Goal: Task Accomplishment & Management: Manage account settings

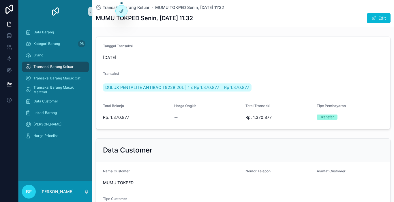
click at [74, 68] on div "Transaksi Barang Keluar" at bounding box center [55, 66] width 60 height 9
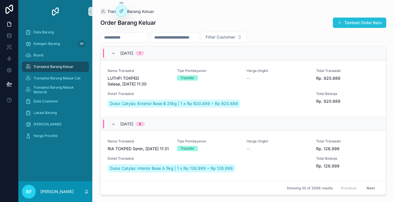
click at [345, 26] on button "Tambah Order Baru" at bounding box center [358, 23] width 53 height 10
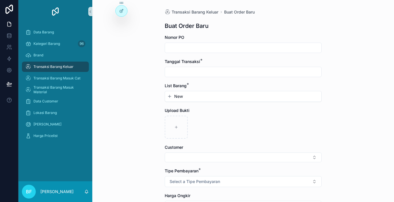
click at [245, 71] on input "scrollable content" at bounding box center [243, 72] width 156 height 8
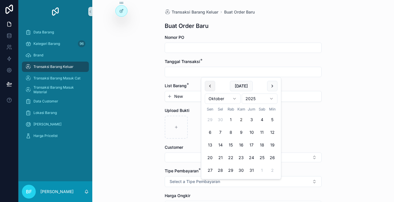
click at [211, 88] on button "scrollable content" at bounding box center [210, 86] width 10 height 10
click at [209, 171] on button "29" at bounding box center [210, 170] width 10 height 10
type input "*********"
click at [186, 95] on button "New" at bounding box center [243, 97] width 152 height 6
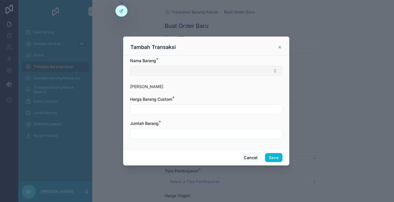
click at [187, 72] on button "Select Button" at bounding box center [206, 71] width 152 height 10
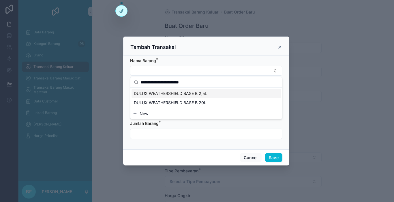
type input "**********"
click at [192, 90] on div "DULUX WEATHERSHIELD BASE B 2,5L" at bounding box center [205, 93] width 149 height 9
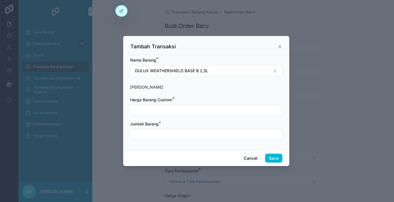
click at [192, 108] on input "scrollable content" at bounding box center [206, 110] width 152 height 8
type input "**********"
click at [187, 136] on input "scrollable content" at bounding box center [206, 134] width 152 height 8
type input "****"
click at [268, 157] on button "Save" at bounding box center [273, 158] width 17 height 9
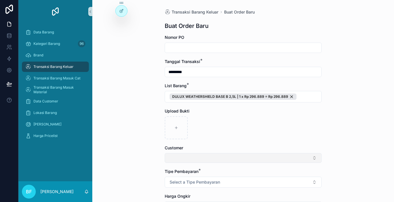
click at [184, 160] on button "Select Button" at bounding box center [242, 158] width 157 height 10
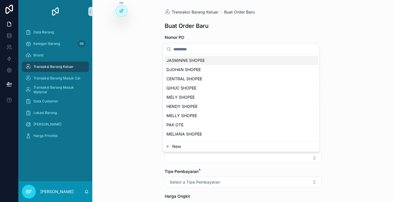
click at [179, 148] on span "New" at bounding box center [176, 147] width 9 height 6
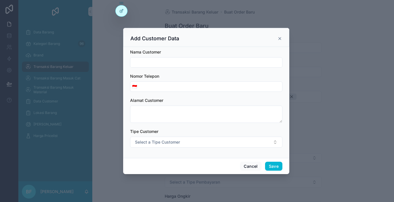
click at [181, 64] on input "scrollable content" at bounding box center [206, 62] width 152 height 8
type input "**********"
click at [277, 165] on button "Save" at bounding box center [273, 166] width 17 height 9
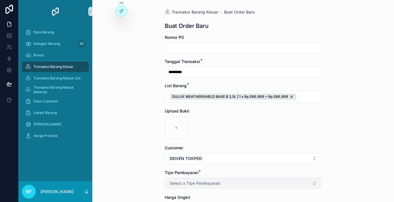
click at [276, 186] on button "Select a Tipe Pembayaran" at bounding box center [242, 183] width 157 height 11
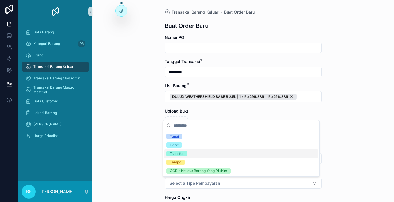
click at [191, 155] on div "Transfer" at bounding box center [241, 154] width 154 height 9
click at [120, 151] on div "Transaksi Barang Keluar Buat Order Baru Buat Order Baru Nomor PO Tanggal Transa…" at bounding box center [242, 101] width 301 height 202
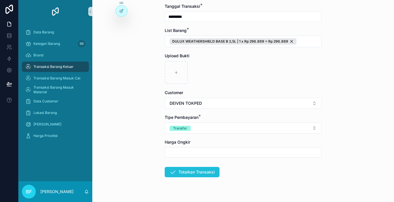
scroll to position [58, 0]
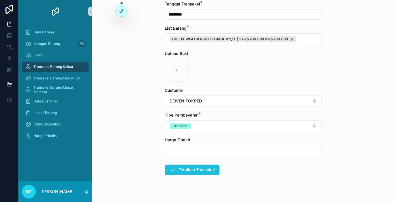
click at [170, 166] on button "Totalkan Transaksi" at bounding box center [191, 170] width 55 height 10
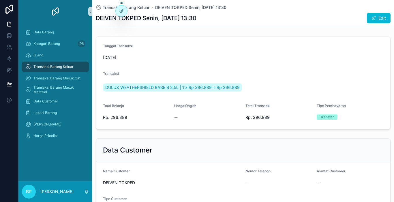
click at [66, 63] on div "Transaksi Barang Keluar" at bounding box center [55, 66] width 60 height 9
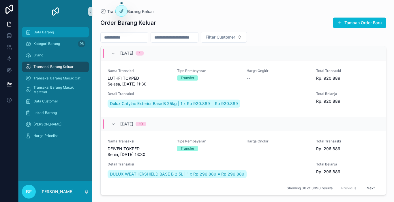
click at [43, 31] on span "Data Barang" at bounding box center [43, 32] width 20 height 5
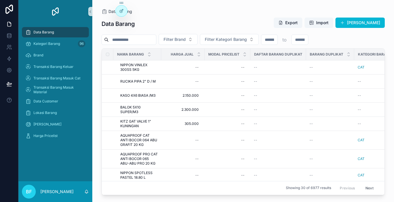
drag, startPoint x: 43, startPoint y: 31, endPoint x: 118, endPoint y: 40, distance: 75.7
click at [118, 40] on input "scrollable content" at bounding box center [132, 40] width 47 height 8
paste input "**********"
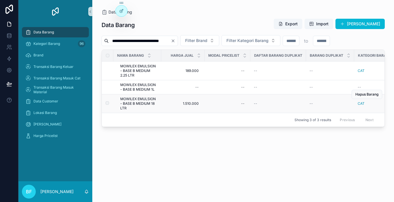
type input "**********"
click at [145, 106] on span "MOWILEX EMULSION - BASE B MEDIUM 18 LTR" at bounding box center [138, 104] width 37 height 14
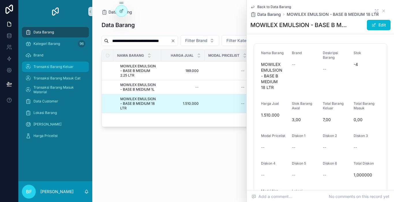
click at [49, 67] on span "Transaksi Barang Keluar" at bounding box center [53, 67] width 40 height 5
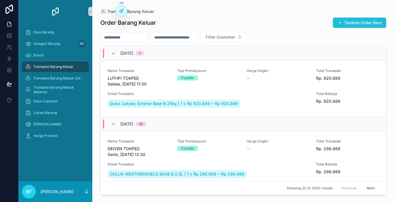
click at [349, 23] on button "Tambah Order Baru" at bounding box center [358, 23] width 53 height 10
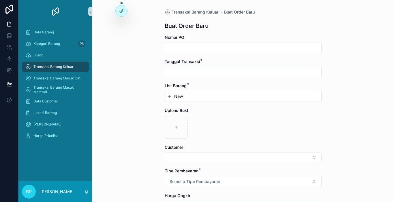
click at [200, 72] on input "scrollable content" at bounding box center [243, 72] width 156 height 8
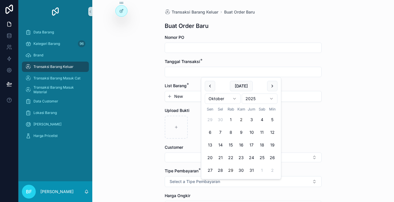
click at [234, 168] on button "29" at bounding box center [230, 170] width 10 height 10
click at [208, 88] on button "scrollable content" at bounding box center [210, 86] width 10 height 10
drag, startPoint x: 212, startPoint y: 170, endPoint x: 167, endPoint y: 81, distance: 99.6
click at [212, 169] on button "29" at bounding box center [210, 170] width 10 height 10
type input "*********"
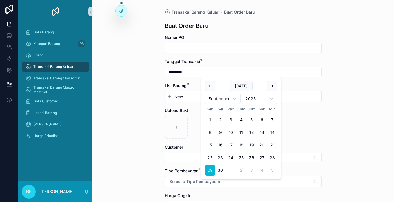
drag, startPoint x: 174, startPoint y: 96, endPoint x: 174, endPoint y: 79, distance: 17.6
click at [174, 92] on div "New" at bounding box center [243, 96] width 156 height 10
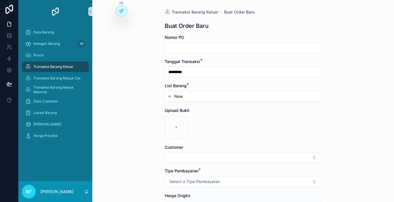
click at [175, 75] on input "*********" at bounding box center [243, 72] width 156 height 8
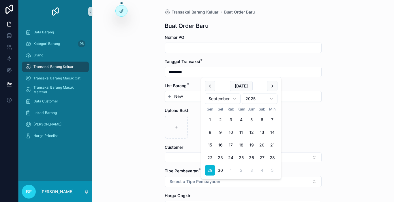
click at [176, 92] on div "New" at bounding box center [243, 96] width 156 height 10
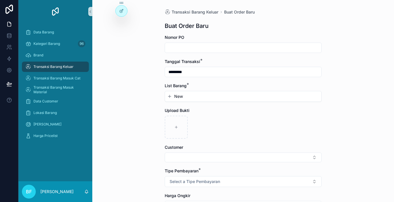
click at [176, 94] on span "New" at bounding box center [178, 97] width 9 height 6
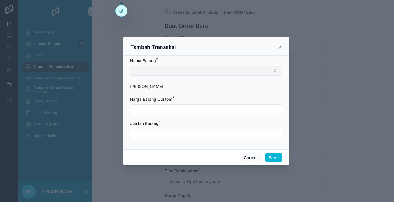
click at [177, 70] on button "Select Button" at bounding box center [206, 71] width 152 height 10
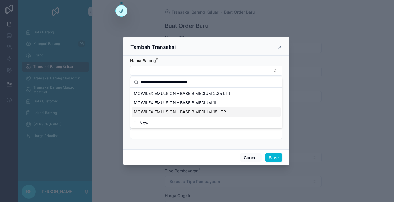
type input "**********"
click at [197, 112] on span "MOWILEX EMULSION - BASE B MEDIUM 18 LTR" at bounding box center [180, 112] width 92 height 6
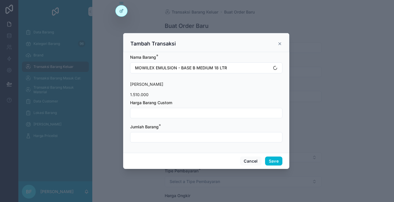
click at [192, 114] on input "scrollable content" at bounding box center [206, 113] width 152 height 8
type input "**********"
click at [210, 140] on input "scrollable content" at bounding box center [206, 137] width 152 height 8
type input "****"
click at [269, 157] on button "Save" at bounding box center [273, 161] width 17 height 9
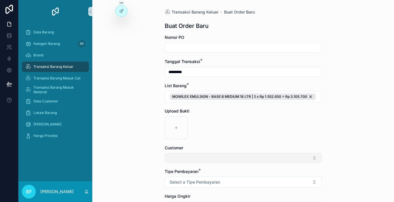
click at [210, 162] on button "Select Button" at bounding box center [242, 158] width 157 height 10
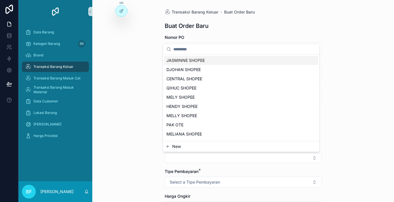
click at [209, 147] on button "New" at bounding box center [241, 147] width 152 height 6
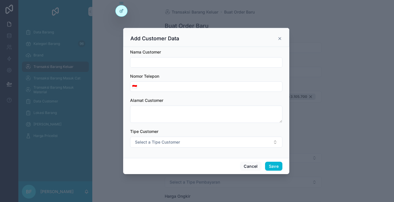
click at [195, 62] on input "scrollable content" at bounding box center [206, 62] width 152 height 8
type input "**********"
click at [277, 168] on button "Save" at bounding box center [273, 166] width 17 height 9
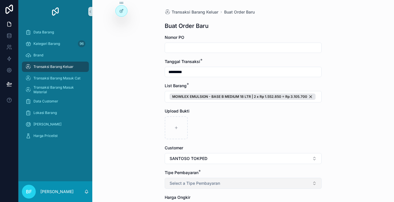
click at [258, 186] on button "Select a Tipe Pembayaran" at bounding box center [242, 183] width 157 height 11
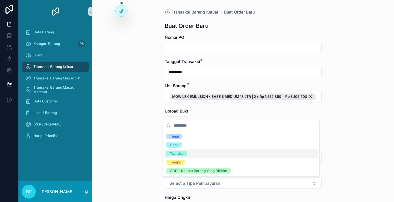
click at [186, 151] on div "Transfer" at bounding box center [241, 154] width 154 height 9
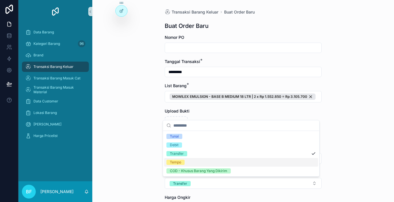
click at [155, 164] on div "Transaksi Barang Keluar Buat Order Baru Buat Order Baru Nomor PO Tanggal Transa…" at bounding box center [242, 101] width 301 height 202
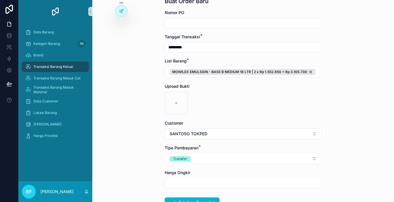
scroll to position [58, 0]
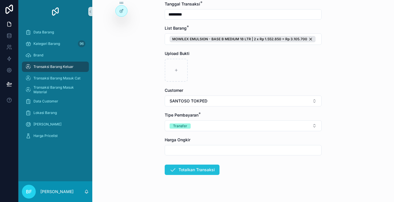
click at [175, 172] on button "Totalkan Transaksi" at bounding box center [191, 170] width 55 height 10
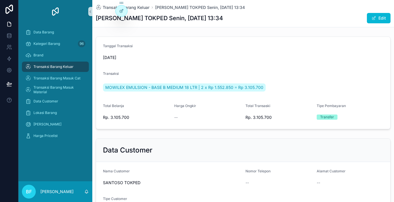
click at [50, 67] on span "Transaksi Barang Keluar" at bounding box center [53, 67] width 40 height 5
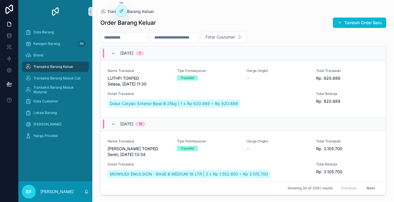
click at [50, 67] on span "Transaksi Barang Keluar" at bounding box center [53, 67] width 40 height 5
click at [338, 20] on span "scrollable content" at bounding box center [339, 22] width 5 height 5
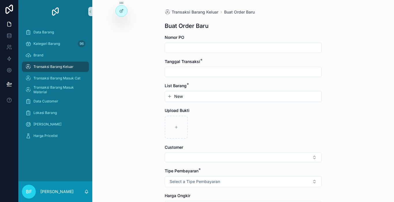
click at [196, 71] on input "scrollable content" at bounding box center [243, 72] width 156 height 8
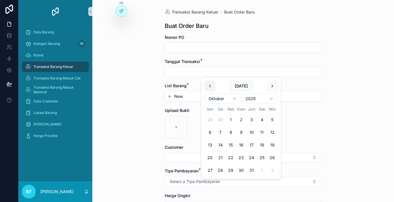
click at [208, 84] on button "scrollable content" at bounding box center [210, 86] width 10 height 10
drag, startPoint x: 213, startPoint y: 172, endPoint x: 200, endPoint y: 135, distance: 38.8
click at [212, 171] on button "29" at bounding box center [210, 170] width 10 height 10
type input "*********"
click at [186, 98] on button "New" at bounding box center [243, 97] width 152 height 6
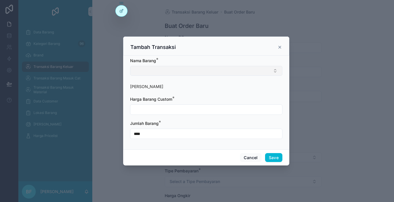
click at [185, 72] on button "Select Button" at bounding box center [206, 71] width 152 height 10
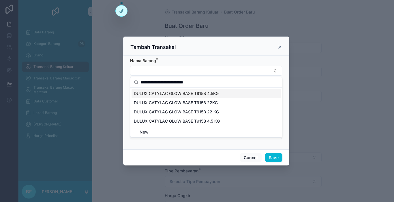
type input "**********"
click at [198, 93] on span "DULUX CATYLAC GLOW BASE T915B 4.5KG" at bounding box center [176, 94] width 85 height 6
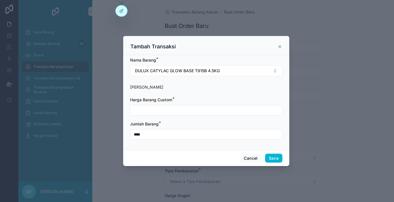
click at [198, 112] on input "scrollable content" at bounding box center [206, 110] width 152 height 8
type input "**********"
click at [199, 134] on input "****" at bounding box center [206, 134] width 152 height 8
type input "****"
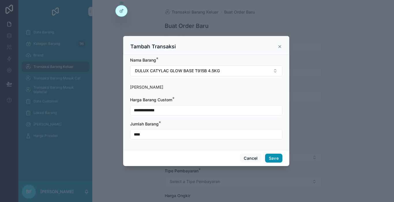
click at [272, 159] on button "Save" at bounding box center [273, 158] width 17 height 9
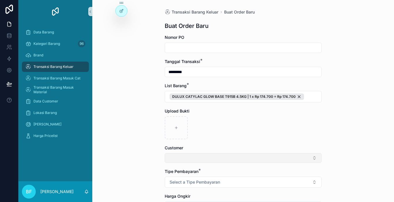
click at [173, 161] on button "Select Button" at bounding box center [242, 158] width 157 height 10
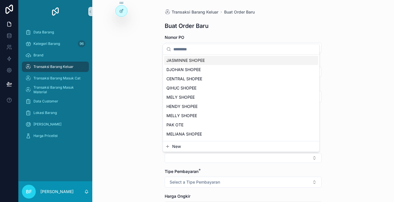
click at [167, 145] on icon "scrollable content" at bounding box center [167, 146] width 0 height 3
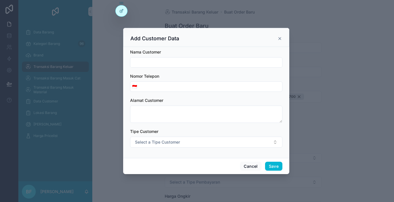
click at [165, 62] on input "scrollable content" at bounding box center [206, 62] width 152 height 8
type input "**********"
click at [272, 164] on button "Save" at bounding box center [273, 166] width 17 height 9
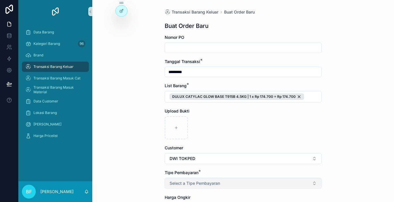
drag, startPoint x: 235, startPoint y: 182, endPoint x: 234, endPoint y: 178, distance: 4.5
click at [234, 182] on button "Select a Tipe Pembayaran" at bounding box center [242, 183] width 157 height 11
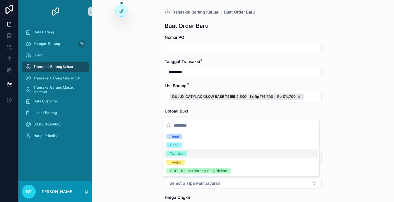
drag, startPoint x: 195, startPoint y: 151, endPoint x: 86, endPoint y: 161, distance: 109.9
click at [194, 151] on div "Transfer" at bounding box center [241, 154] width 154 height 9
click at [113, 156] on div "Transaksi Barang Keluar Buat Order Baru Buat Order Baru Nomor PO Tanggal Transa…" at bounding box center [242, 101] width 301 height 202
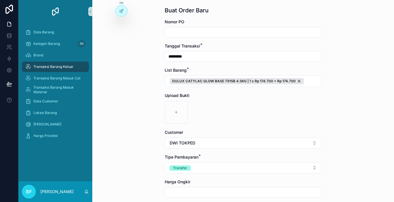
scroll to position [29, 0]
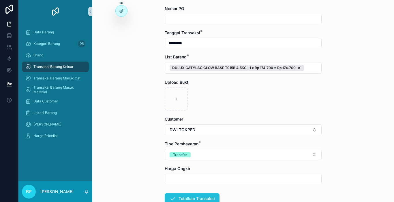
drag, startPoint x: 184, startPoint y: 196, endPoint x: 192, endPoint y: 195, distance: 8.5
click at [186, 196] on button "Totalkan Transaksi" at bounding box center [191, 199] width 55 height 10
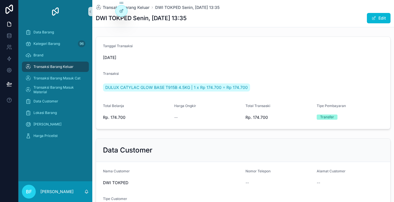
click at [69, 64] on div "Transaksi Barang Keluar" at bounding box center [55, 66] width 60 height 9
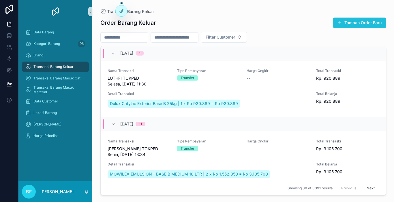
click at [358, 20] on button "Tambah Order Baru" at bounding box center [358, 23] width 53 height 10
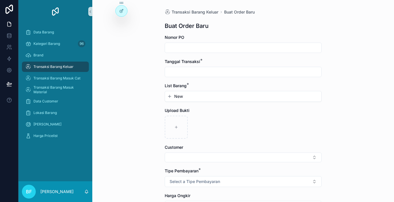
click at [248, 68] on div "scrollable content" at bounding box center [242, 72] width 157 height 10
click at [249, 71] on input "scrollable content" at bounding box center [243, 72] width 156 height 8
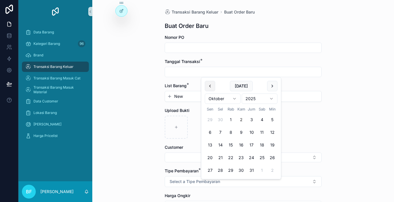
click at [213, 88] on button "scrollable content" at bounding box center [210, 86] width 10 height 10
click at [209, 169] on button "29" at bounding box center [210, 170] width 10 height 10
type input "*********"
click at [69, 67] on span "Transaksi Barang Keluar" at bounding box center [53, 67] width 40 height 5
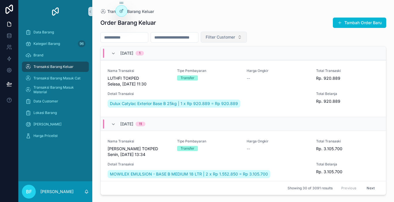
click at [235, 38] on span "Filter Customer" at bounding box center [219, 37] width 29 height 6
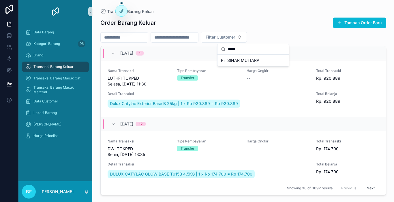
type input "*****"
click at [253, 60] on span "PT SINAR MUTIARA" at bounding box center [240, 61] width 39 height 6
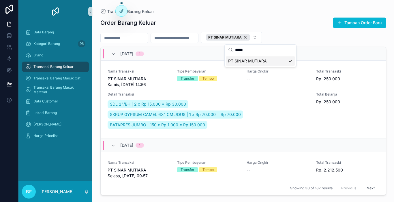
click at [148, 40] on input "scrollable content" at bounding box center [124, 38] width 47 height 8
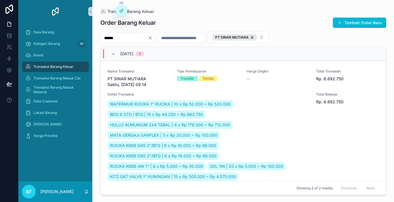
type input "*****"
click at [277, 77] on div "--" at bounding box center [277, 79] width 63 height 6
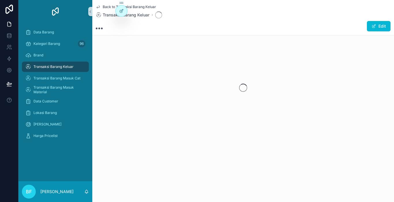
click at [60, 65] on span "Transaksi Barang Keluar" at bounding box center [53, 67] width 40 height 5
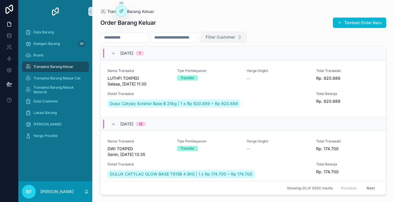
click at [235, 36] on span "Filter Customer" at bounding box center [219, 37] width 29 height 6
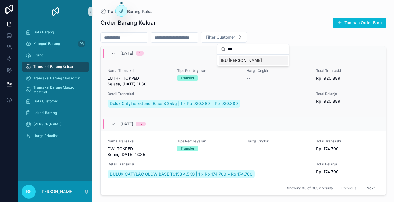
type input "***"
click at [228, 63] on span "IBU [PERSON_NAME]" at bounding box center [241, 61] width 41 height 6
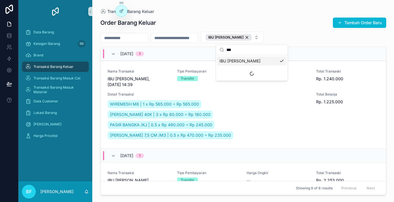
click at [123, 37] on input "scrollable content" at bounding box center [124, 38] width 47 height 8
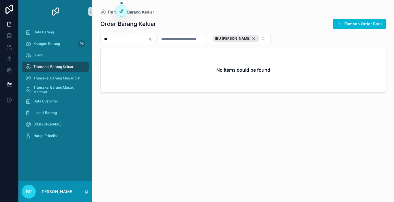
type input "*"
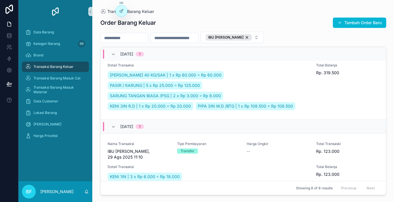
scroll to position [624, 0]
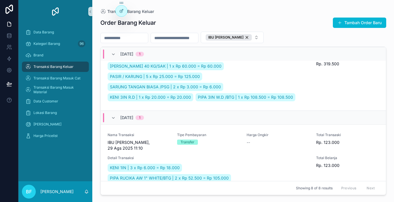
click at [76, 65] on div "Transaksi Barang Keluar" at bounding box center [55, 66] width 60 height 9
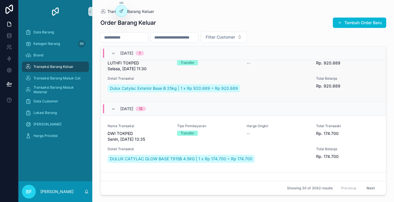
scroll to position [29, 0]
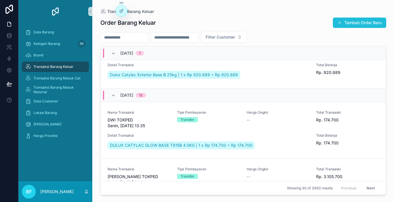
click at [340, 25] on span "scrollable content" at bounding box center [339, 22] width 5 height 5
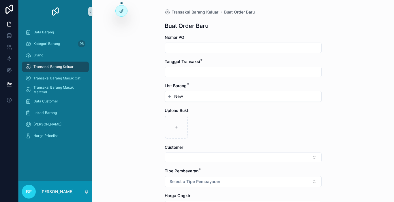
click at [222, 71] on input "scrollable content" at bounding box center [243, 72] width 156 height 8
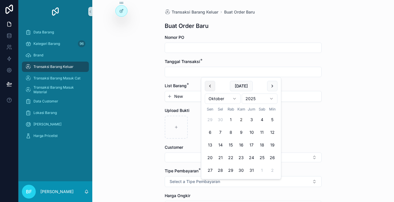
click at [210, 86] on button "scrollable content" at bounding box center [210, 86] width 10 height 10
click at [208, 171] on button "29" at bounding box center [210, 170] width 10 height 10
type input "*********"
click at [182, 94] on button "New" at bounding box center [243, 97] width 152 height 6
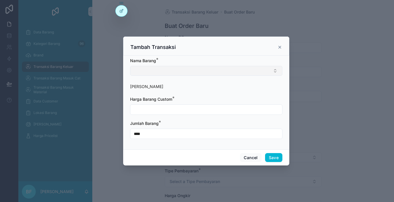
click at [183, 67] on button "Select Button" at bounding box center [206, 71] width 152 height 10
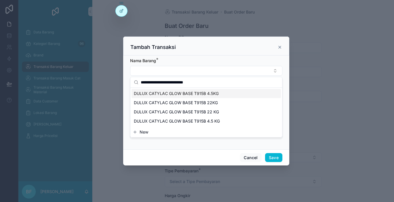
click at [212, 79] on input "**********" at bounding box center [210, 82] width 138 height 10
paste input "scrollable content"
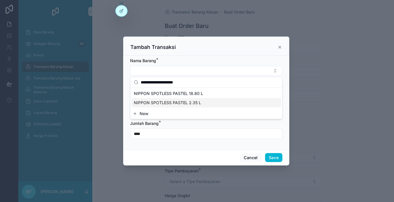
type input "**********"
click at [203, 101] on div "NIPPON SPOTLESS PASTEL 2.35 L" at bounding box center [205, 102] width 149 height 9
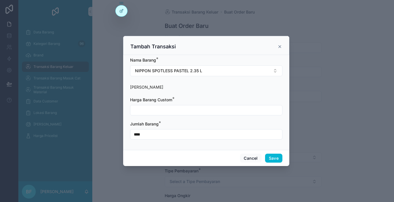
click at [200, 111] on input "scrollable content" at bounding box center [206, 110] width 152 height 8
type input "**********"
click at [277, 154] on button "Save" at bounding box center [273, 158] width 17 height 9
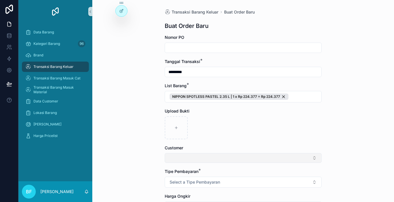
click at [203, 159] on button "Select Button" at bounding box center [242, 158] width 157 height 10
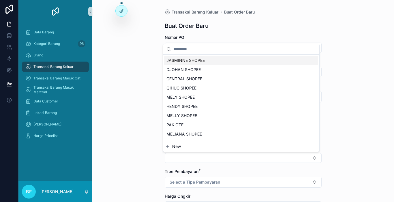
click at [203, 147] on button "New" at bounding box center [241, 147] width 152 height 6
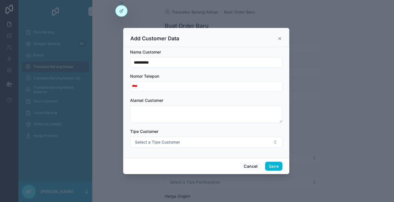
click at [208, 63] on input "**********" at bounding box center [206, 62] width 152 height 8
type input "**********"
click at [274, 169] on button "Save" at bounding box center [273, 166] width 17 height 9
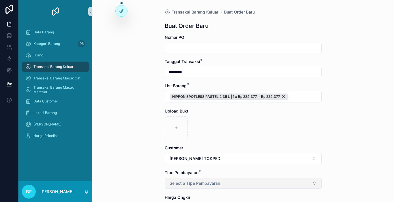
click at [273, 182] on button "Select a Tipe Pembayaran" at bounding box center [242, 183] width 157 height 11
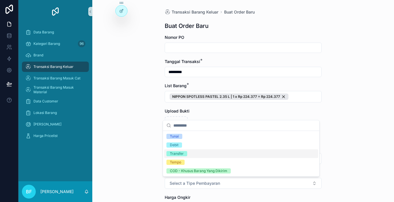
click at [197, 152] on div "Transfer" at bounding box center [241, 154] width 154 height 9
click at [153, 156] on div "Transaksi Barang Keluar Buat Order Baru Buat Order Baru Nomor PO Tanggal Transa…" at bounding box center [242, 101] width 301 height 202
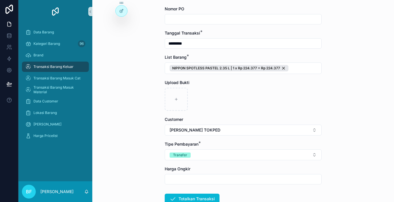
scroll to position [67, 0]
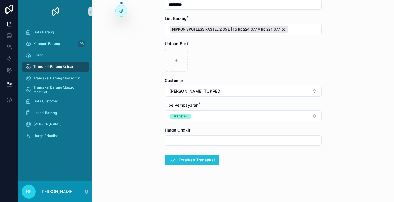
click at [177, 162] on button "Totalkan Transaksi" at bounding box center [191, 160] width 55 height 10
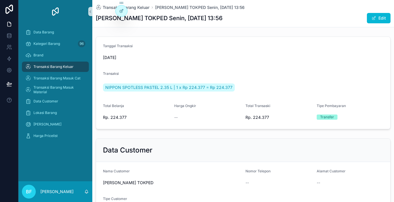
click at [66, 67] on span "Transaksi Barang Keluar" at bounding box center [53, 67] width 40 height 5
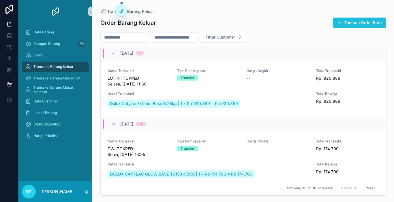
click at [362, 21] on button "Tambah Order Baru" at bounding box center [358, 23] width 53 height 10
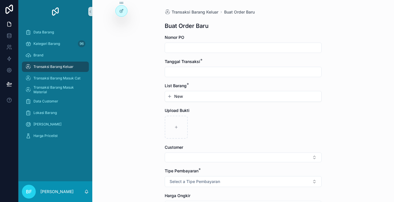
click at [206, 74] on input "scrollable content" at bounding box center [243, 72] width 156 height 8
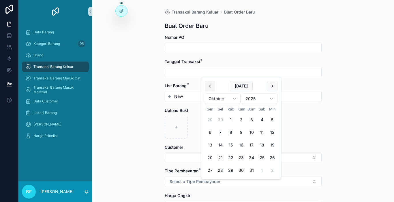
click at [209, 87] on button "scrollable content" at bounding box center [210, 86] width 10 height 10
click at [210, 171] on button "29" at bounding box center [210, 170] width 10 height 10
type input "*********"
click at [184, 101] on div "New" at bounding box center [243, 96] width 156 height 10
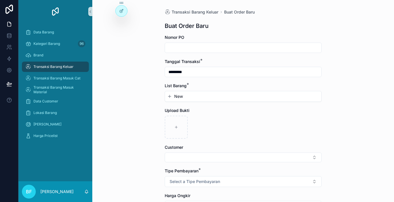
click at [185, 99] on button "New" at bounding box center [243, 97] width 152 height 6
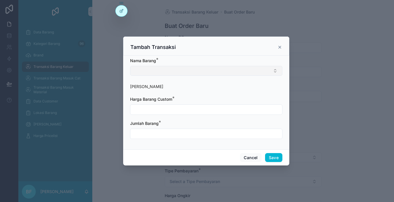
click at [187, 70] on button "Select Button" at bounding box center [206, 71] width 152 height 10
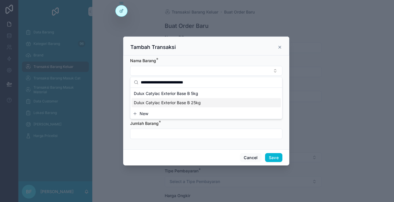
type input "**********"
click at [189, 102] on span "Dulux Catylac Exterior Base B 25kg" at bounding box center [167, 103] width 67 height 6
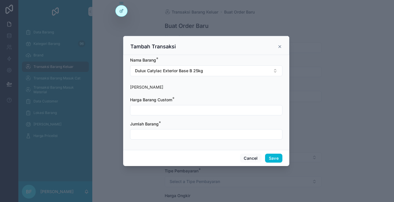
click at [185, 104] on div "Harga Barang Custom *" at bounding box center [206, 106] width 152 height 18
click at [184, 108] on input "scrollable content" at bounding box center [206, 110] width 152 height 8
type input "**********"
click at [199, 133] on input "scrollable content" at bounding box center [206, 134] width 152 height 8
type input "****"
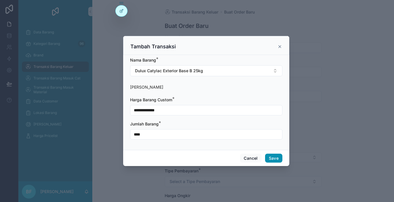
click at [270, 156] on button "Save" at bounding box center [273, 158] width 17 height 9
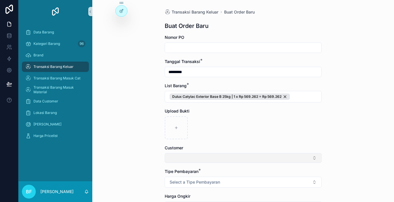
click at [250, 161] on button "Select Button" at bounding box center [242, 158] width 157 height 10
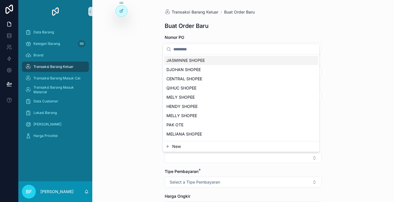
click at [245, 147] on button "New" at bounding box center [241, 147] width 152 height 6
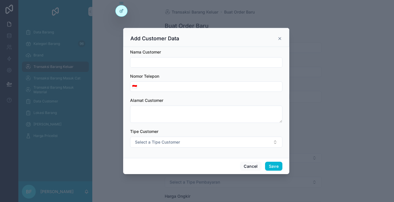
click at [245, 62] on input "scrollable content" at bounding box center [206, 62] width 152 height 8
type input "**********"
click at [269, 164] on button "Save" at bounding box center [273, 166] width 17 height 9
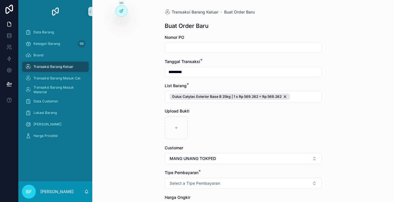
click at [198, 184] on span "Select a Tipe Pembayaran" at bounding box center [194, 184] width 50 height 6
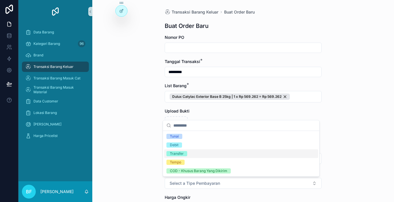
click at [183, 155] on div "Transfer" at bounding box center [177, 153] width 14 height 5
click at [154, 154] on div "Transaksi Barang Keluar Buat Order Baru Buat Order Baru Nomor PO Tanggal Transa…" at bounding box center [242, 101] width 301 height 202
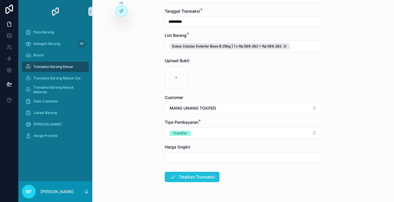
scroll to position [58, 0]
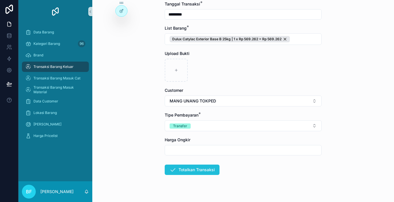
click at [179, 170] on button "Totalkan Transaksi" at bounding box center [191, 170] width 55 height 10
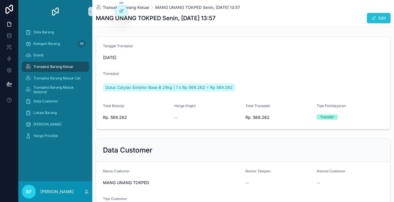
click at [369, 14] on button "Edit" at bounding box center [378, 18] width 24 height 10
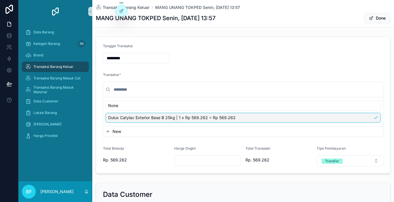
click at [242, 121] on div "Dulux Catylac Exterior Base B 25kg | 1 x Rp 569.262 = Rp 569.262" at bounding box center [242, 118] width 275 height 10
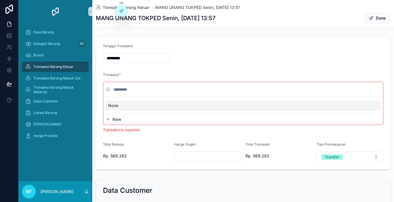
click at [216, 107] on div "None" at bounding box center [242, 106] width 275 height 10
click at [216, 105] on div "None" at bounding box center [242, 106] width 275 height 10
click at [124, 118] on button "New" at bounding box center [242, 120] width 275 height 6
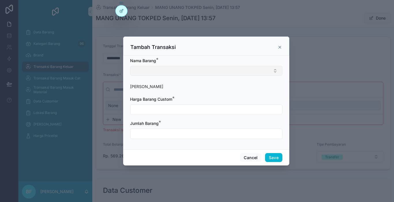
click at [141, 74] on button "Select Button" at bounding box center [206, 71] width 152 height 10
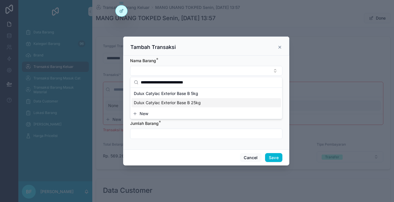
type input "**********"
click at [176, 103] on span "Dulux Catylac Exterior Base B 25kg" at bounding box center [167, 103] width 67 height 6
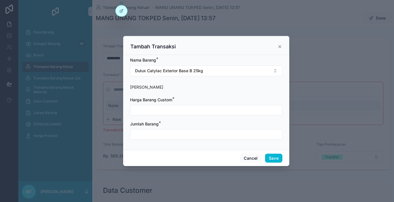
click at [175, 112] on input "scrollable content" at bounding box center [206, 110] width 152 height 8
type input "**********"
click at [175, 131] on input "scrollable content" at bounding box center [206, 134] width 152 height 8
type input "****"
click at [267, 158] on button "Save" at bounding box center [273, 158] width 17 height 9
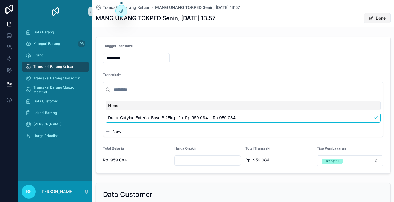
click at [379, 15] on button "Done" at bounding box center [377, 18] width 27 height 10
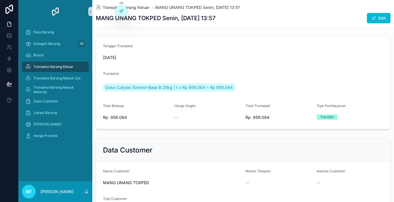
click at [76, 65] on div "Transaksi Barang Keluar" at bounding box center [55, 66] width 60 height 9
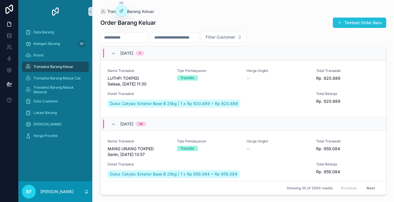
click at [347, 19] on button "Tambah Order Baru" at bounding box center [358, 23] width 53 height 10
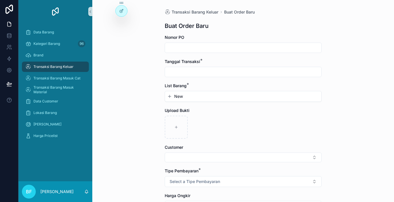
click at [197, 70] on input "scrollable content" at bounding box center [243, 72] width 156 height 8
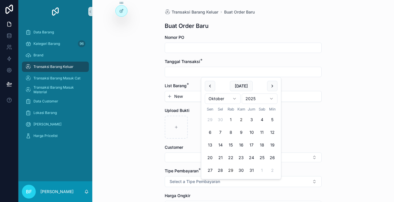
click at [234, 169] on button "29" at bounding box center [230, 170] width 10 height 10
click at [210, 86] on button "scrollable content" at bounding box center [210, 86] width 10 height 10
click at [211, 170] on button "29" at bounding box center [210, 170] width 10 height 10
type input "*********"
click at [178, 97] on span "New" at bounding box center [178, 97] width 9 height 6
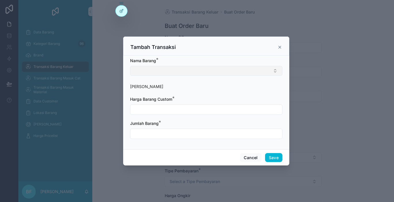
click at [178, 71] on button "Select Button" at bounding box center [206, 71] width 152 height 10
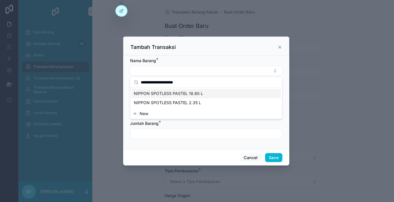
type input "**********"
click at [185, 95] on span "NIPPON SPOTLESS PASTEL 18.80 L" at bounding box center [168, 94] width 69 height 6
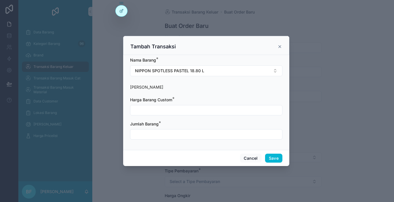
click at [173, 112] on input "scrollable content" at bounding box center [206, 110] width 152 height 8
type input "**********"
click at [173, 135] on input "scrollable content" at bounding box center [206, 134] width 152 height 8
type input "****"
click at [275, 161] on button "Save" at bounding box center [273, 158] width 17 height 9
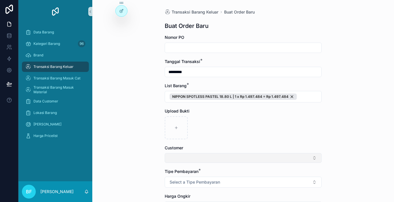
click at [182, 155] on button "Select Button" at bounding box center [242, 158] width 157 height 10
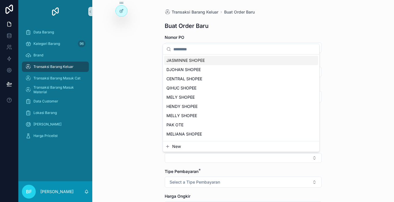
click at [185, 145] on button "New" at bounding box center [241, 147] width 152 height 6
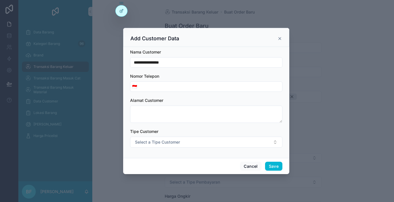
click at [188, 65] on input "**********" at bounding box center [206, 62] width 152 height 8
click at [145, 63] on input "**********" at bounding box center [206, 62] width 152 height 8
type input "**********"
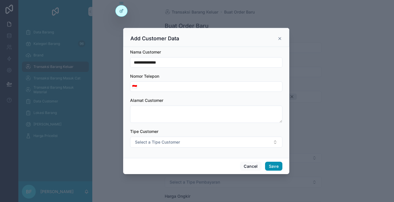
click at [268, 166] on button "Save" at bounding box center [273, 166] width 17 height 9
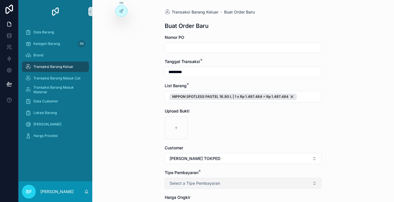
click at [235, 180] on button "Select a Tipe Pembayaran" at bounding box center [242, 183] width 157 height 11
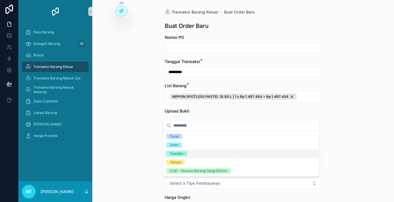
click at [187, 156] on div "Transfer" at bounding box center [241, 154] width 154 height 9
click at [149, 156] on div "Transaksi Barang Keluar Buat Order Baru Buat Order Baru Nomor PO Tanggal Transa…" at bounding box center [242, 101] width 301 height 202
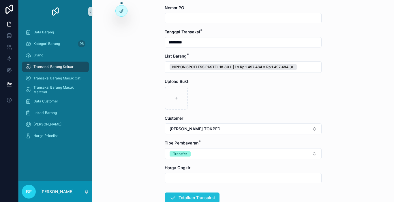
scroll to position [67, 0]
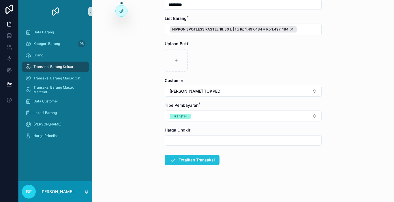
click at [173, 161] on icon "scrollable content" at bounding box center [172, 160] width 7 height 7
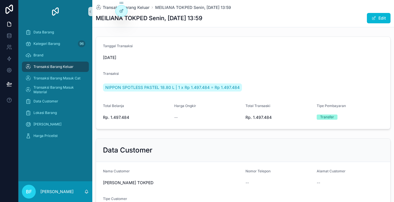
click at [72, 68] on span "Transaksi Barang Keluar" at bounding box center [53, 67] width 40 height 5
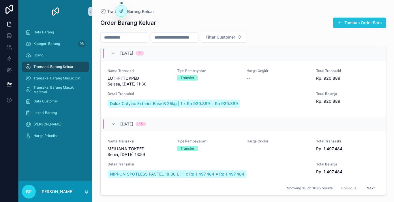
click at [344, 24] on button "Tambah Order Baru" at bounding box center [358, 23] width 53 height 10
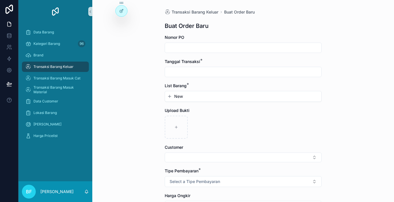
click at [228, 75] on input "scrollable content" at bounding box center [243, 72] width 156 height 8
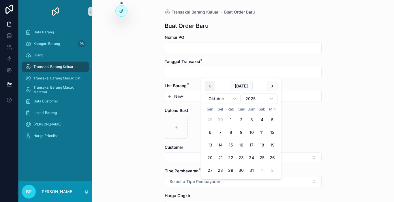
click at [210, 90] on button "scrollable content" at bounding box center [210, 86] width 10 height 10
drag, startPoint x: 211, startPoint y: 172, endPoint x: 179, endPoint y: 109, distance: 70.7
click at [211, 172] on button "29" at bounding box center [210, 170] width 10 height 10
type input "*********"
click at [179, 98] on span "New" at bounding box center [178, 97] width 9 height 6
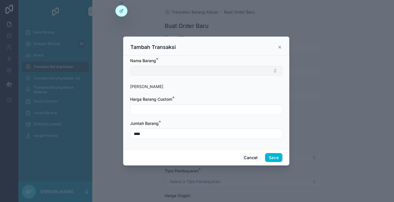
click at [181, 68] on button "Select Button" at bounding box center [206, 71] width 152 height 10
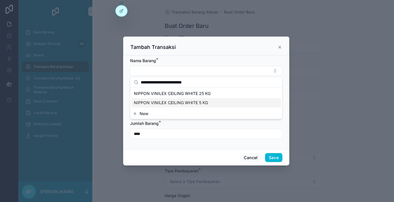
type input "**********"
click at [191, 104] on span "NIPPON VINILEX CEILING WHITE 5 KG" at bounding box center [171, 103] width 74 height 6
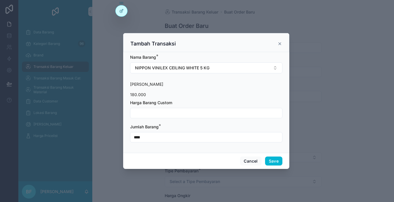
click at [190, 115] on input "scrollable content" at bounding box center [206, 113] width 152 height 8
type input "**********"
click at [269, 157] on button "Save" at bounding box center [273, 161] width 17 height 9
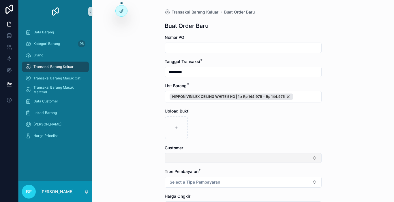
click at [239, 157] on button "Select Button" at bounding box center [242, 158] width 157 height 10
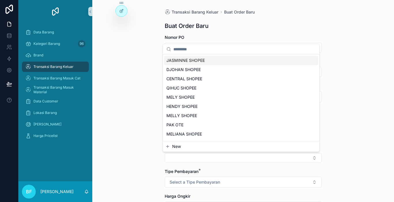
click at [222, 148] on button "New" at bounding box center [241, 147] width 152 height 6
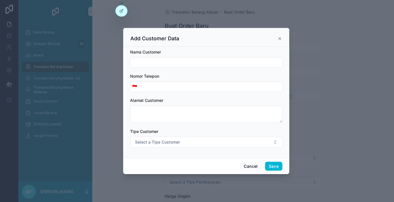
click at [207, 63] on input "scrollable content" at bounding box center [206, 62] width 152 height 8
type input "**********"
click at [272, 165] on button "Save" at bounding box center [273, 166] width 17 height 9
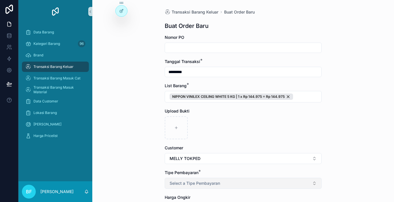
click at [272, 188] on button "Select a Tipe Pembayaran" at bounding box center [242, 183] width 157 height 11
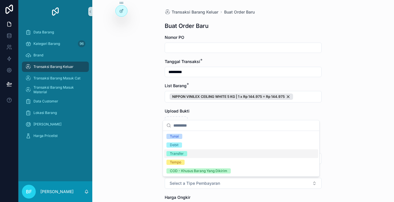
click at [199, 154] on div "Transfer" at bounding box center [241, 154] width 154 height 9
click at [116, 141] on div "Transaksi Barang Keluar Buat Order Baru Buat Order Baru Nomor PO Tanggal Transa…" at bounding box center [242, 101] width 301 height 202
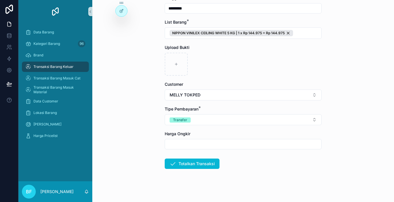
scroll to position [67, 0]
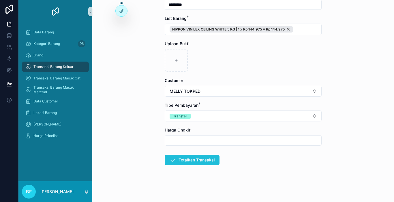
click at [182, 159] on button "Totalkan Transaksi" at bounding box center [191, 160] width 55 height 10
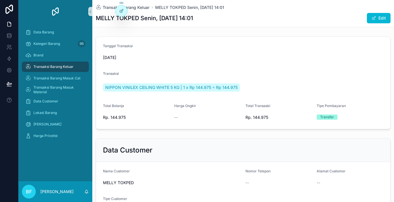
click at [81, 67] on div "Transaksi Barang Keluar" at bounding box center [55, 66] width 60 height 9
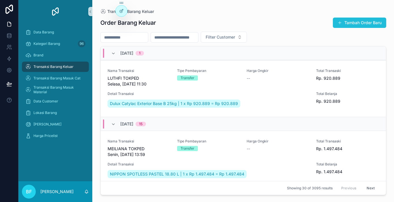
click at [342, 20] on button "Tambah Order Baru" at bounding box center [358, 23] width 53 height 10
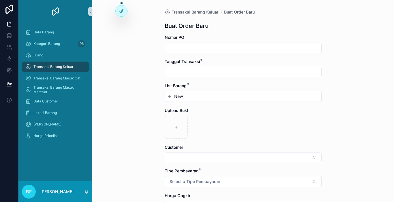
click at [248, 69] on input "scrollable content" at bounding box center [243, 72] width 156 height 8
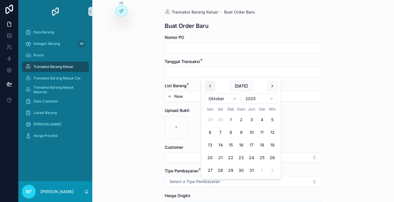
click at [211, 88] on button "scrollable content" at bounding box center [210, 86] width 10 height 10
click at [212, 171] on button "29" at bounding box center [210, 170] width 10 height 10
type input "*********"
click at [187, 101] on div "New" at bounding box center [243, 96] width 156 height 10
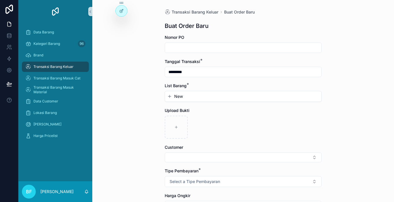
click at [187, 99] on button "New" at bounding box center [243, 97] width 152 height 6
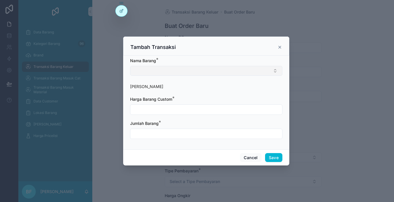
click at [188, 76] on form "Nama Barang * Harga Barang Harga Barang Custom * Jumlah Barang *" at bounding box center [206, 101] width 152 height 87
click at [188, 72] on button "Select Button" at bounding box center [206, 71] width 152 height 10
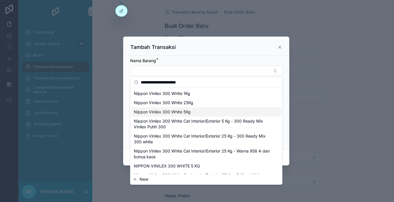
type input "**********"
click at [188, 114] on span "Nippon Vinilex 300 White 5Kg" at bounding box center [162, 112] width 57 height 6
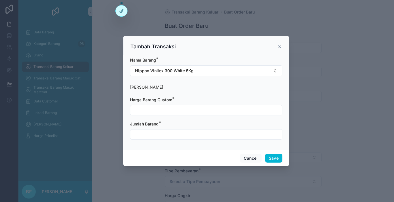
click at [188, 112] on input "scrollable content" at bounding box center [206, 110] width 152 height 8
type input "**********"
click at [209, 130] on input "scrollable content" at bounding box center [206, 134] width 152 height 8
type input "****"
click at [278, 159] on button "Save" at bounding box center [273, 158] width 17 height 9
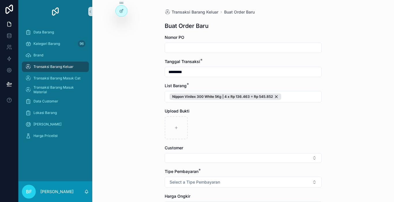
click at [278, 159] on button "Select Button" at bounding box center [242, 158] width 157 height 10
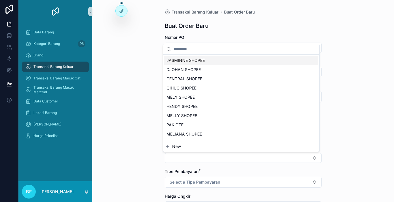
click at [247, 147] on button "New" at bounding box center [241, 147] width 152 height 6
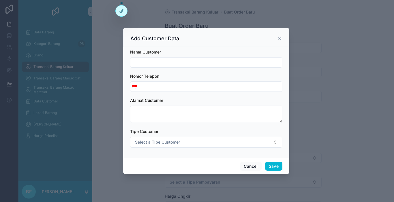
click at [224, 56] on div "Nama Customer" at bounding box center [206, 58] width 152 height 18
click at [224, 61] on input "scrollable content" at bounding box center [206, 62] width 152 height 8
type input "**********"
click at [272, 165] on button "Save" at bounding box center [273, 166] width 17 height 9
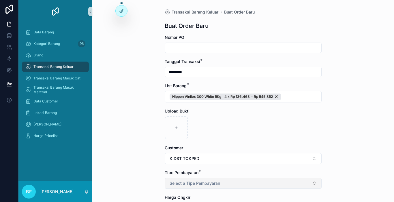
click at [258, 186] on button "Select a Tipe Pembayaran" at bounding box center [242, 183] width 157 height 11
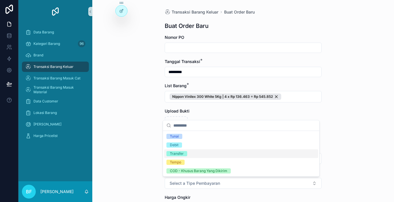
click at [187, 156] on div "Transfer" at bounding box center [241, 154] width 154 height 9
click at [121, 151] on div "Transaksi Barang Keluar Buat Order Baru Buat Order Baru Nomor PO Tanggal Transa…" at bounding box center [242, 101] width 301 height 202
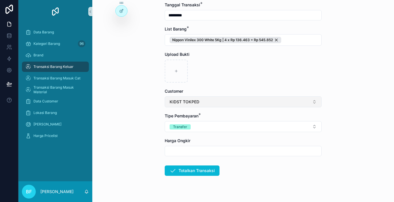
scroll to position [58, 0]
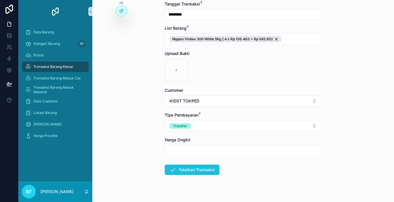
click at [194, 167] on button "Totalkan Transaksi" at bounding box center [191, 170] width 55 height 10
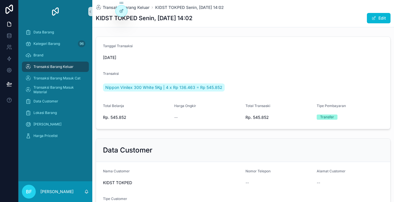
click at [71, 64] on div "Transaksi Barang Keluar" at bounding box center [55, 66] width 60 height 9
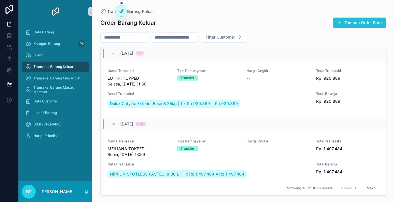
click at [352, 22] on button "Tambah Order Baru" at bounding box center [358, 23] width 53 height 10
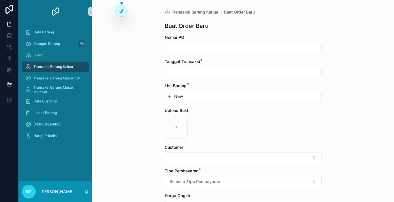
click at [221, 72] on input "scrollable content" at bounding box center [243, 72] width 156 height 8
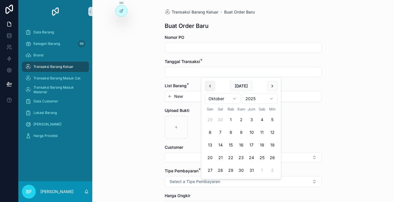
click at [211, 86] on button "scrollable content" at bounding box center [210, 86] width 10 height 10
click at [214, 168] on button "29" at bounding box center [210, 170] width 10 height 10
type input "*********"
click at [190, 99] on button "New" at bounding box center [243, 97] width 152 height 6
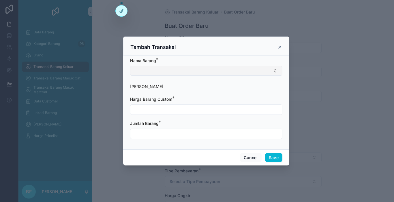
click at [195, 71] on button "Select Button" at bounding box center [206, 71] width 152 height 10
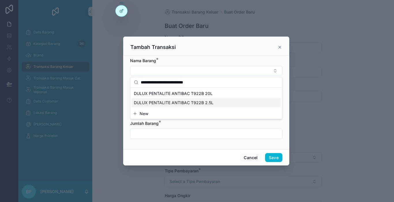
type input "**********"
click at [203, 105] on span "DULUX PENTALITE ANTIBAC T922B 2.5L" at bounding box center [174, 103] width 80 height 6
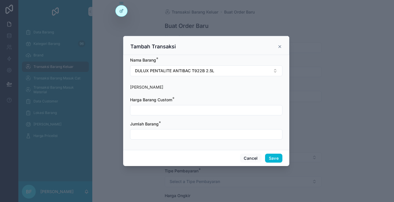
click at [199, 114] on div "scrollable content" at bounding box center [206, 110] width 152 height 10
click at [203, 112] on input "scrollable content" at bounding box center [206, 110] width 152 height 8
type input "**********"
click at [205, 133] on input "scrollable content" at bounding box center [206, 134] width 152 height 8
type input "****"
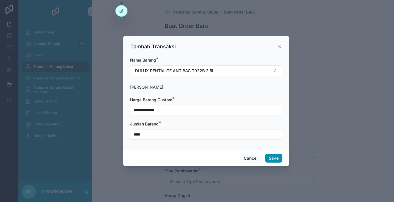
click at [269, 161] on button "Save" at bounding box center [273, 158] width 17 height 9
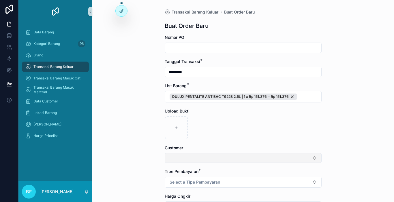
click at [221, 156] on button "Select Button" at bounding box center [242, 158] width 157 height 10
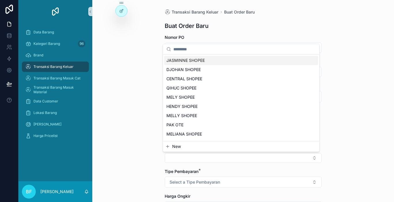
click at [215, 146] on button "New" at bounding box center [241, 147] width 152 height 6
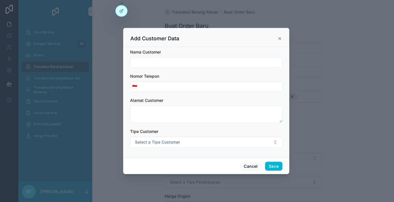
click at [194, 64] on input "scrollable content" at bounding box center [206, 62] width 152 height 8
type input "**********"
click at [278, 167] on button "Save" at bounding box center [273, 166] width 17 height 9
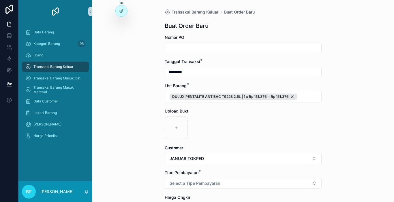
drag, startPoint x: 227, startPoint y: 183, endPoint x: 216, endPoint y: 178, distance: 12.6
click at [227, 183] on button "Select a Tipe Pembayaran" at bounding box center [242, 183] width 157 height 11
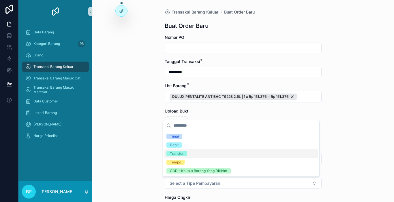
click at [177, 154] on div "Transfer" at bounding box center [177, 153] width 14 height 5
click at [154, 156] on div "Transaksi Barang Keluar Buat Order Baru Buat Order Baru Nomor PO Tanggal Transa…" at bounding box center [242, 101] width 301 height 202
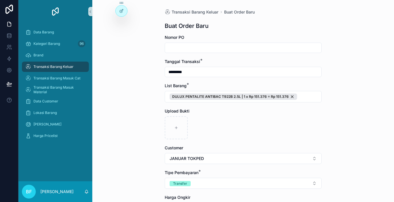
scroll to position [67, 0]
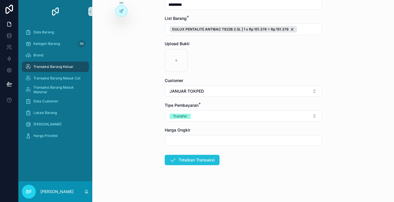
click at [178, 158] on button "Totalkan Transaksi" at bounding box center [191, 160] width 55 height 10
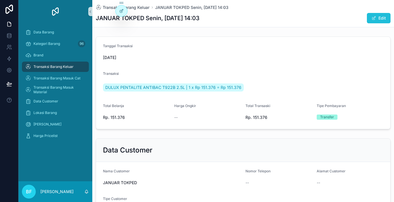
click at [376, 17] on button "Edit" at bounding box center [378, 18] width 24 height 10
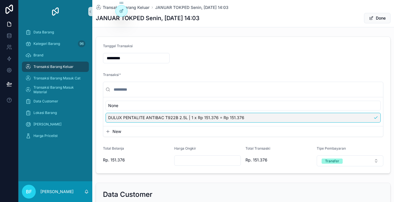
click at [158, 131] on button "New" at bounding box center [242, 132] width 275 height 6
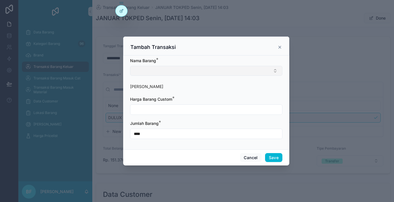
click at [177, 68] on button "Select Button" at bounding box center [206, 71] width 152 height 10
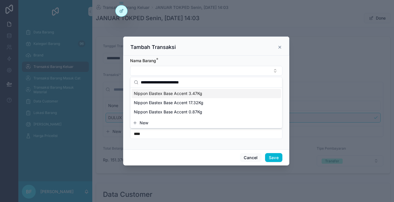
type input "**********"
click at [203, 96] on div "Nippon Elastex Base Accent 3.47Kg" at bounding box center [205, 93] width 149 height 9
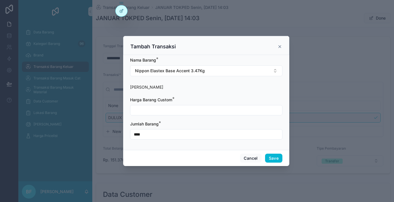
click at [191, 111] on input "scrollable content" at bounding box center [206, 110] width 152 height 8
type input "**********"
click at [188, 135] on input "****" at bounding box center [206, 134] width 152 height 8
type input "****"
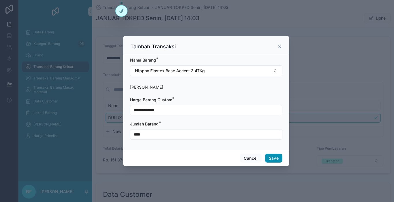
click at [268, 157] on button "Save" at bounding box center [273, 158] width 17 height 9
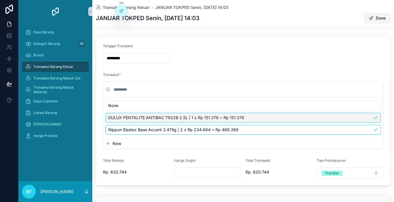
click at [376, 20] on button "Done" at bounding box center [377, 18] width 27 height 10
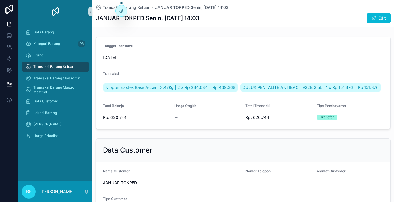
click at [67, 65] on span "Transaksi Barang Keluar" at bounding box center [53, 67] width 40 height 5
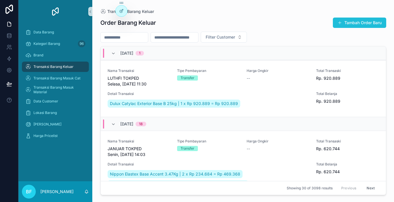
click at [348, 26] on button "Tambah Order Baru" at bounding box center [358, 23] width 53 height 10
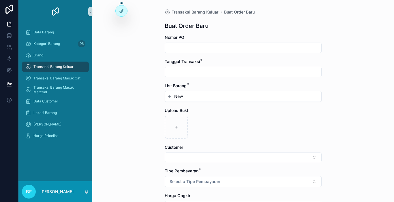
click at [219, 73] on input "scrollable content" at bounding box center [243, 72] width 156 height 8
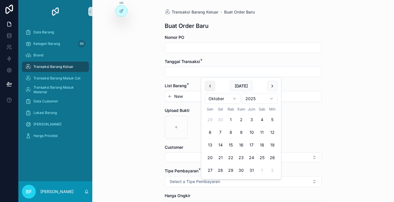
click at [207, 88] on button "scrollable content" at bounding box center [210, 86] width 10 height 10
drag, startPoint x: 211, startPoint y: 170, endPoint x: 194, endPoint y: 115, distance: 57.4
click at [211, 169] on button "29" at bounding box center [210, 170] width 10 height 10
type input "*********"
click at [188, 93] on div "New" at bounding box center [243, 96] width 156 height 10
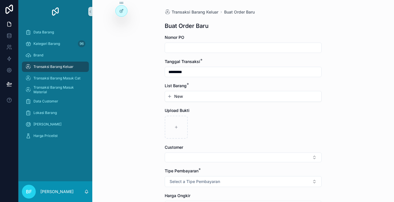
click at [190, 95] on button "New" at bounding box center [243, 97] width 152 height 6
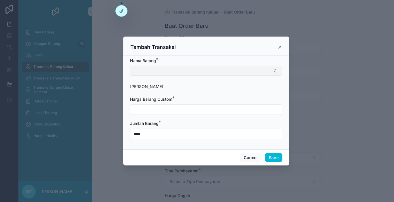
click at [185, 70] on button "Select Button" at bounding box center [206, 71] width 152 height 10
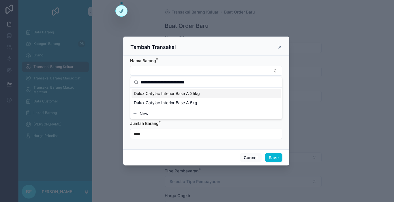
type input "**********"
click at [194, 96] on span "Dulux Catylac Interior Base A 25kg" at bounding box center [167, 94] width 66 height 6
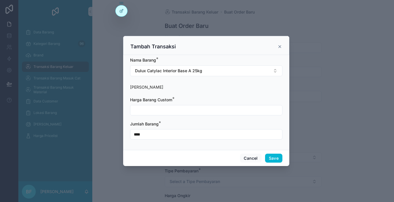
click at [196, 110] on input "scrollable content" at bounding box center [206, 110] width 152 height 8
type input "**********"
click at [194, 135] on input "****" at bounding box center [206, 134] width 152 height 8
type input "****"
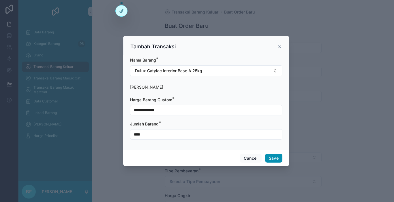
click at [270, 157] on button "Save" at bounding box center [273, 158] width 17 height 9
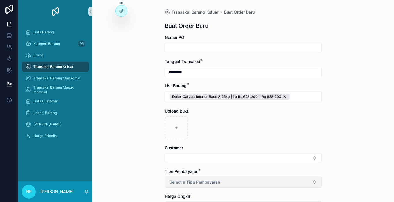
click at [208, 183] on span "Select a Tipe Pembayaran" at bounding box center [194, 182] width 50 height 6
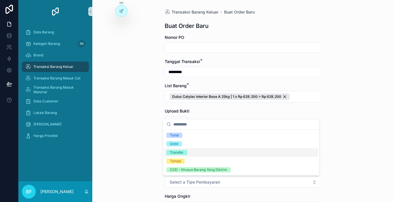
click at [192, 151] on div "Transfer" at bounding box center [241, 152] width 154 height 9
click at [143, 145] on div "Transaksi Barang Keluar Buat Order Baru Buat Order Baru Nomor PO Tanggal Transa…" at bounding box center [242, 101] width 301 height 202
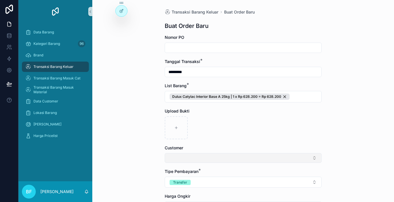
click at [173, 155] on button "Select Button" at bounding box center [242, 158] width 157 height 10
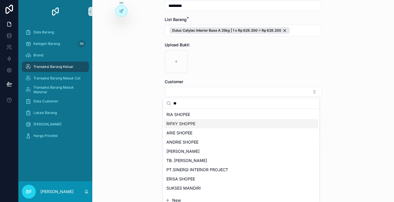
scroll to position [29, 0]
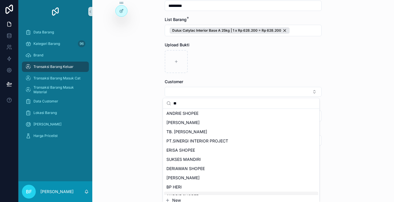
type input "**"
click at [182, 198] on button "New" at bounding box center [241, 201] width 152 height 6
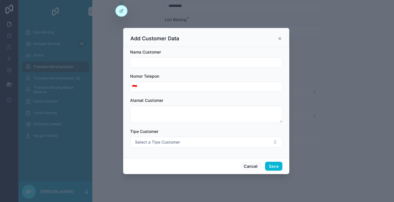
click at [184, 63] on input "scrollable content" at bounding box center [206, 62] width 152 height 8
type input "**********"
click at [270, 167] on button "Save" at bounding box center [273, 166] width 17 height 9
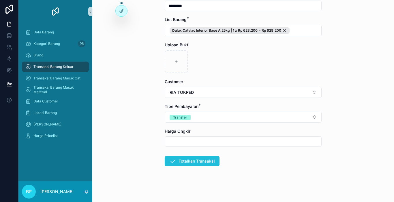
click at [184, 159] on button "Totalkan Transaksi" at bounding box center [191, 161] width 55 height 10
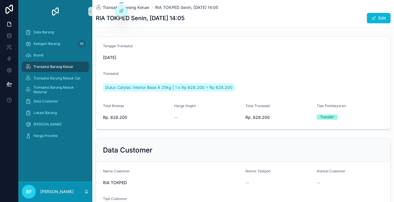
click at [80, 67] on div "Transaksi Barang Keluar" at bounding box center [55, 66] width 60 height 9
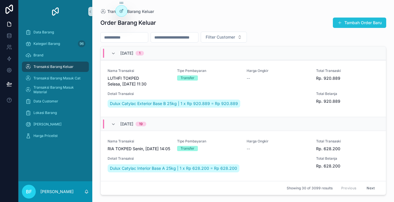
click at [366, 25] on button "Tambah Order Baru" at bounding box center [358, 23] width 53 height 10
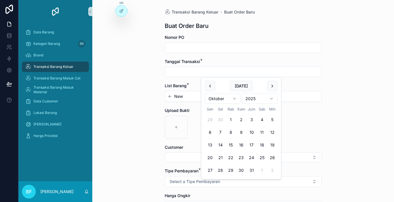
click at [196, 71] on input "scrollable content" at bounding box center [243, 72] width 156 height 8
click at [208, 86] on button "scrollable content" at bounding box center [210, 86] width 10 height 10
click at [208, 171] on button "29" at bounding box center [210, 170] width 10 height 10
type input "*********"
click at [183, 95] on button "New" at bounding box center [243, 97] width 152 height 6
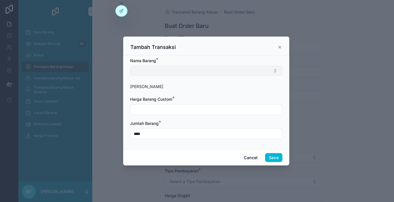
click at [182, 75] on button "Select Button" at bounding box center [206, 71] width 152 height 10
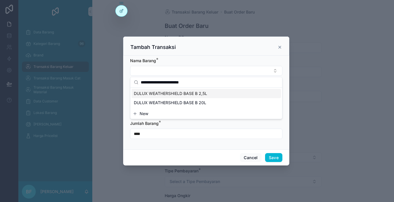
type input "**********"
click at [188, 93] on span "DULUX WEATHERSHIELD BASE B 2,5L" at bounding box center [170, 94] width 73 height 6
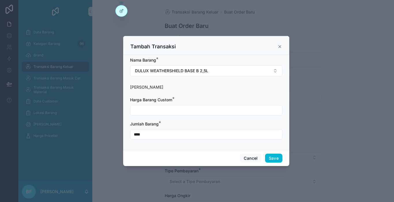
click at [186, 111] on input "scrollable content" at bounding box center [206, 110] width 152 height 8
type input "**********"
click at [186, 135] on input "****" at bounding box center [206, 134] width 152 height 8
type input "****"
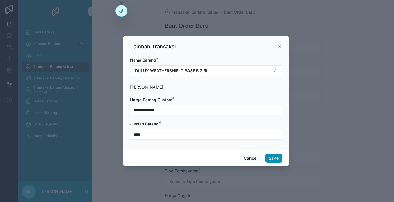
click at [269, 155] on button "Save" at bounding box center [273, 158] width 17 height 9
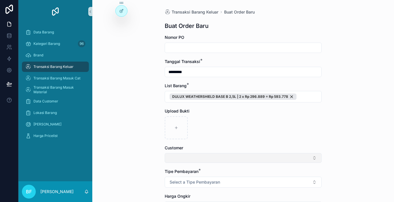
click at [237, 161] on button "Select Button" at bounding box center [242, 158] width 157 height 10
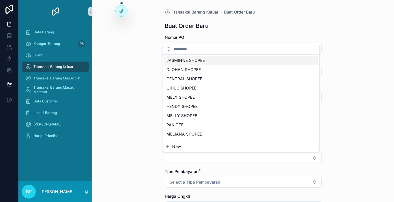
click at [211, 145] on button "New" at bounding box center [241, 147] width 152 height 6
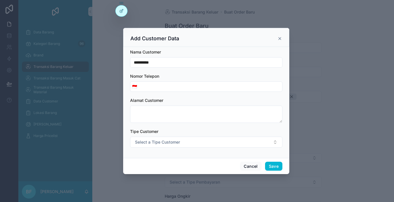
click at [189, 64] on input "**********" at bounding box center [206, 62] width 152 height 8
type input "**********"
click at [277, 167] on button "Save" at bounding box center [273, 166] width 17 height 9
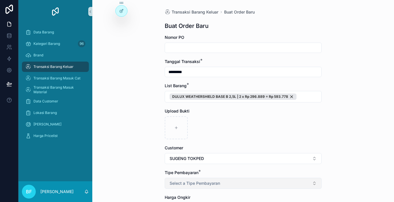
click at [250, 187] on button "Select a Tipe Pembayaran" at bounding box center [242, 183] width 157 height 11
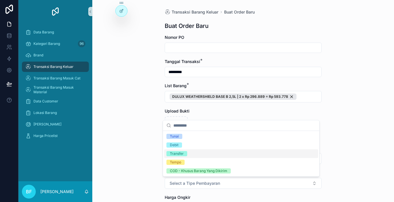
click at [182, 151] on div "Transfer" at bounding box center [241, 154] width 154 height 9
click at [139, 154] on div "Transaksi Barang Keluar Buat Order Baru Buat Order Baru Nomor PO Tanggal Transa…" at bounding box center [242, 101] width 301 height 202
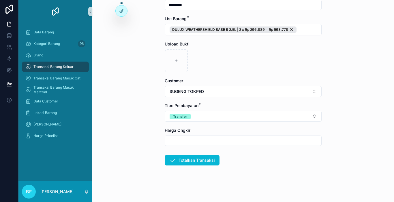
scroll to position [67, 0]
click at [184, 166] on form "Nomor PO Tanggal Transaksi * ********* List Barang * DULUX WEATHERSHIELD BASE B…" at bounding box center [242, 84] width 157 height 235
click at [184, 161] on button "Totalkan Transaksi" at bounding box center [191, 160] width 55 height 10
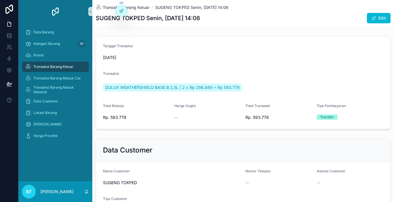
click at [73, 67] on div "Transaksi Barang Keluar" at bounding box center [55, 66] width 60 height 9
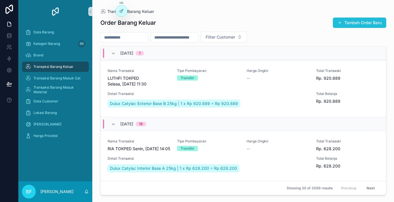
click at [347, 22] on button "Tambah Order Baru" at bounding box center [358, 23] width 53 height 10
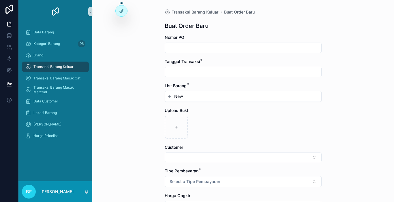
click at [241, 72] on input "scrollable content" at bounding box center [243, 72] width 156 height 8
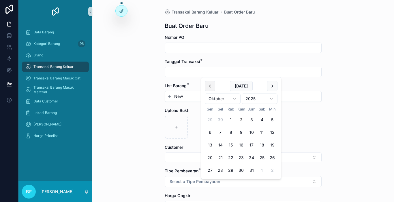
click at [208, 86] on button "scrollable content" at bounding box center [210, 86] width 10 height 10
click at [209, 167] on button "29" at bounding box center [210, 170] width 10 height 10
type input "*********"
click at [193, 98] on button "New" at bounding box center [243, 97] width 152 height 6
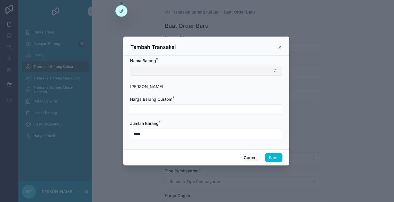
click at [194, 69] on button "Select Button" at bounding box center [206, 71] width 152 height 10
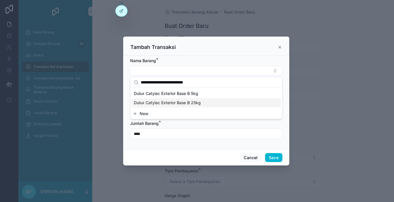
type input "**********"
click at [194, 103] on span "Dulux Catylac Exterior Base B 25kg" at bounding box center [167, 103] width 67 height 6
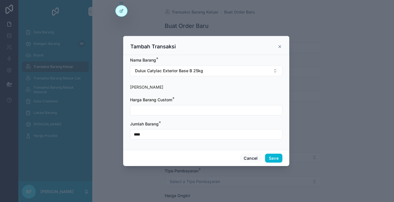
click at [193, 110] on input "scrollable content" at bounding box center [206, 110] width 152 height 8
type input "**********"
click at [185, 135] on input "****" at bounding box center [206, 134] width 152 height 8
type input "****"
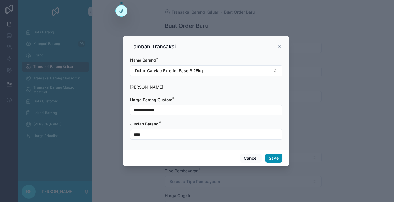
click at [274, 159] on button "Save" at bounding box center [273, 158] width 17 height 9
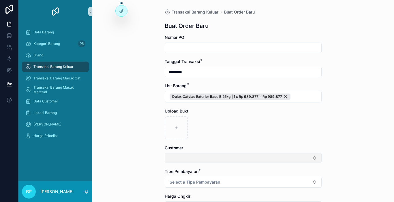
click at [182, 161] on button "Select Button" at bounding box center [242, 158] width 157 height 10
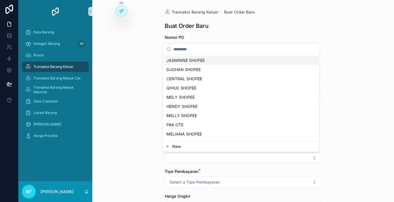
click at [183, 148] on button "New" at bounding box center [241, 147] width 152 height 6
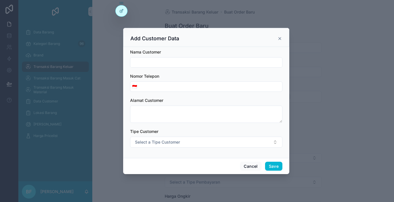
click at [177, 64] on input "scrollable content" at bounding box center [206, 62] width 152 height 8
type input "**********"
click at [271, 167] on button "Save" at bounding box center [273, 166] width 17 height 9
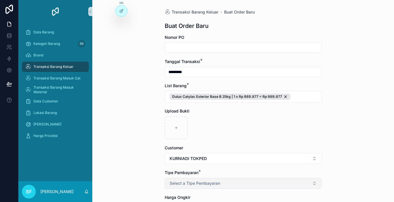
click at [266, 179] on button "Select a Tipe Pembayaran" at bounding box center [242, 183] width 157 height 11
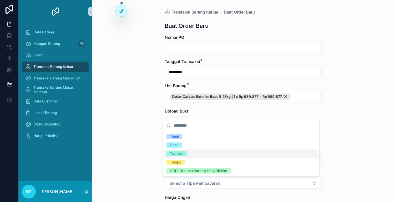
click at [188, 153] on div "Transfer" at bounding box center [241, 154] width 154 height 9
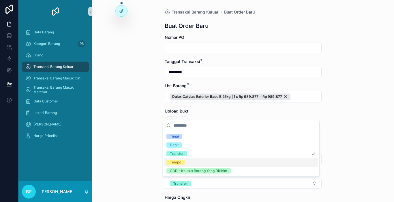
click at [130, 179] on div "Transaksi Barang Keluar Buat Order Baru Buat Order Baru Nomor PO Tanggal Transa…" at bounding box center [242, 101] width 301 height 202
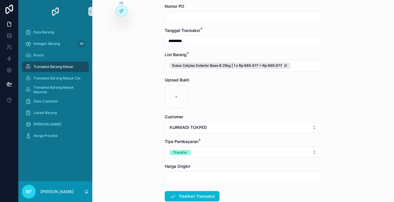
scroll to position [67, 0]
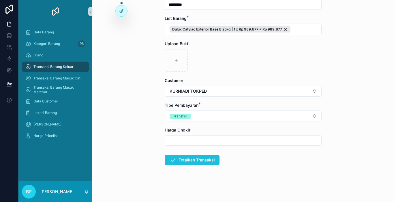
click at [194, 157] on button "Totalkan Transaksi" at bounding box center [191, 160] width 55 height 10
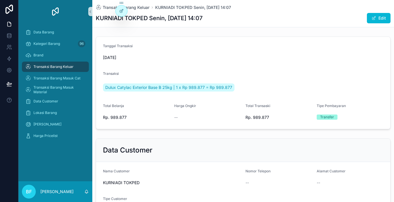
click at [71, 65] on span "Transaksi Barang Keluar" at bounding box center [53, 67] width 40 height 5
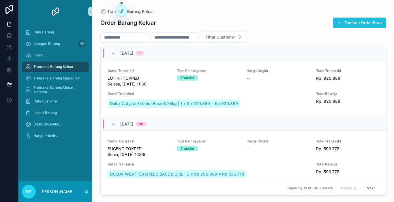
click at [363, 20] on button "Tambah Order Baru" at bounding box center [358, 23] width 53 height 10
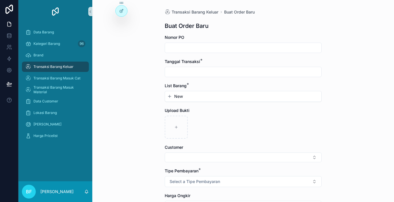
click at [232, 73] on input "scrollable content" at bounding box center [243, 72] width 156 height 8
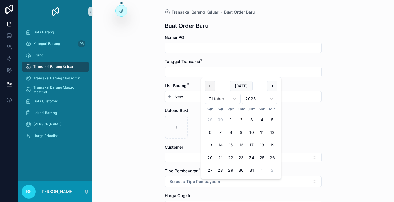
click at [212, 86] on button "scrollable content" at bounding box center [210, 86] width 10 height 10
click at [209, 168] on button "29" at bounding box center [210, 170] width 10 height 10
type input "*********"
click at [194, 96] on button "New" at bounding box center [243, 97] width 152 height 6
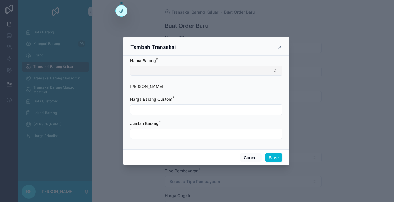
click at [197, 67] on button "Select Button" at bounding box center [206, 71] width 152 height 10
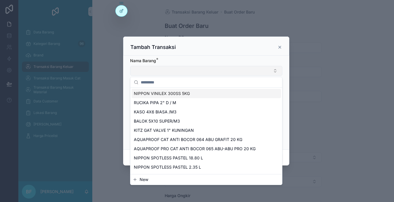
type input "*"
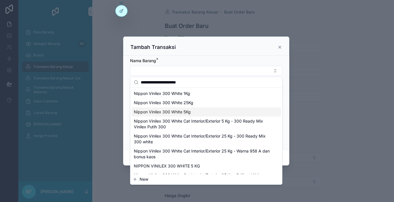
type input "**********"
click at [185, 111] on span "Nippon Vinilex 300 White 5Kg" at bounding box center [162, 112] width 57 height 6
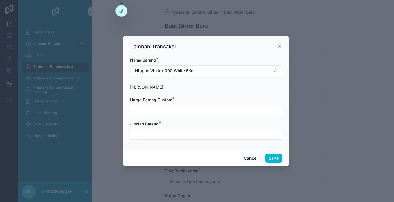
click at [162, 110] on input "scrollable content" at bounding box center [206, 110] width 152 height 8
click at [171, 111] on input "**********" at bounding box center [206, 110] width 152 height 8
type input "**********"
click at [176, 135] on input "scrollable content" at bounding box center [206, 134] width 152 height 8
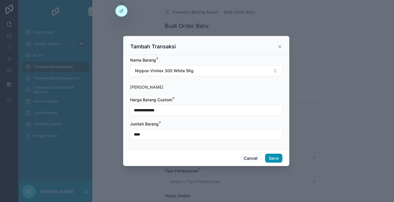
type input "****"
click at [272, 160] on button "Save" at bounding box center [273, 158] width 17 height 9
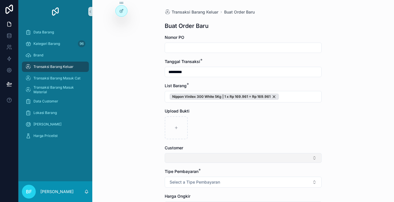
click at [244, 161] on button "Select Button" at bounding box center [242, 158] width 157 height 10
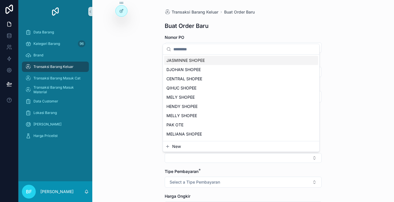
click at [230, 146] on button "New" at bounding box center [241, 147] width 152 height 6
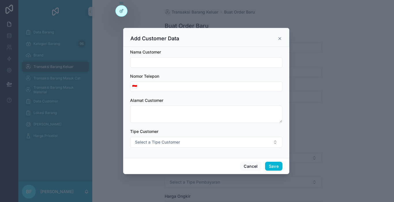
click at [204, 60] on input "scrollable content" at bounding box center [206, 62] width 152 height 8
type input "**********"
click at [274, 168] on button "Save" at bounding box center [273, 166] width 17 height 9
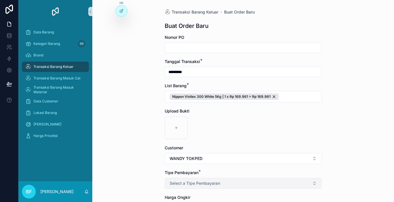
drag, startPoint x: 253, startPoint y: 183, endPoint x: 247, endPoint y: 180, distance: 6.8
click at [253, 183] on button "Select a Tipe Pembayaran" at bounding box center [242, 183] width 157 height 11
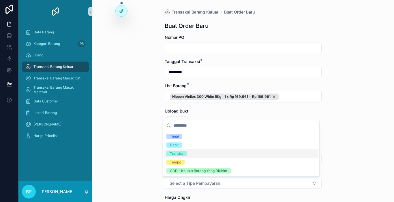
click at [202, 155] on div "Transfer" at bounding box center [241, 154] width 154 height 9
click at [157, 152] on div "Transaksi Barang Keluar Buat Order Baru Buat Order Baru Nomor PO Tanggal Transa…" at bounding box center [242, 101] width 301 height 202
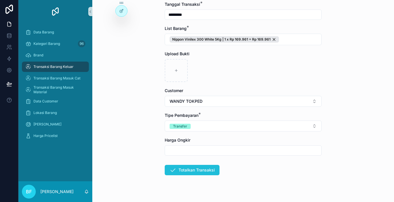
scroll to position [58, 0]
click at [183, 167] on button "Totalkan Transaksi" at bounding box center [191, 170] width 55 height 10
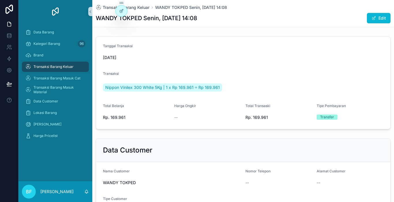
click at [65, 62] on link "Transaksi Barang Keluar" at bounding box center [55, 67] width 67 height 10
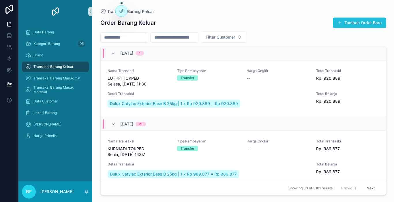
click at [343, 26] on button "Tambah Order Baru" at bounding box center [358, 23] width 53 height 10
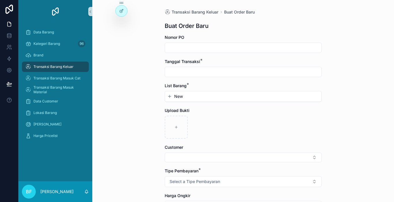
click at [216, 74] on input "scrollable content" at bounding box center [243, 72] width 156 height 8
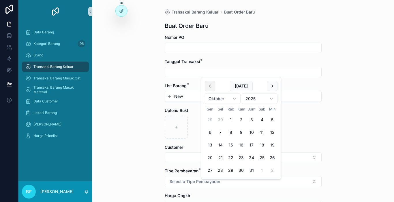
click at [211, 83] on button "scrollable content" at bounding box center [210, 86] width 10 height 10
drag, startPoint x: 211, startPoint y: 172, endPoint x: 193, endPoint y: 116, distance: 59.0
click at [211, 171] on button "29" at bounding box center [210, 170] width 10 height 10
type input "*********"
click at [189, 98] on button "New" at bounding box center [243, 97] width 152 height 6
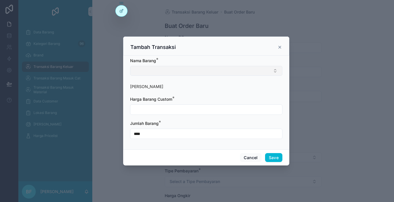
click at [184, 72] on button "Select Button" at bounding box center [206, 71] width 152 height 10
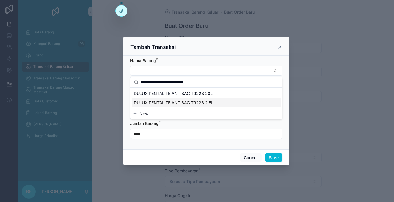
type input "**********"
click at [194, 107] on div "DULUX PENTALITE ANTIBAC T922B 2.5L" at bounding box center [205, 102] width 149 height 9
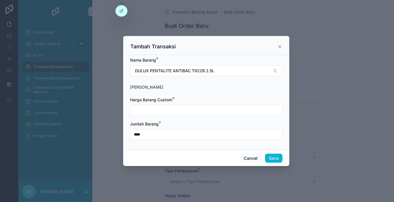
click at [193, 112] on input "scrollable content" at bounding box center [206, 110] width 152 height 8
type input "**********"
click at [274, 160] on button "Save" at bounding box center [273, 158] width 17 height 9
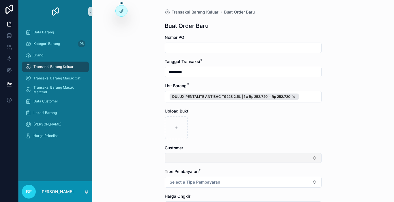
click at [253, 161] on button "Select Button" at bounding box center [242, 158] width 157 height 10
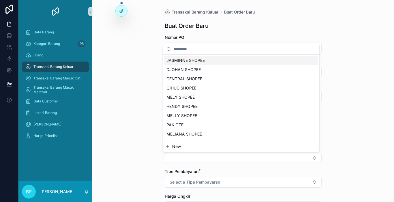
click at [60, 70] on div "Transaksi Barang Keluar" at bounding box center [55, 66] width 60 height 9
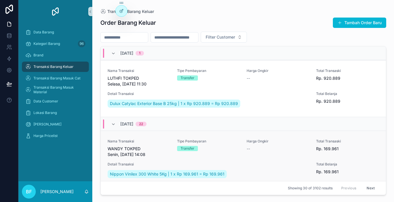
click at [149, 155] on span "WANDY TOKPED Senin, [DATE] 14:08" at bounding box center [138, 152] width 63 height 12
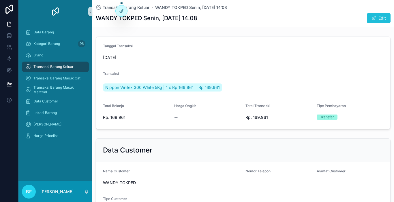
click at [368, 15] on button "Edit" at bounding box center [378, 18] width 24 height 10
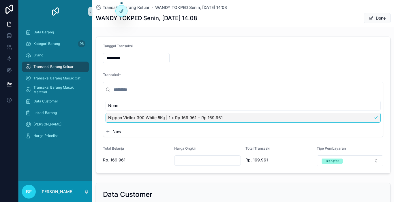
click at [188, 133] on button "New" at bounding box center [242, 132] width 275 height 6
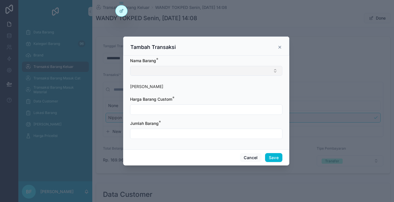
click at [172, 72] on button "Select Button" at bounding box center [206, 71] width 152 height 10
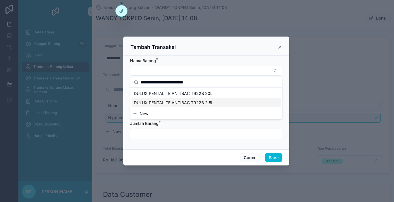
type input "**********"
click at [178, 105] on span "DULUX PENTALITE ANTIBAC T922B 2.5L" at bounding box center [174, 103] width 80 height 6
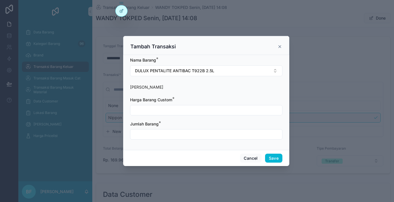
click at [176, 108] on input "scrollable content" at bounding box center [206, 110] width 152 height 8
type input "**********"
drag, startPoint x: 139, startPoint y: 133, endPoint x: 161, endPoint y: 141, distance: 23.1
click at [139, 133] on input "scrollable content" at bounding box center [206, 134] width 152 height 8
type input "****"
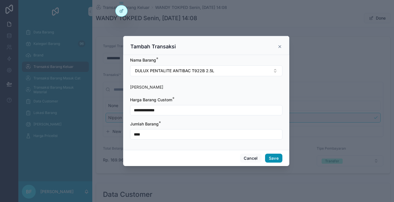
click at [275, 158] on button "Save" at bounding box center [273, 158] width 17 height 9
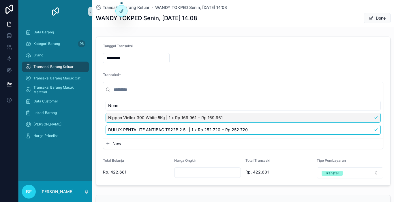
click at [129, 146] on button "New" at bounding box center [242, 144] width 275 height 6
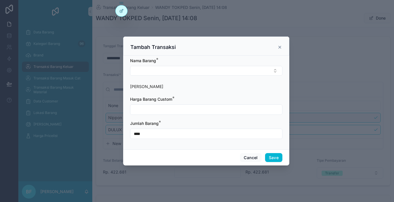
click at [144, 65] on div "[PERSON_NAME] *" at bounding box center [206, 67] width 152 height 18
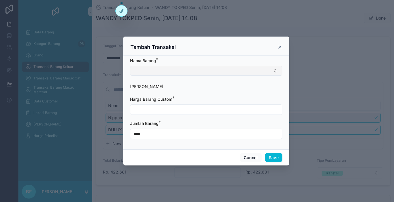
click at [145, 68] on button "Select Button" at bounding box center [206, 71] width 152 height 10
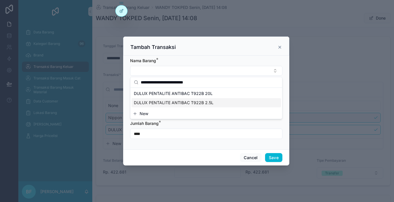
type input "**********"
click at [177, 101] on span "DULUX PENTALITE ANTIBAC T922B 2.5L" at bounding box center [174, 103] width 80 height 6
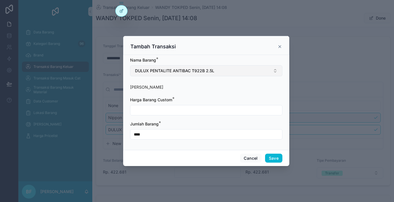
click at [175, 73] on span "DULUX PENTALITE ANTIBAC T922B 2.5L" at bounding box center [174, 71] width 79 height 6
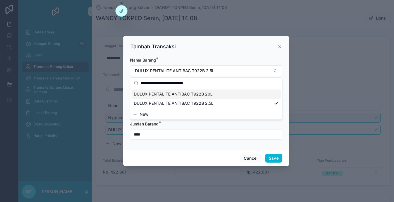
type input "**********"
click at [185, 96] on span "DULUX PENTALITE ANTIBAC T922B 20L" at bounding box center [173, 94] width 79 height 6
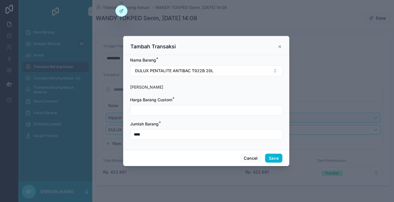
click at [184, 110] on input "scrollable content" at bounding box center [206, 110] width 152 height 8
type input "**********"
click at [218, 133] on input "****" at bounding box center [206, 134] width 152 height 8
type input "****"
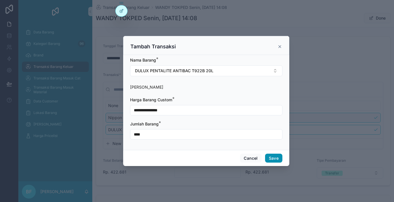
click at [274, 160] on button "Save" at bounding box center [273, 158] width 17 height 9
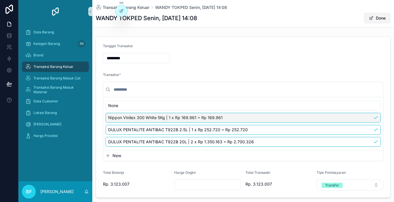
click at [372, 17] on button "Done" at bounding box center [377, 18] width 27 height 10
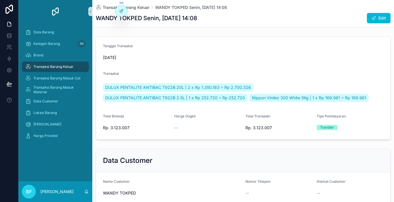
click at [75, 68] on div "Transaksi Barang Keluar" at bounding box center [55, 66] width 60 height 9
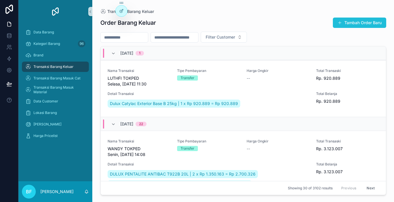
click at [374, 20] on button "Tambah Order Baru" at bounding box center [358, 23] width 53 height 10
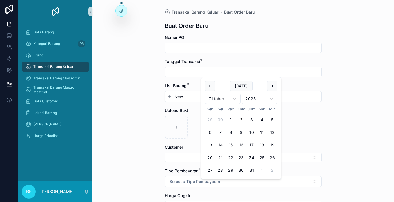
click at [240, 73] on input "scrollable content" at bounding box center [243, 72] width 156 height 8
click at [214, 89] on button "scrollable content" at bounding box center [210, 86] width 10 height 10
click at [210, 174] on button "29" at bounding box center [210, 170] width 10 height 10
type input "*********"
click at [183, 95] on button "New" at bounding box center [243, 97] width 152 height 6
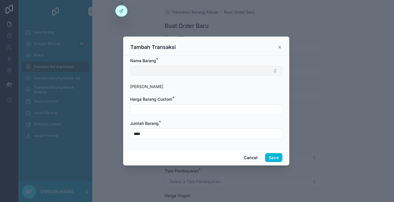
click at [184, 72] on button "Select Button" at bounding box center [206, 71] width 152 height 10
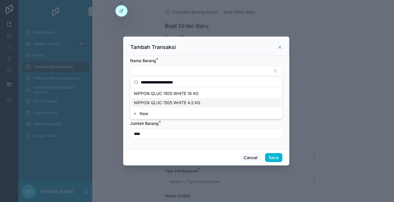
type input "**********"
click at [186, 103] on span "NIPPON QLUC 1505 WHITE 4.5 KG" at bounding box center [167, 103] width 66 height 6
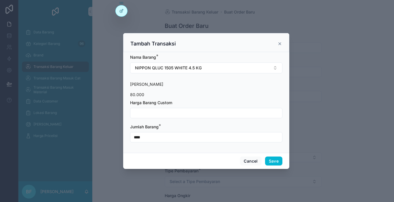
drag, startPoint x: 177, startPoint y: 110, endPoint x: 190, endPoint y: 97, distance: 18.5
click at [177, 110] on input "scrollable content" at bounding box center [206, 113] width 152 height 8
type input "**********"
click at [187, 139] on input "****" at bounding box center [206, 137] width 152 height 8
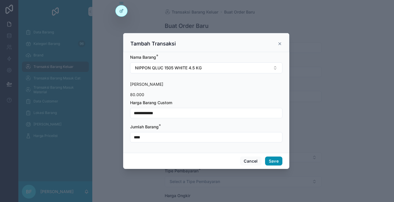
type input "****"
click at [268, 160] on button "Save" at bounding box center [273, 161] width 17 height 9
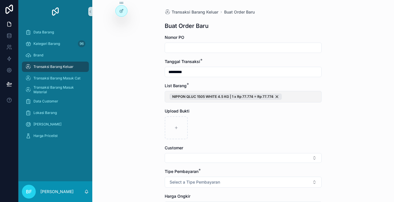
click at [286, 96] on button "NIPPON QLUC 1505 WHITE 4.5 KG | 1 x Rp 77.774 = Rp 77.774" at bounding box center [242, 97] width 157 height 12
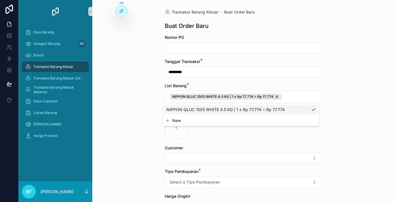
click at [245, 120] on button "New" at bounding box center [241, 121] width 152 height 6
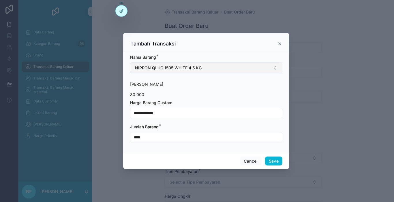
click at [215, 70] on button "NIPPON QLUC 1505 WHITE 4.5 KG" at bounding box center [206, 68] width 152 height 11
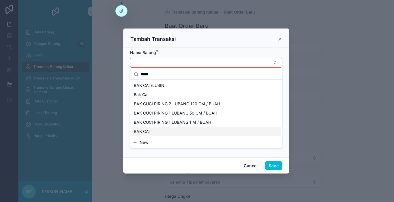
type input "*****"
click at [151, 128] on div "BAK CAT" at bounding box center [205, 131] width 149 height 9
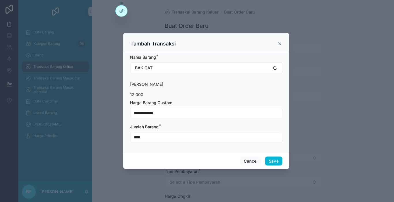
click at [152, 112] on input "**********" at bounding box center [206, 113] width 152 height 8
click at [145, 114] on input "**********" at bounding box center [206, 113] width 152 height 8
type input "**********"
click at [277, 161] on button "Save" at bounding box center [273, 161] width 17 height 9
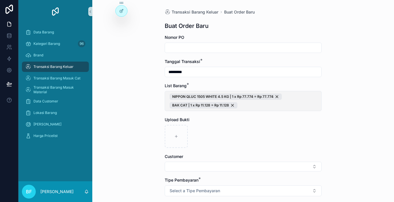
click at [296, 98] on span "NIPPON QLUC 1505 WHITE 4.5 KG | 1 x Rp 77.774 = Rp 77.774 BAK CAT | 1 x Rp 11.1…" at bounding box center [242, 101] width 147 height 15
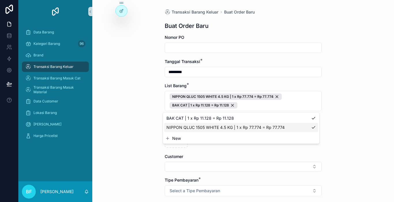
click at [218, 137] on button "New" at bounding box center [241, 139] width 152 height 6
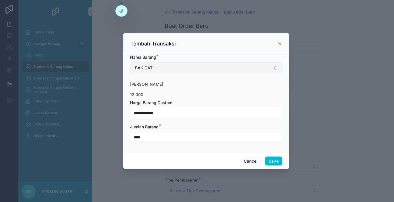
click at [213, 71] on button "BAK CAT" at bounding box center [206, 68] width 152 height 11
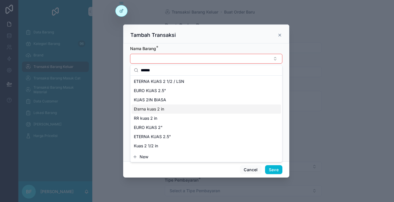
type input "******"
click at [161, 110] on span "Eterna kuas 2 in" at bounding box center [149, 109] width 30 height 6
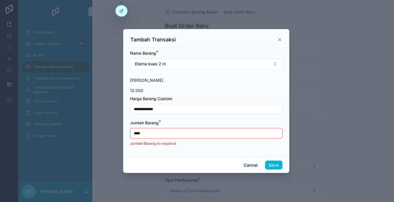
click at [158, 111] on input "**********" at bounding box center [206, 109] width 152 height 8
type input "**********"
click at [154, 134] on input "****" at bounding box center [206, 133] width 152 height 8
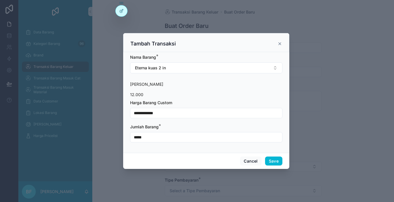
type input "****"
click at [278, 163] on button "Save" at bounding box center [273, 161] width 17 height 9
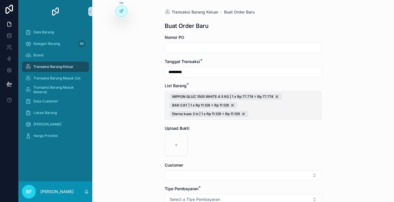
click at [299, 109] on span "NIPPON QLUC 1505 WHITE 4.5 KG | 1 x Rp 77.774 = Rp 77.774 BAK CAT | 1 x Rp 11.1…" at bounding box center [242, 106] width 147 height 24
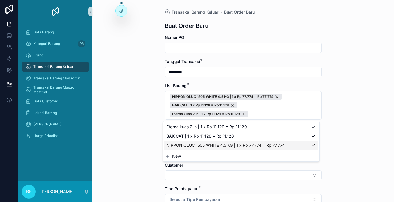
click at [190, 158] on button "New" at bounding box center [241, 157] width 152 height 6
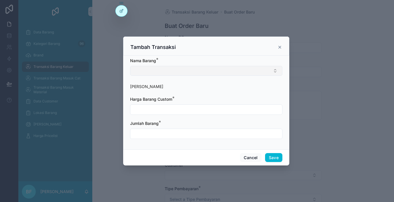
click at [186, 71] on button "Select Button" at bounding box center [206, 71] width 152 height 10
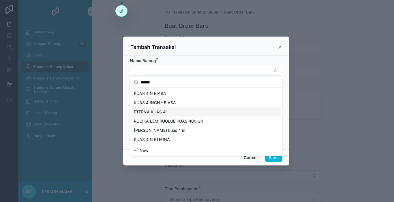
type input "******"
click at [152, 114] on span "ETERNA KUAS 4"" at bounding box center [151, 112] width 34 height 6
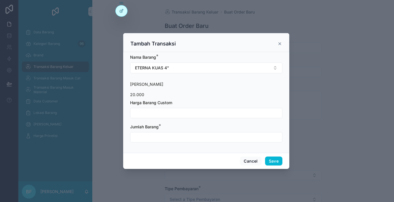
click at [152, 114] on input "scrollable content" at bounding box center [206, 113] width 152 height 8
type input "**********"
click at [153, 140] on input "scrollable content" at bounding box center [206, 137] width 152 height 8
type input "****"
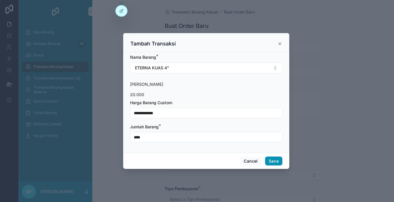
click at [273, 160] on button "Save" at bounding box center [273, 161] width 17 height 9
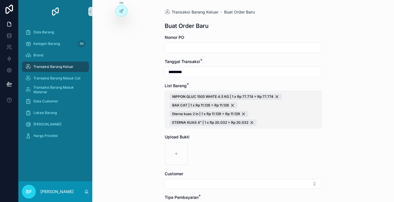
click at [292, 114] on span "NIPPON QLUC 1505 WHITE 4.5 KG | 1 x Rp 77.774 = Rp 77.774 BAK CAT | 1 x Rp 11.1…" at bounding box center [242, 110] width 147 height 32
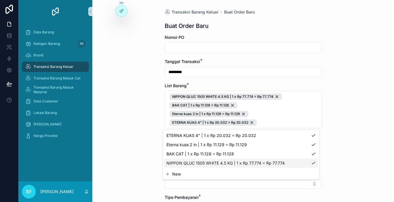
click at [172, 173] on button "New" at bounding box center [241, 174] width 152 height 6
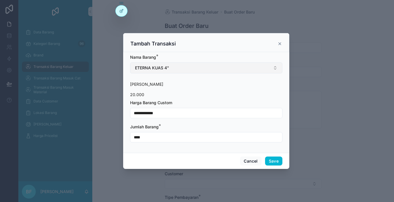
click at [178, 72] on button "ETERNA KUAS 4"" at bounding box center [206, 68] width 152 height 11
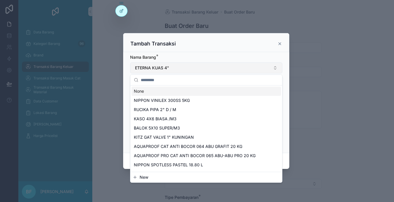
click at [178, 72] on button "ETERNA KUAS 4"" at bounding box center [206, 68] width 152 height 11
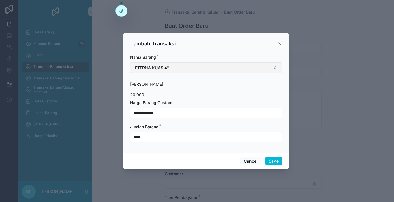
click at [178, 72] on button "ETERNA KUAS 4"" at bounding box center [206, 68] width 152 height 11
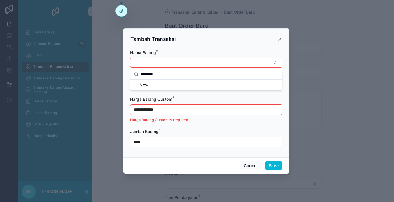
click at [142, 74] on input "********" at bounding box center [210, 74] width 138 height 10
click at [144, 74] on input "********" at bounding box center [210, 74] width 138 height 10
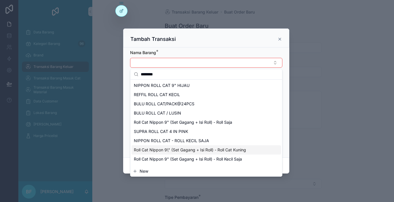
type input "********"
click at [167, 147] on div "Roll Cat Nippon 9\" (Set Gagang + Isi Roll) - Roll Cat Kuning" at bounding box center [205, 149] width 149 height 9
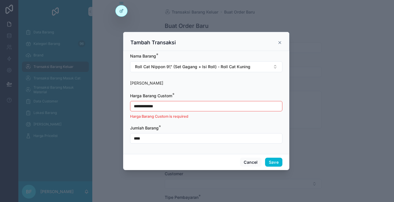
click at [160, 107] on input "**********" at bounding box center [206, 106] width 152 height 8
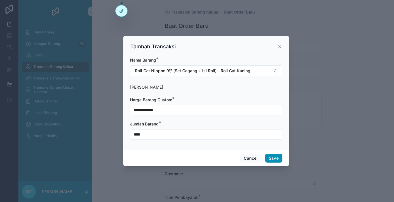
type input "**********"
click at [279, 158] on button "Save" at bounding box center [273, 158] width 17 height 9
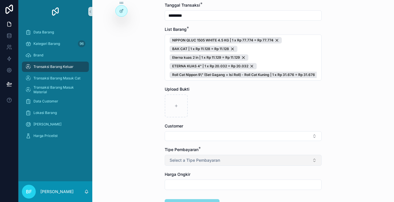
scroll to position [58, 0]
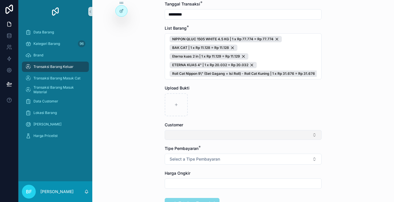
click at [228, 134] on button "Select Button" at bounding box center [242, 135] width 157 height 10
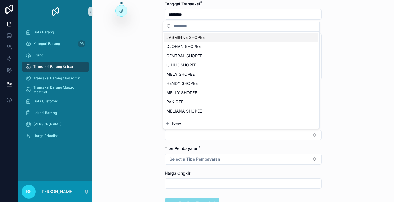
click at [224, 126] on button "New" at bounding box center [241, 124] width 152 height 6
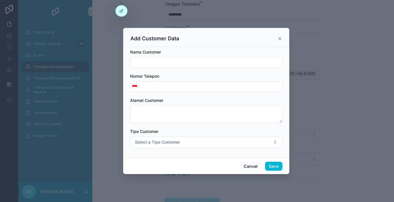
click at [217, 61] on input "scrollable content" at bounding box center [206, 62] width 152 height 8
type input "**********"
click at [266, 165] on button "Save" at bounding box center [273, 166] width 17 height 9
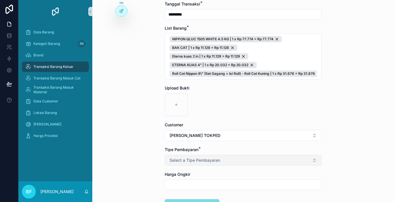
click at [251, 162] on button "Select a Tipe Pembayaran" at bounding box center [242, 160] width 157 height 11
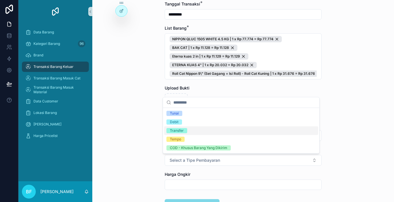
click at [186, 131] on span "Transfer" at bounding box center [176, 130] width 21 height 5
click at [156, 132] on div "Transaksi Barang Keluar Buat Order Baru Buat Order Baru Nomor PO Tanggal Transa…" at bounding box center [242, 43] width 301 height 202
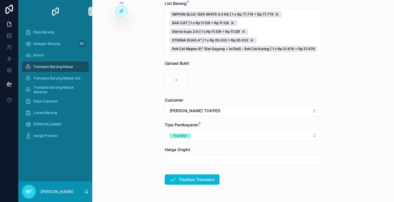
scroll to position [102, 0]
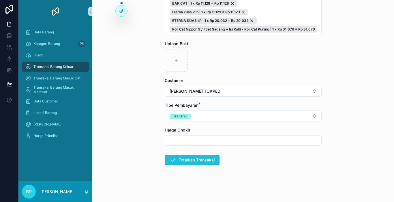
click at [213, 159] on button "Totalkan Transaksi" at bounding box center [191, 160] width 55 height 10
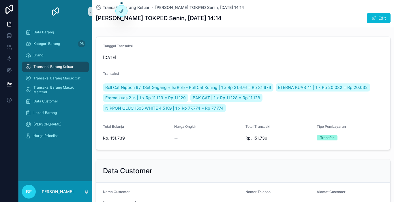
click at [70, 65] on span "Transaksi Barang Keluar" at bounding box center [53, 67] width 40 height 5
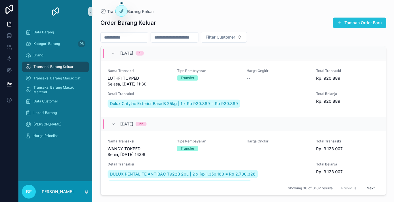
click at [356, 21] on button "Tambah Order Baru" at bounding box center [358, 23] width 53 height 10
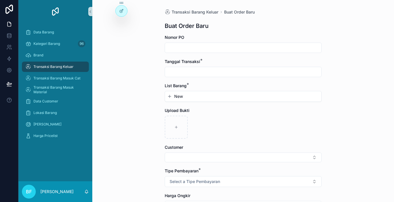
click at [234, 74] on input "scrollable content" at bounding box center [243, 72] width 156 height 8
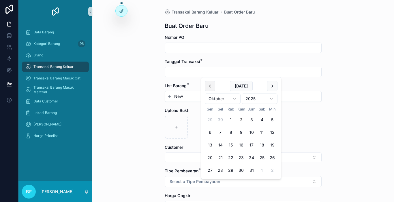
click at [212, 84] on button "scrollable content" at bounding box center [210, 86] width 10 height 10
drag, startPoint x: 213, startPoint y: 174, endPoint x: 192, endPoint y: 109, distance: 68.1
click at [213, 174] on button "29" at bounding box center [210, 170] width 10 height 10
type input "*********"
click at [188, 99] on button "New" at bounding box center [243, 97] width 152 height 6
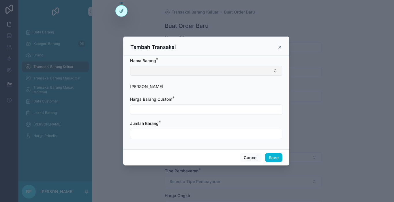
click at [188, 73] on button "Select Button" at bounding box center [206, 71] width 152 height 10
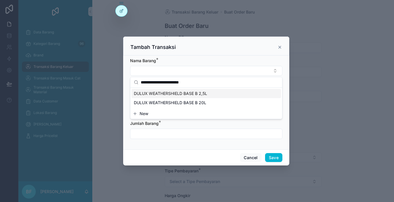
type input "**********"
click at [193, 97] on div "DULUX WEATHERSHIELD BASE B 2,5L" at bounding box center [205, 93] width 149 height 9
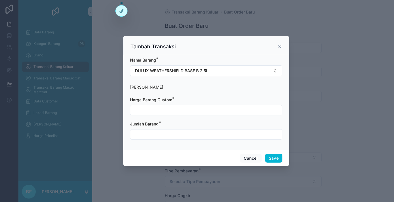
click at [189, 107] on input "scrollable content" at bounding box center [206, 110] width 152 height 8
type input "**********"
click at [184, 136] on input "scrollable content" at bounding box center [206, 134] width 152 height 8
type input "****"
click at [273, 158] on button "Save" at bounding box center [273, 158] width 17 height 9
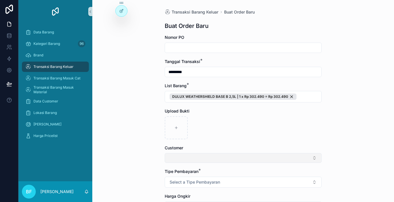
click at [277, 159] on button "Select Button" at bounding box center [242, 158] width 157 height 10
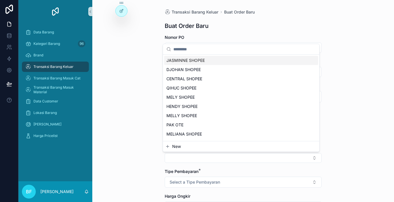
click at [231, 148] on button "New" at bounding box center [241, 147] width 152 height 6
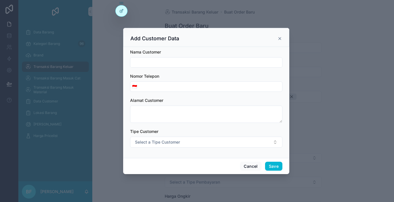
click at [207, 67] on div "scrollable content" at bounding box center [206, 62] width 152 height 10
click at [207, 63] on input "scrollable content" at bounding box center [206, 62] width 152 height 8
type input "**********"
click at [275, 167] on button "Save" at bounding box center [273, 166] width 17 height 9
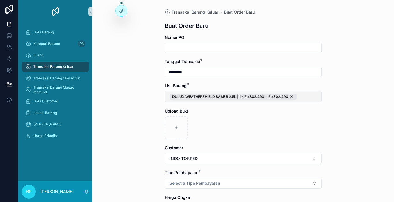
click at [306, 97] on button "DULUX WEATHERSHIELD BASE B 2,5L | 1 x Rp 302.490 = Rp 302.490" at bounding box center [242, 97] width 157 height 12
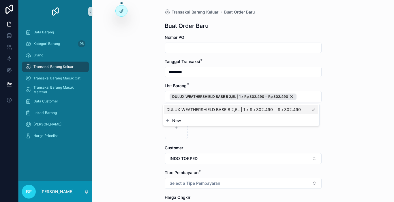
click at [257, 123] on button "New" at bounding box center [241, 121] width 152 height 6
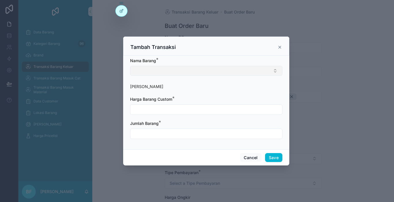
click at [205, 68] on button "Select Button" at bounding box center [206, 71] width 152 height 10
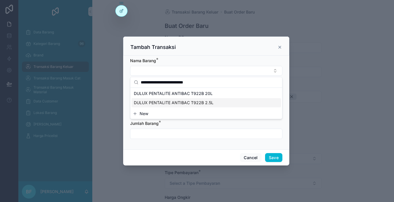
type input "**********"
click at [210, 102] on span "DULUX PENTALITE ANTIBAC T922B 2.5L" at bounding box center [174, 103] width 80 height 6
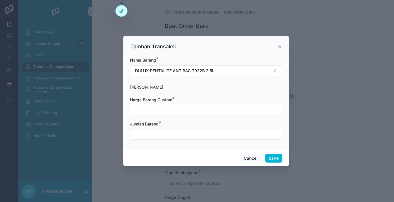
click at [207, 110] on input "scrollable content" at bounding box center [206, 110] width 152 height 8
type input "**********"
click at [219, 135] on input "scrollable content" at bounding box center [206, 134] width 152 height 8
type input "****"
click at [269, 161] on button "Save" at bounding box center [273, 158] width 17 height 9
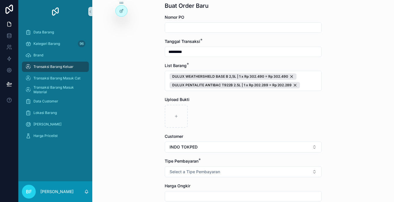
scroll to position [29, 0]
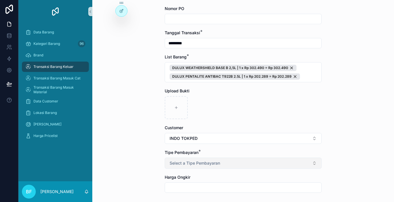
click at [250, 167] on button "Select a Tipe Pembayaran" at bounding box center [242, 163] width 157 height 11
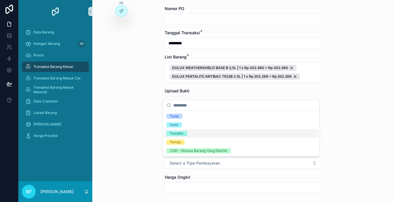
click at [202, 136] on div "Transfer" at bounding box center [241, 133] width 154 height 9
click at [147, 129] on div "Transaksi Barang Keluar Buat Order Baru Buat Order Baru Nomor PO Tanggal Transa…" at bounding box center [242, 72] width 301 height 202
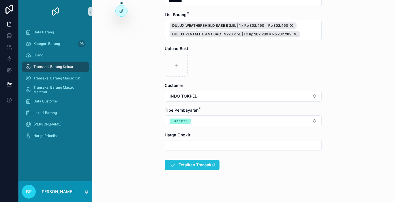
scroll to position [76, 0]
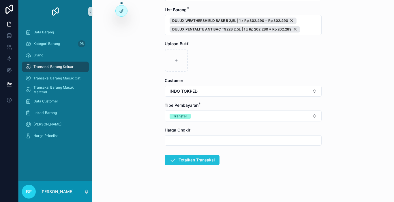
click at [210, 160] on button "Totalkan Transaksi" at bounding box center [191, 160] width 55 height 10
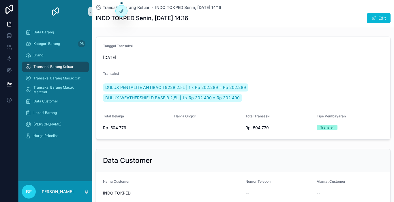
click at [80, 66] on div "Transaksi Barang Keluar" at bounding box center [55, 66] width 60 height 9
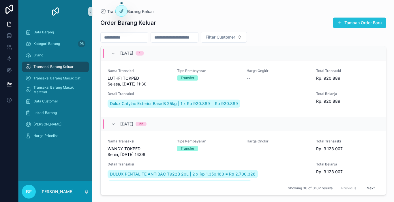
click at [368, 23] on button "Tambah Order Baru" at bounding box center [358, 23] width 53 height 10
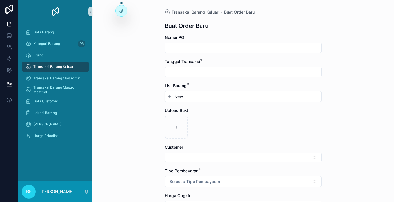
click at [220, 70] on input "scrollable content" at bounding box center [243, 72] width 156 height 8
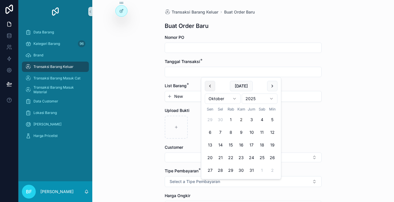
click at [211, 90] on button "scrollable content" at bounding box center [210, 86] width 10 height 10
click at [210, 168] on button "29" at bounding box center [210, 170] width 10 height 10
type input "*********"
click at [186, 98] on button "New" at bounding box center [243, 97] width 152 height 6
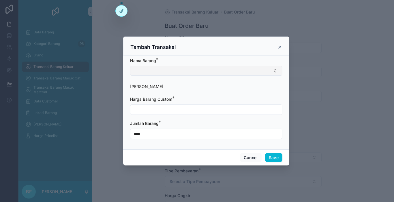
click at [190, 71] on button "Select Button" at bounding box center [206, 71] width 152 height 10
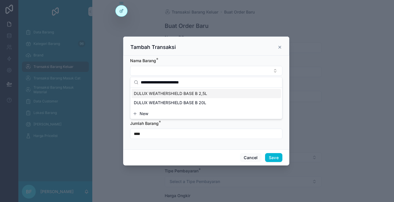
type input "**********"
click at [202, 91] on span "DULUX WEATHERSHIELD BASE B 2,5L" at bounding box center [170, 94] width 73 height 6
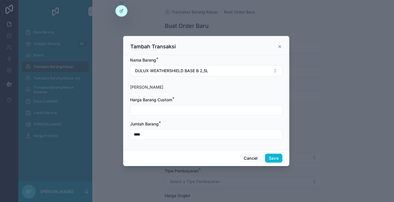
click at [181, 109] on input "scrollable content" at bounding box center [206, 110] width 152 height 8
type input "**********"
click at [269, 154] on button "Save" at bounding box center [273, 158] width 17 height 9
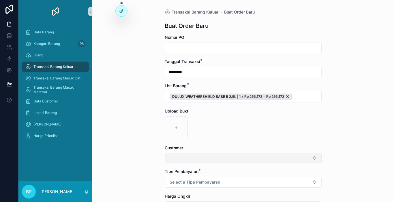
click at [249, 159] on button "Select Button" at bounding box center [242, 158] width 157 height 10
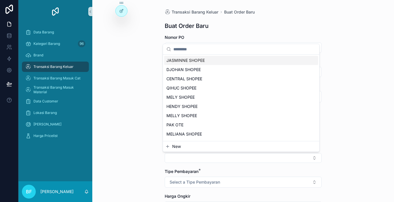
click at [218, 146] on button "New" at bounding box center [241, 147] width 152 height 6
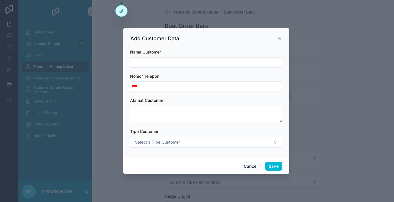
click at [208, 61] on input "scrollable content" at bounding box center [206, 62] width 152 height 8
type input "**********"
click at [278, 166] on button "Save" at bounding box center [273, 166] width 17 height 9
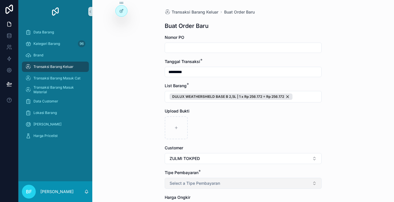
click at [267, 186] on button "Select a Tipe Pembayaran" at bounding box center [242, 183] width 157 height 11
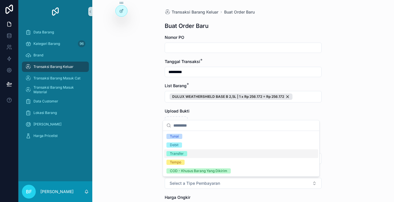
click at [193, 152] on div "Transfer" at bounding box center [241, 154] width 154 height 9
click at [133, 151] on div "Transaksi Barang Keluar Buat Order Baru Buat Order Baru Nomor PO Tanggal Transa…" at bounding box center [242, 101] width 301 height 202
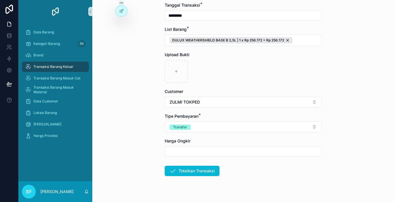
scroll to position [58, 0]
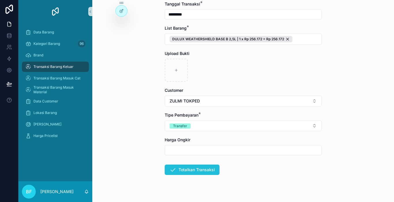
click at [187, 173] on button "Totalkan Transaksi" at bounding box center [191, 170] width 55 height 10
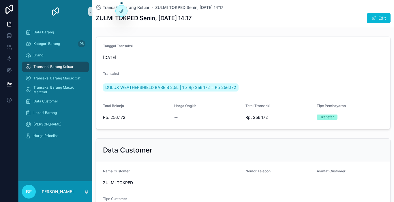
click at [74, 67] on div "Transaksi Barang Keluar" at bounding box center [55, 66] width 60 height 9
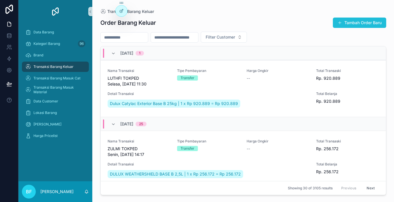
click at [361, 24] on button "Tambah Order Baru" at bounding box center [358, 23] width 53 height 10
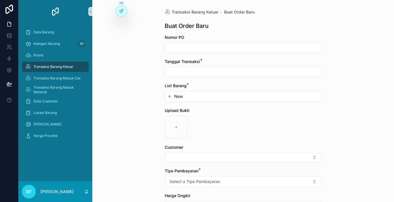
click at [211, 75] on input "scrollable content" at bounding box center [243, 72] width 156 height 8
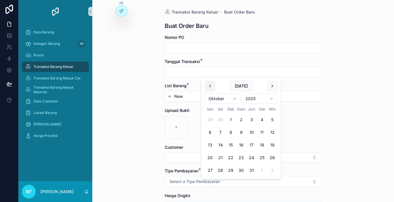
click at [210, 86] on button "scrollable content" at bounding box center [210, 86] width 10 height 10
drag, startPoint x: 209, startPoint y: 170, endPoint x: 181, endPoint y: 95, distance: 80.1
click at [209, 170] on button "29" at bounding box center [210, 170] width 10 height 10
type input "*********"
click at [179, 97] on span "New" at bounding box center [178, 97] width 9 height 6
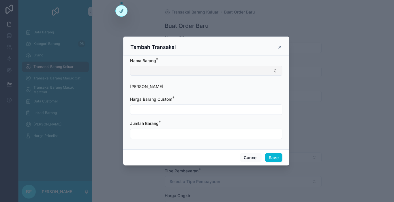
click at [183, 74] on button "Select Button" at bounding box center [206, 71] width 152 height 10
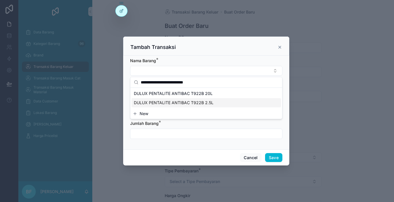
type input "**********"
click at [202, 101] on span "DULUX PENTALITE ANTIBAC T922B 2.5L" at bounding box center [174, 103] width 80 height 6
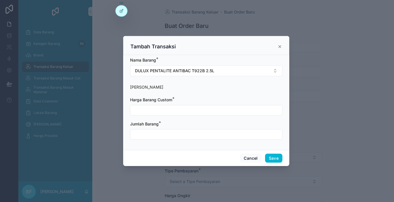
click at [185, 110] on input "scrollable content" at bounding box center [206, 110] width 152 height 8
type input "**********"
click at [192, 135] on input "scrollable content" at bounding box center [206, 134] width 152 height 8
type input "****"
drag, startPoint x: 264, startPoint y: 154, endPoint x: 268, endPoint y: 162, distance: 9.9
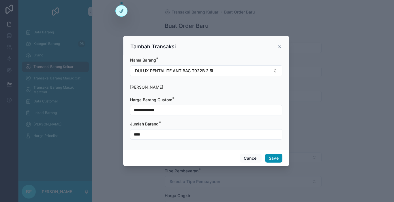
click at [264, 154] on div "Cancel Save" at bounding box center [206, 158] width 166 height 16
click at [270, 159] on button "Save" at bounding box center [273, 158] width 17 height 9
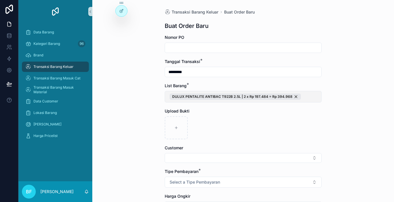
click at [301, 99] on button "DULUX PENTALITE ANTIBAC T922B 2.5L | 2 x Rp 197.484 = Rp 394.968" at bounding box center [242, 97] width 157 height 12
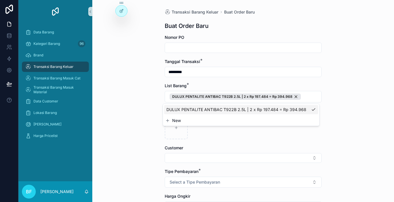
click at [244, 120] on button "New" at bounding box center [241, 121] width 152 height 6
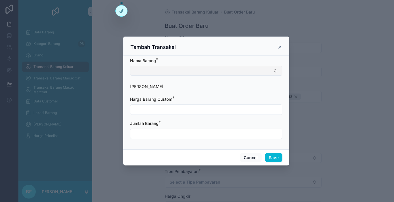
click at [228, 69] on button "Select Button" at bounding box center [206, 71] width 152 height 10
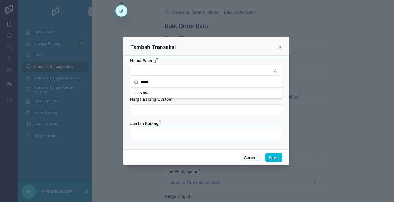
drag, startPoint x: 213, startPoint y: 77, endPoint x: 211, endPoint y: 80, distance: 4.1
click at [213, 77] on div "***** New" at bounding box center [206, 88] width 152 height 22
click at [210, 82] on input "*****" at bounding box center [210, 82] width 138 height 10
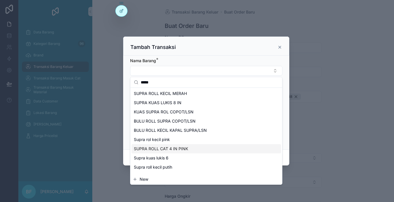
type input "*****"
click at [171, 150] on span "SUPRA ROLL CAT 4 IN PINK" at bounding box center [161, 149] width 54 height 6
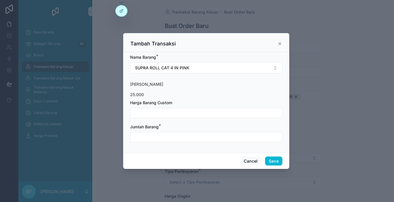
click at [168, 114] on input "scrollable content" at bounding box center [206, 113] width 152 height 8
drag, startPoint x: 170, startPoint y: 71, endPoint x: 176, endPoint y: 71, distance: 5.5
click at [170, 71] on button "SUPRA ROLL CAT 4 IN PINK" at bounding box center [206, 68] width 152 height 11
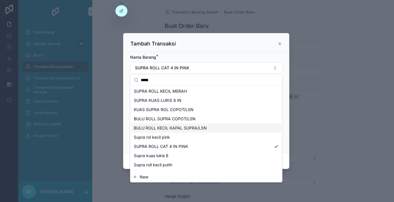
type input "*****"
click at [164, 129] on span "BULU ROLL KECIL KAPAL SUPRA/LSN" at bounding box center [170, 128] width 73 height 6
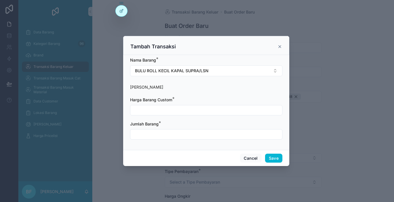
drag, startPoint x: 179, startPoint y: 68, endPoint x: 193, endPoint y: 59, distance: 16.6
click at [180, 68] on span "BULU ROLL KECIL KAPAL SUPRA/LSN" at bounding box center [171, 71] width 73 height 6
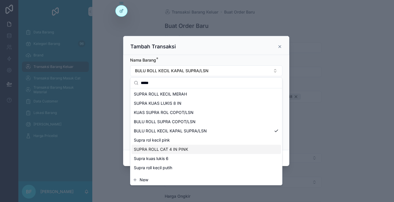
type input "*****"
click at [174, 149] on span "SUPRA ROLL CAT 4 IN PINK" at bounding box center [161, 150] width 54 height 6
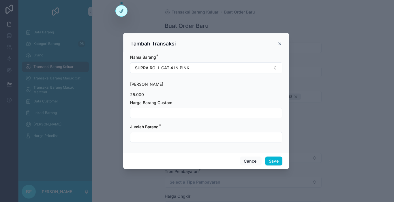
click at [181, 113] on input "scrollable content" at bounding box center [206, 113] width 152 height 8
type input "**********"
click at [181, 139] on input "scrollable content" at bounding box center [206, 137] width 152 height 8
type input "****"
click at [274, 157] on button "Save" at bounding box center [273, 161] width 17 height 9
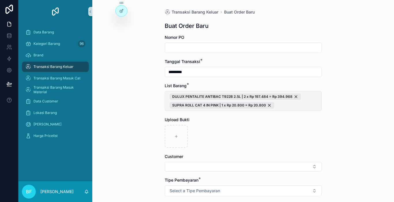
click at [307, 104] on span "DULUX PENTALITE ANTIBAC T922B 2.5L | 2 x Rp 197.484 = Rp 394.968 SUPRA ROLL CAT…" at bounding box center [242, 101] width 147 height 15
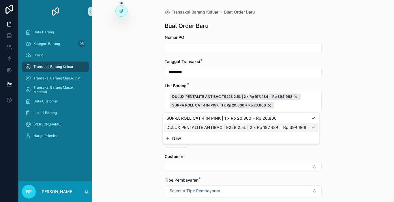
click at [233, 138] on button "New" at bounding box center [241, 139] width 152 height 6
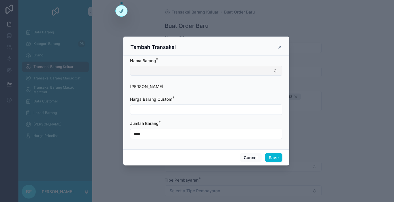
click at [170, 75] on button "Select Button" at bounding box center [206, 71] width 152 height 10
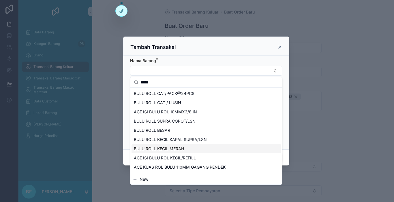
type input "****"
click at [167, 148] on span "BULU ROLL KECIL MERAH" at bounding box center [159, 149] width 50 height 6
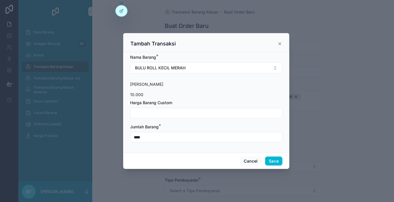
click at [162, 114] on input "scrollable content" at bounding box center [206, 113] width 152 height 8
type input "**********"
click at [268, 168] on div "Cancel Save" at bounding box center [206, 161] width 166 height 16
click at [270, 161] on button "Save" at bounding box center [273, 161] width 17 height 9
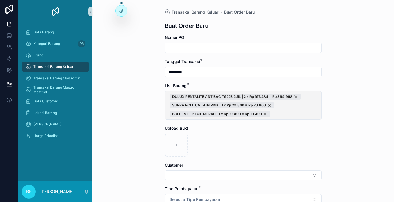
click at [302, 107] on span "DULUX PENTALITE ANTIBAC T922B 2.5L | 2 x Rp 197.484 = Rp 394.968 SUPRA ROLL CAT…" at bounding box center [242, 106] width 147 height 24
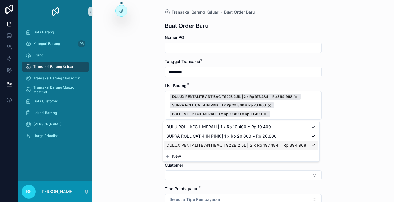
click at [207, 159] on div "New" at bounding box center [241, 156] width 156 height 10
click at [181, 158] on button "New" at bounding box center [241, 157] width 152 height 6
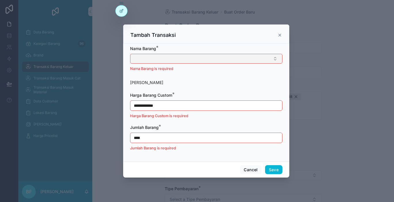
click at [173, 63] on button "Select Button" at bounding box center [206, 59] width 152 height 10
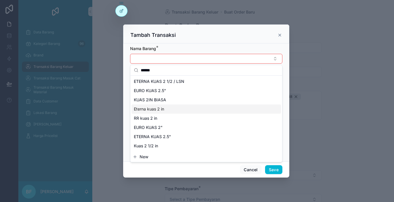
type input "******"
click at [155, 111] on span "Eterna kuas 2 in" at bounding box center [149, 109] width 30 height 6
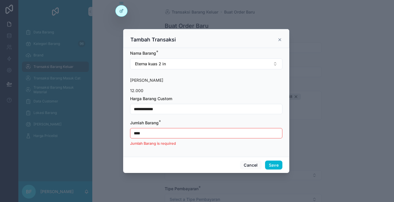
click at [167, 111] on input "**********" at bounding box center [206, 109] width 152 height 8
type input "**********"
click at [162, 131] on input "****" at bounding box center [206, 133] width 152 height 8
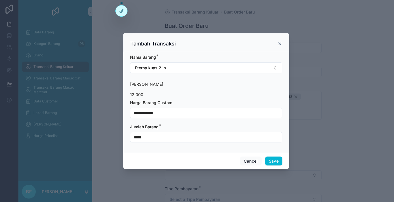
type input "****"
click at [272, 160] on button "Save" at bounding box center [273, 161] width 17 height 9
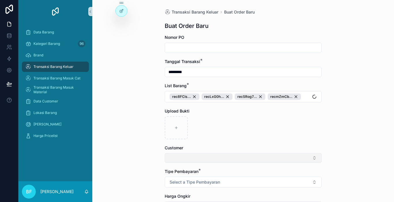
click at [188, 160] on button "Select Button" at bounding box center [242, 158] width 157 height 10
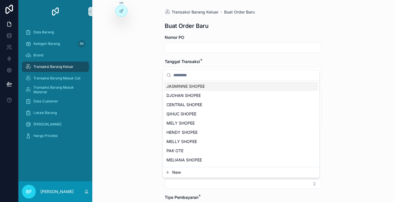
click at [181, 146] on div "MELLY SHOPEE" at bounding box center [241, 141] width 154 height 9
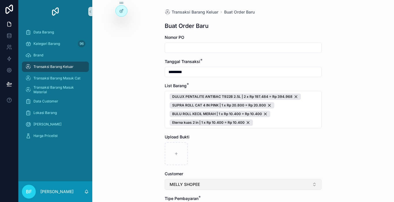
click at [180, 181] on button "MELLY SHOPEE" at bounding box center [242, 184] width 157 height 11
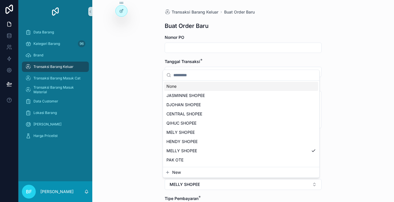
click at [173, 172] on span "New" at bounding box center [176, 173] width 9 height 6
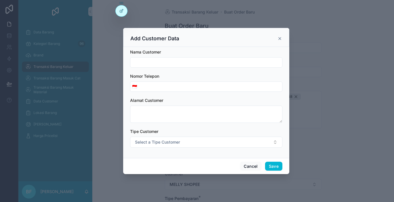
click at [171, 62] on input "scrollable content" at bounding box center [206, 62] width 152 height 8
click at [152, 64] on input "**********" at bounding box center [206, 62] width 152 height 8
type input "**********"
click at [268, 164] on button "Save" at bounding box center [273, 166] width 17 height 9
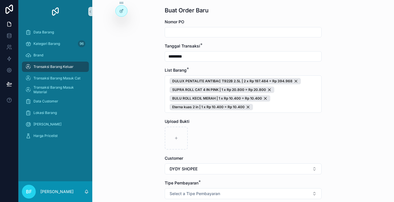
scroll to position [29, 0]
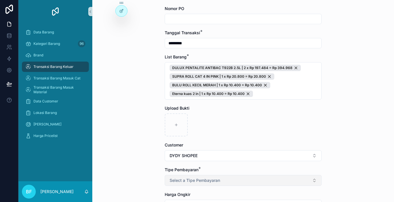
click at [228, 182] on button "Select a Tipe Pembayaran" at bounding box center [242, 180] width 157 height 11
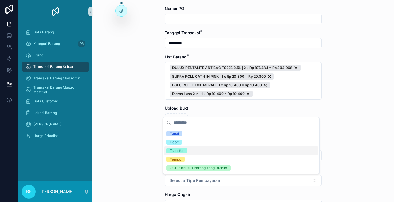
click at [184, 154] on div "Transfer" at bounding box center [241, 151] width 154 height 9
click at [152, 147] on div "Transaksi Barang Keluar Buat Order Baru Buat Order Baru Nomor PO Tanggal Transa…" at bounding box center [242, 72] width 301 height 202
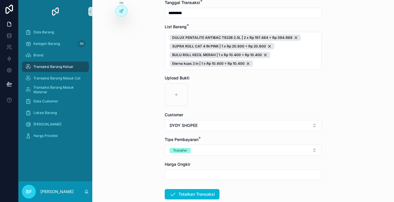
scroll to position [86, 0]
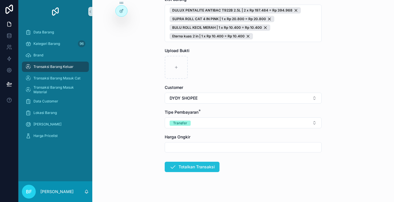
click at [195, 172] on button "Totalkan Transaksi" at bounding box center [191, 167] width 55 height 10
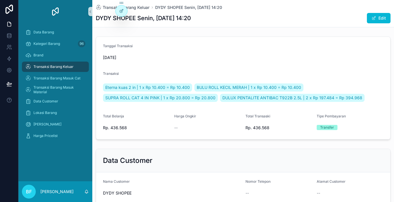
click at [54, 65] on span "Transaksi Barang Keluar" at bounding box center [53, 67] width 40 height 5
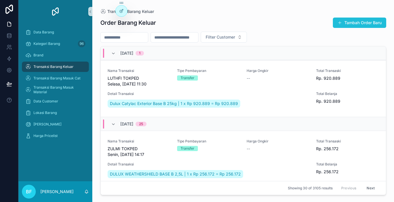
click at [370, 19] on button "Tambah Order Baru" at bounding box center [358, 23] width 53 height 10
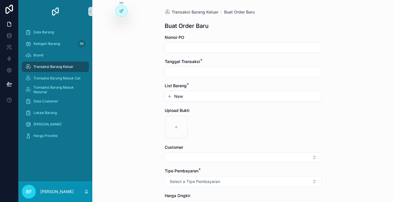
click at [190, 69] on input "scrollable content" at bounding box center [243, 72] width 156 height 8
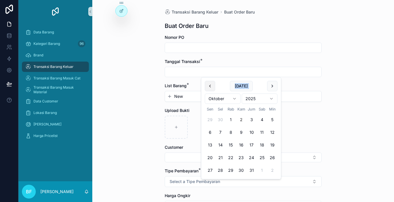
click at [208, 91] on div "[DATE] Oktober 2025 Sen Sel Rab Kam Jum Sab Min 29 30 1 2 3 4 5 6 7 8 9 10 11 1…" at bounding box center [241, 128] width 73 height 95
click at [208, 88] on button "scrollable content" at bounding box center [210, 86] width 10 height 10
click at [212, 172] on button "29" at bounding box center [210, 170] width 10 height 10
type input "*********"
click at [179, 96] on span "New" at bounding box center [178, 97] width 9 height 6
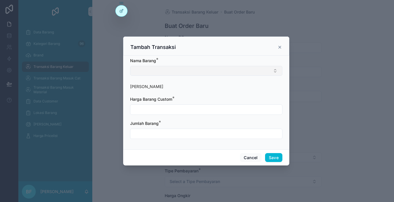
click at [186, 72] on button "Select Button" at bounding box center [206, 71] width 152 height 10
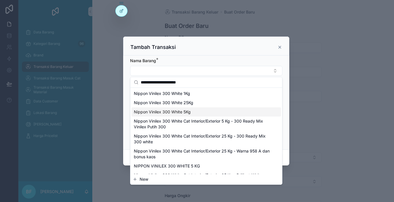
type input "**********"
click at [185, 114] on span "Nippon Vinilex 300 White 5Kg" at bounding box center [162, 112] width 57 height 6
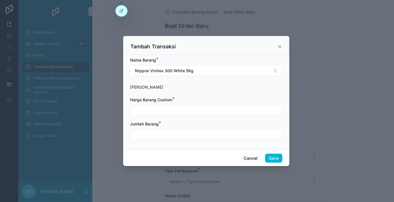
click at [186, 114] on input "scrollable content" at bounding box center [206, 110] width 152 height 8
type input "**********"
click at [186, 134] on input "scrollable content" at bounding box center [206, 134] width 152 height 8
type input "****"
click at [274, 157] on button "Save" at bounding box center [273, 158] width 17 height 9
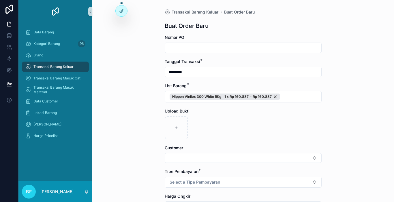
click at [274, 158] on button "Select Button" at bounding box center [242, 158] width 157 height 10
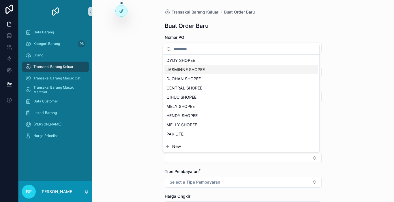
click at [266, 147] on button "New" at bounding box center [241, 147] width 152 height 6
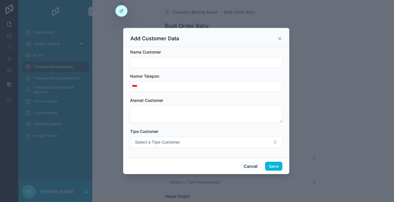
click at [200, 62] on input "scrollable content" at bounding box center [206, 62] width 152 height 8
type input "**********"
click at [273, 168] on button "Save" at bounding box center [273, 166] width 17 height 9
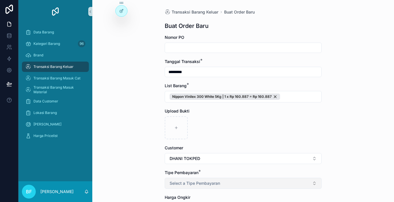
click at [232, 184] on button "Select a Tipe Pembayaran" at bounding box center [242, 183] width 157 height 11
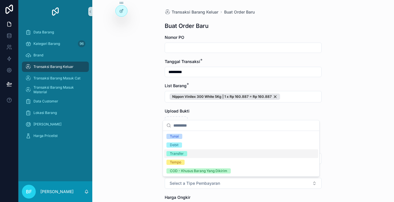
click at [183, 152] on div "Transfer" at bounding box center [177, 153] width 14 height 5
click at [160, 157] on div "Transaksi Barang Keluar Buat Order Baru Buat Order Baru Nomor PO Tanggal Transa…" at bounding box center [243, 135] width 166 height 270
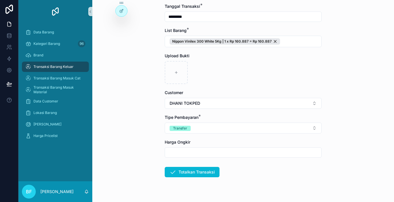
scroll to position [58, 0]
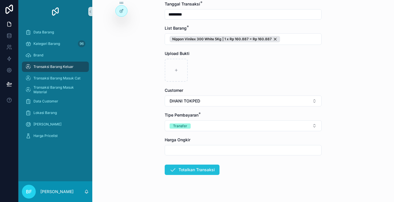
click at [169, 167] on icon "scrollable content" at bounding box center [172, 170] width 7 height 7
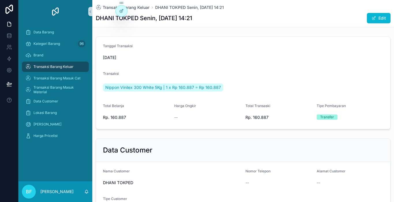
click at [73, 69] on div "Transaksi Barang Keluar" at bounding box center [55, 66] width 60 height 9
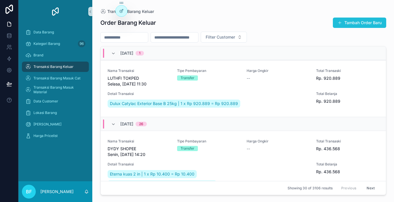
click at [366, 18] on button "Tambah Order Baru" at bounding box center [358, 23] width 53 height 10
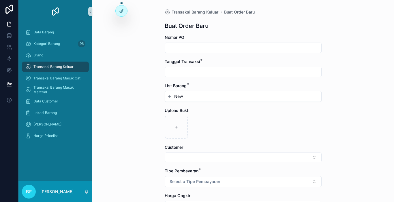
click at [208, 69] on input "scrollable content" at bounding box center [243, 72] width 156 height 8
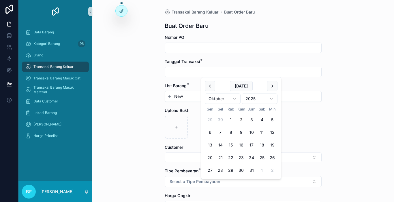
click at [207, 91] on div "Oktober 2025" at bounding box center [241, 98] width 73 height 15
click at [211, 86] on button "scrollable content" at bounding box center [210, 86] width 10 height 10
click at [211, 173] on button "29" at bounding box center [210, 170] width 10 height 10
type input "*********"
click at [184, 98] on button "New" at bounding box center [243, 97] width 152 height 6
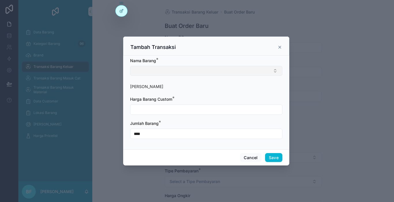
click at [181, 72] on button "Select Button" at bounding box center [206, 71] width 152 height 10
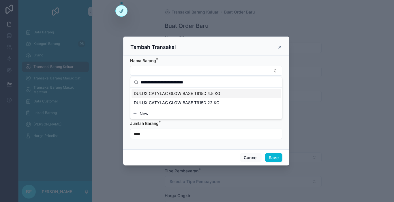
type input "**********"
click at [189, 94] on span "DULUX CATYLAC GLOW BASE T915D 4.5 KG" at bounding box center [177, 94] width 86 height 6
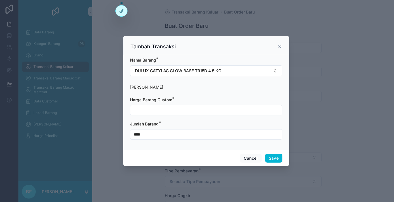
click at [182, 107] on input "scrollable content" at bounding box center [206, 110] width 152 height 8
type input "**********"
click at [278, 159] on button "Save" at bounding box center [273, 158] width 17 height 9
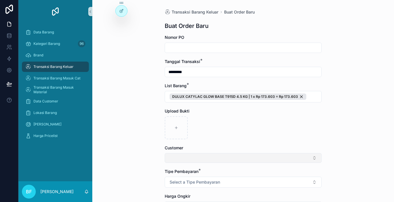
click at [272, 155] on button "Select Button" at bounding box center [242, 158] width 157 height 10
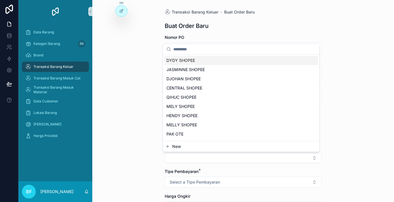
click at [270, 145] on button "New" at bounding box center [241, 147] width 152 height 6
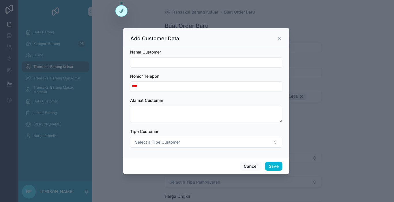
click at [244, 63] on input "scrollable content" at bounding box center [206, 62] width 152 height 8
type input "**********"
click at [278, 168] on button "Save" at bounding box center [273, 166] width 17 height 9
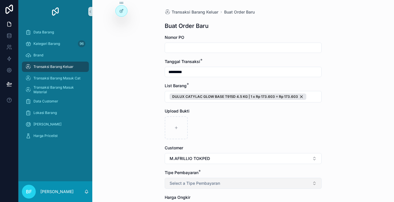
click at [179, 185] on span "Select a Tipe Pembayaran" at bounding box center [194, 184] width 50 height 6
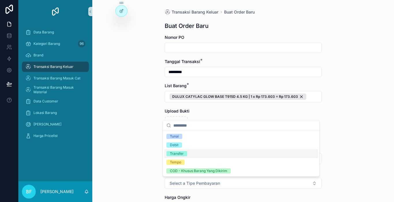
click at [174, 155] on div "Transfer" at bounding box center [177, 153] width 14 height 5
click at [133, 162] on div "Transaksi Barang Keluar Buat Order Baru Buat Order Baru Nomor PO Tanggal Transa…" at bounding box center [242, 101] width 301 height 202
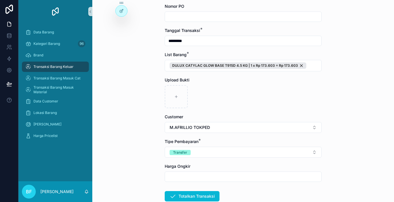
scroll to position [67, 0]
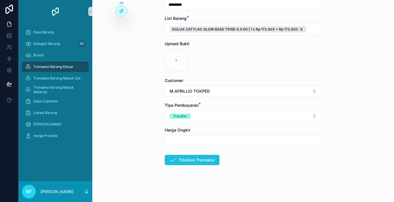
click at [183, 156] on button "Totalkan Transaksi" at bounding box center [191, 160] width 55 height 10
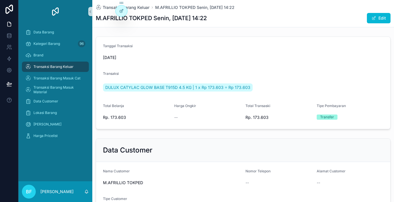
click at [63, 66] on span "Transaksi Barang Keluar" at bounding box center [53, 67] width 40 height 5
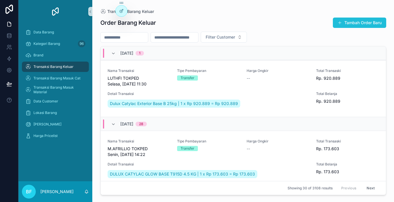
click at [347, 22] on button "Tambah Order Baru" at bounding box center [358, 23] width 53 height 10
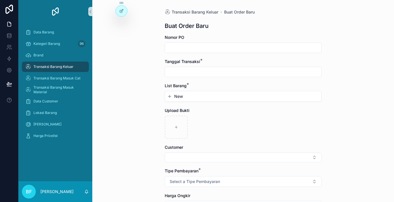
click at [202, 70] on input "scrollable content" at bounding box center [243, 72] width 156 height 8
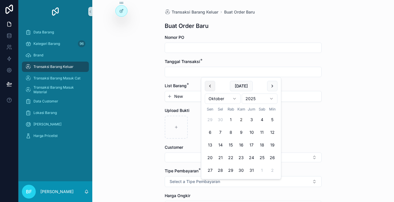
click at [212, 89] on button "scrollable content" at bounding box center [210, 86] width 10 height 10
click at [220, 168] on button "30" at bounding box center [220, 170] width 10 height 10
type input "*********"
click at [174, 97] on span "New" at bounding box center [178, 97] width 9 height 6
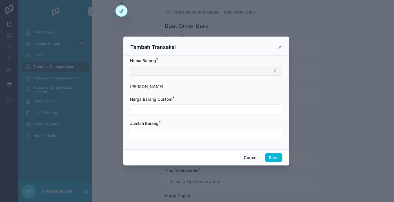
click at [183, 69] on button "Select Button" at bounding box center [206, 71] width 152 height 10
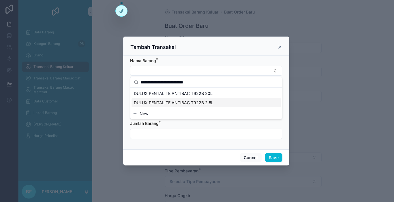
type input "**********"
click at [184, 104] on span "DULUX PENTALITE ANTIBAC T922B 2.5L" at bounding box center [174, 103] width 80 height 6
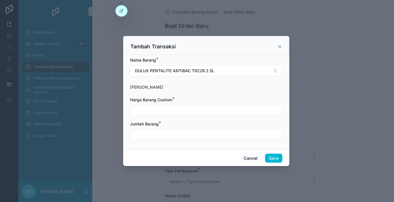
click at [182, 110] on input "scrollable content" at bounding box center [206, 110] width 152 height 8
type input "**********"
click at [185, 133] on input "scrollable content" at bounding box center [206, 134] width 152 height 8
type input "****"
click at [271, 156] on button "Save" at bounding box center [273, 158] width 17 height 9
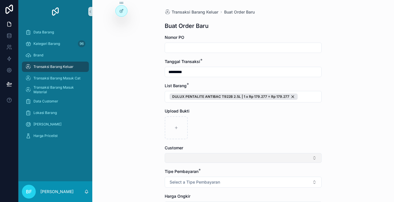
click at [233, 159] on button "Select Button" at bounding box center [242, 158] width 157 height 10
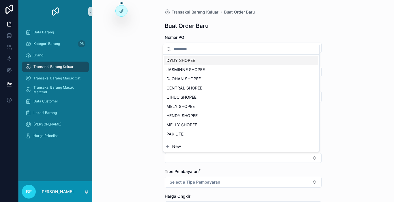
click at [205, 147] on button "New" at bounding box center [241, 147] width 152 height 6
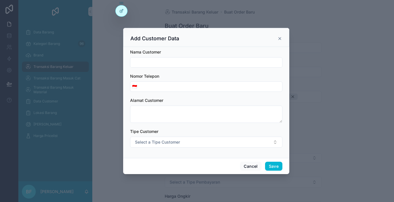
click at [172, 65] on input "scrollable content" at bounding box center [206, 62] width 152 height 8
type input "**********"
click at [273, 164] on button "Save" at bounding box center [273, 166] width 17 height 9
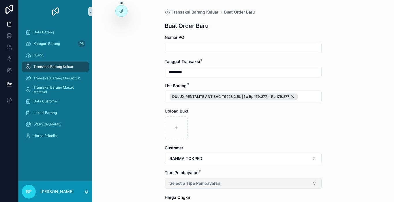
click at [200, 178] on button "Select a Tipe Pembayaran" at bounding box center [242, 183] width 157 height 11
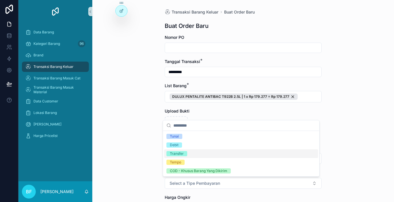
click at [193, 154] on div "Transfer" at bounding box center [241, 154] width 154 height 9
click at [138, 138] on div "Transaksi Barang Keluar Buat Order Baru Buat Order Baru Nomor PO Tanggal Transa…" at bounding box center [242, 101] width 301 height 202
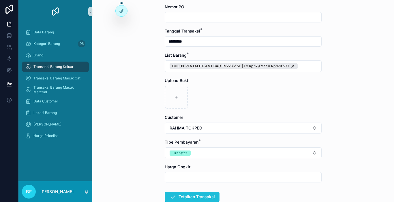
scroll to position [67, 0]
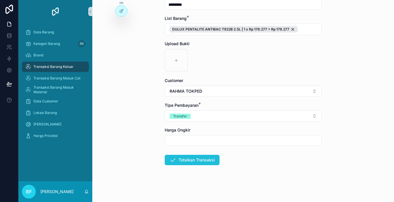
click at [184, 157] on button "Totalkan Transaksi" at bounding box center [191, 160] width 55 height 10
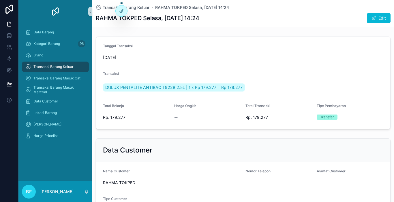
click at [71, 69] on span "Transaksi Barang Keluar" at bounding box center [53, 67] width 40 height 5
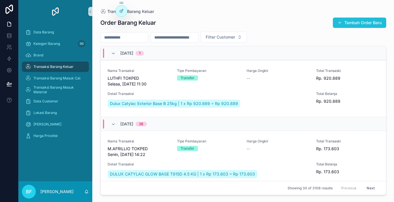
click at [369, 25] on button "Tambah Order Baru" at bounding box center [358, 23] width 53 height 10
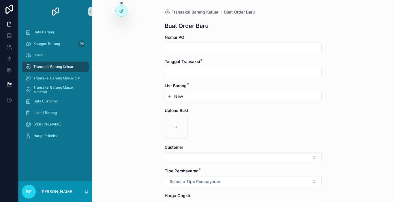
click at [236, 71] on input "scrollable content" at bounding box center [243, 72] width 156 height 8
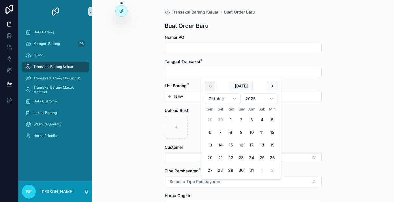
click at [209, 90] on button "scrollable content" at bounding box center [210, 86] width 10 height 10
click at [220, 172] on button "30" at bounding box center [220, 170] width 10 height 10
type input "*********"
click at [175, 98] on span "New" at bounding box center [178, 97] width 9 height 6
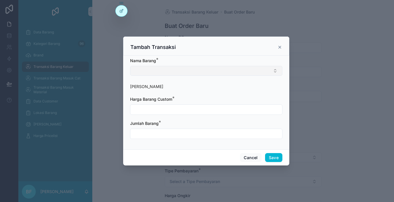
click at [179, 71] on button "Select Button" at bounding box center [206, 71] width 152 height 10
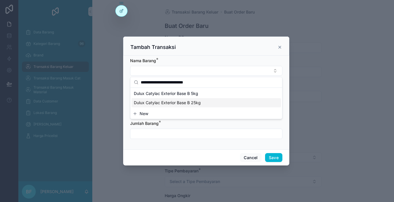
type input "**********"
click at [188, 106] on div "Dulux Catylac Exterior Base B 25kg" at bounding box center [205, 102] width 149 height 9
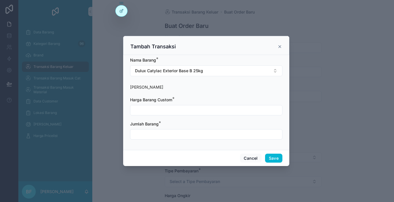
click at [187, 109] on input "scrollable content" at bounding box center [206, 110] width 152 height 8
type input "**********"
click at [195, 137] on input "scrollable content" at bounding box center [206, 134] width 152 height 8
type input "****"
click at [277, 157] on button "Save" at bounding box center [273, 158] width 17 height 9
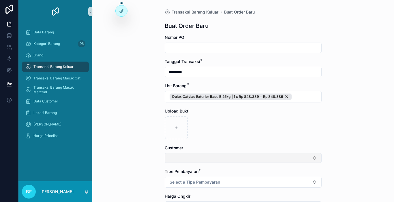
click at [214, 160] on button "Select Button" at bounding box center [242, 158] width 157 height 10
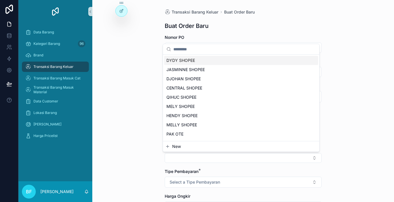
click at [192, 149] on button "New" at bounding box center [241, 147] width 152 height 6
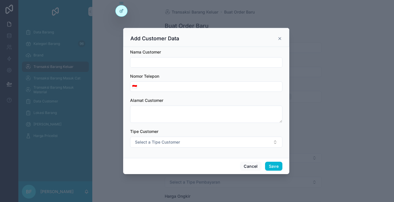
click at [187, 64] on input "scrollable content" at bounding box center [206, 62] width 152 height 8
type input "**********"
click at [267, 164] on button "Save" at bounding box center [273, 166] width 17 height 9
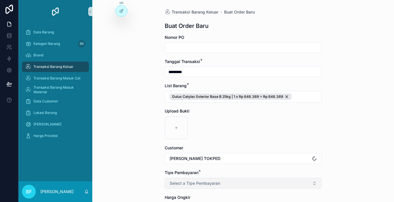
click at [187, 184] on span "Select a Tipe Pembayaran" at bounding box center [194, 184] width 50 height 6
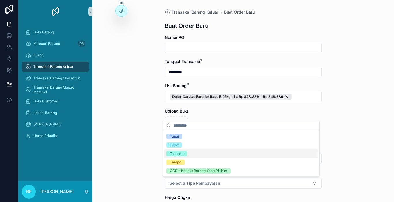
click at [167, 154] on span "Transfer" at bounding box center [176, 153] width 21 height 5
click at [154, 156] on div "Transaksi Barang Keluar Buat Order Baru Buat Order Baru Nomor PO Tanggal Transa…" at bounding box center [242, 101] width 301 height 202
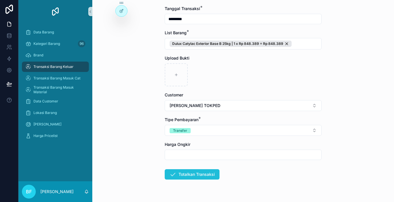
scroll to position [58, 0]
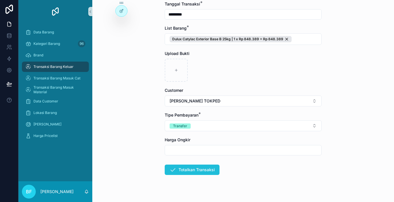
click at [173, 171] on icon "scrollable content" at bounding box center [172, 170] width 7 height 7
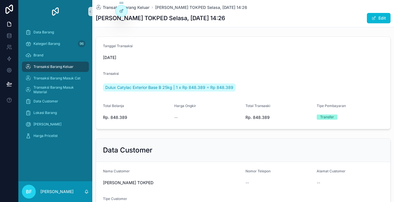
click at [65, 64] on div "Transaksi Barang Keluar" at bounding box center [55, 66] width 60 height 9
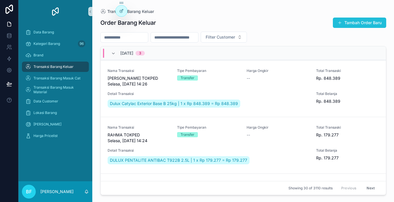
click at [366, 24] on button "Tambah Order Baru" at bounding box center [358, 23] width 53 height 10
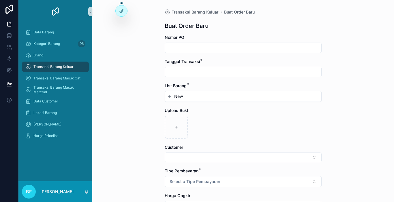
click at [202, 72] on input "scrollable content" at bounding box center [243, 72] width 156 height 8
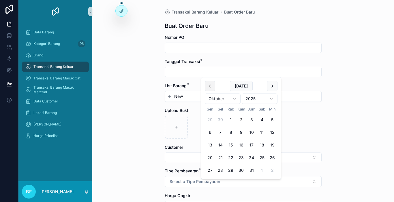
click at [208, 86] on button "scrollable content" at bounding box center [210, 86] width 10 height 10
click at [221, 171] on button "30" at bounding box center [220, 170] width 10 height 10
type input "*********"
click at [185, 97] on button "New" at bounding box center [243, 97] width 152 height 6
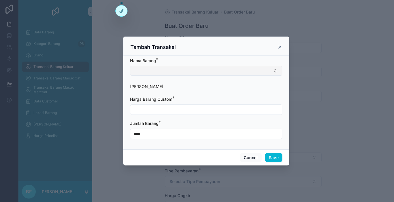
click at [182, 71] on button "Select Button" at bounding box center [206, 71] width 152 height 10
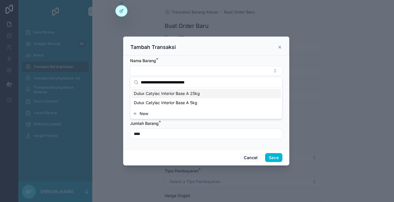
type input "**********"
click at [174, 95] on span "Dulux Catylac Interior Base A 25kg" at bounding box center [167, 94] width 66 height 6
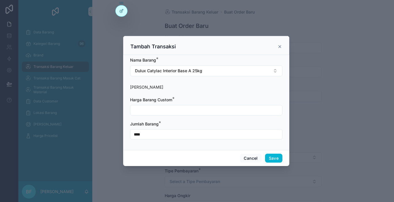
click at [165, 111] on input "scrollable content" at bounding box center [206, 110] width 152 height 8
type input "**********"
click at [275, 158] on button "Save" at bounding box center [273, 158] width 17 height 9
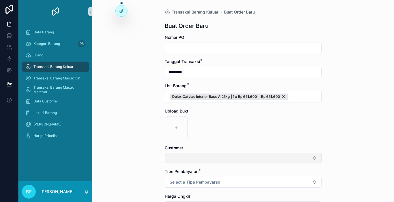
click at [208, 159] on button "Select Button" at bounding box center [242, 158] width 157 height 10
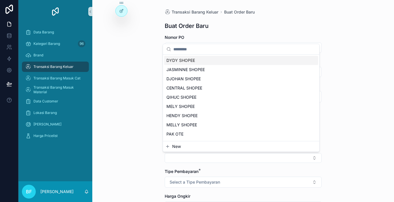
click at [188, 147] on button "New" at bounding box center [241, 147] width 152 height 6
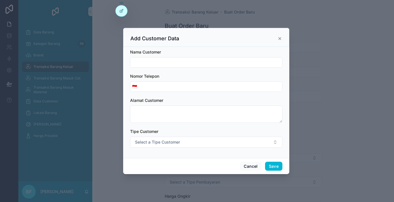
click at [183, 63] on input "scrollable content" at bounding box center [206, 62] width 152 height 8
type input "**********"
click at [266, 162] on button "Save" at bounding box center [273, 166] width 17 height 9
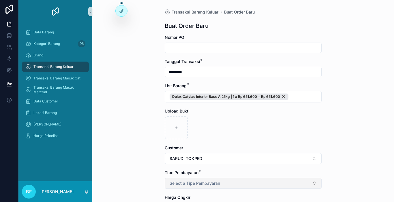
click at [255, 182] on button "Select a Tipe Pembayaran" at bounding box center [242, 183] width 157 height 11
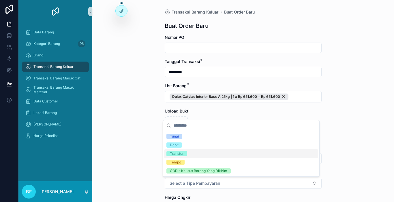
click at [197, 155] on div "Transfer" at bounding box center [241, 154] width 154 height 9
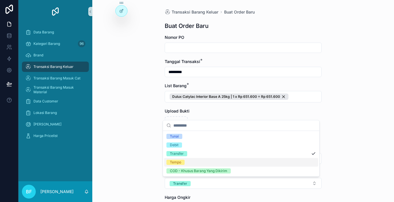
click at [149, 161] on div "Transaksi Barang Keluar Buat Order Baru Buat Order Baru Nomor PO Tanggal Transa…" at bounding box center [242, 101] width 301 height 202
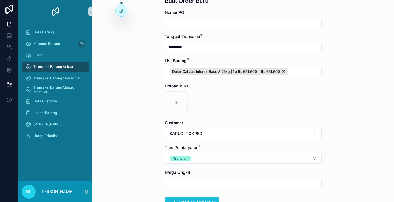
scroll to position [58, 0]
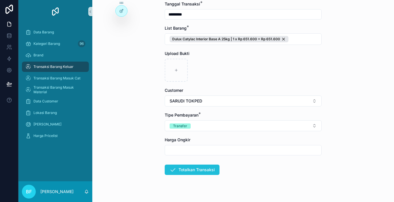
click at [176, 171] on button "Totalkan Transaksi" at bounding box center [191, 170] width 55 height 10
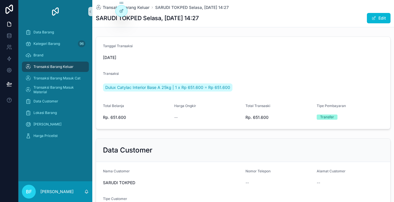
click at [79, 68] on div "Transaksi Barang Keluar" at bounding box center [55, 66] width 60 height 9
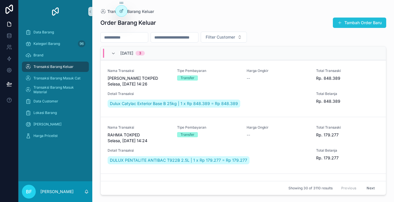
click at [373, 24] on button "Tambah Order Baru" at bounding box center [358, 23] width 53 height 10
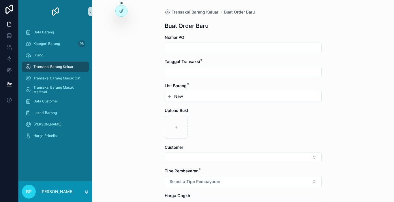
click at [251, 73] on input "scrollable content" at bounding box center [243, 72] width 156 height 8
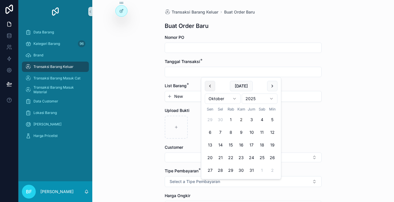
click at [210, 89] on button "scrollable content" at bounding box center [210, 86] width 10 height 10
click at [222, 171] on button "30" at bounding box center [220, 170] width 10 height 10
type input "*********"
click at [222, 170] on button "30" at bounding box center [220, 170] width 10 height 10
click at [192, 94] on button "New" at bounding box center [243, 97] width 152 height 6
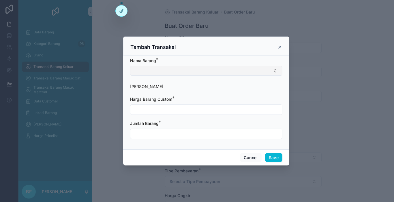
click at [192, 66] on button "Select Button" at bounding box center [206, 71] width 152 height 10
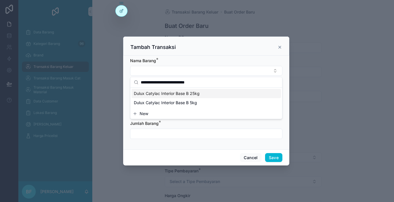
type input "**********"
click at [198, 93] on span "Dulux Catylac Interior Base B 25kg" at bounding box center [167, 94] width 66 height 6
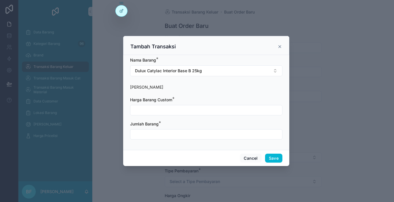
click at [190, 113] on input "scrollable content" at bounding box center [206, 110] width 152 height 8
type input "**********"
click at [191, 131] on input "scrollable content" at bounding box center [206, 134] width 152 height 8
type input "****"
click at [276, 161] on button "Save" at bounding box center [273, 158] width 17 height 9
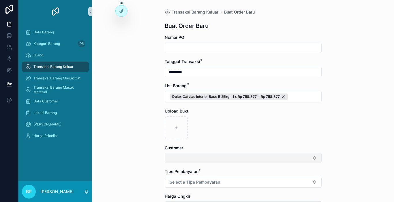
click at [203, 155] on button "Select Button" at bounding box center [242, 158] width 157 height 10
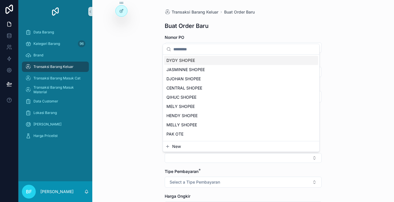
click at [199, 148] on button "New" at bounding box center [241, 147] width 152 height 6
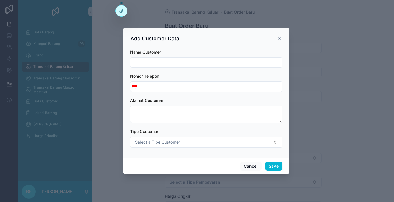
click at [193, 64] on input "scrollable content" at bounding box center [206, 62] width 152 height 8
type input "**********"
click at [277, 167] on button "Save" at bounding box center [273, 166] width 17 height 9
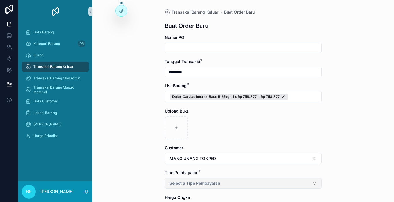
click at [225, 183] on button "Select a Tipe Pembayaran" at bounding box center [242, 183] width 157 height 11
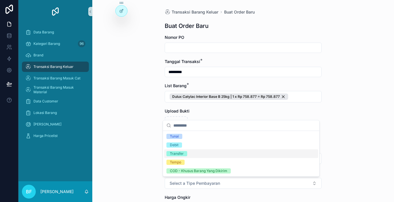
click at [181, 154] on div "Transfer" at bounding box center [177, 153] width 14 height 5
click at [156, 154] on div "Transaksi Barang Keluar Buat Order Baru Buat Order Baru Nomor PO Tanggal Transa…" at bounding box center [242, 101] width 301 height 202
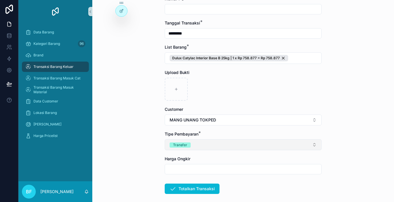
scroll to position [67, 0]
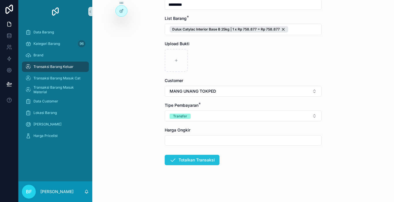
click at [175, 161] on button "Totalkan Transaksi" at bounding box center [191, 160] width 55 height 10
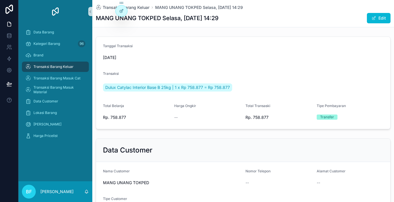
click at [71, 64] on div "Transaksi Barang Keluar" at bounding box center [55, 66] width 60 height 9
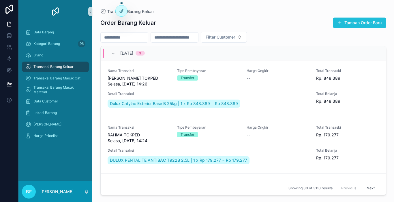
click at [369, 21] on button "Tambah Order Baru" at bounding box center [358, 23] width 53 height 10
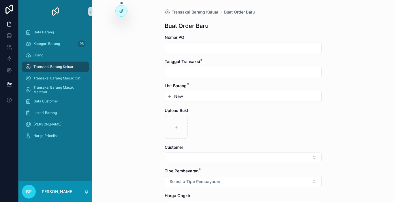
click at [217, 72] on input "scrollable content" at bounding box center [243, 72] width 156 height 8
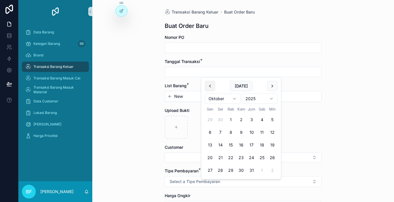
click at [211, 87] on button "scrollable content" at bounding box center [210, 86] width 10 height 10
click at [218, 171] on button "30" at bounding box center [220, 170] width 10 height 10
type input "*********"
click at [185, 101] on div "New" at bounding box center [243, 96] width 156 height 10
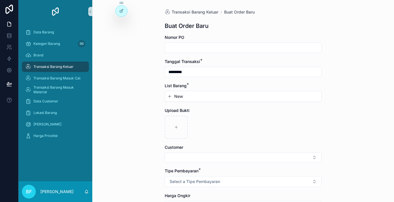
click at [184, 94] on button "New" at bounding box center [243, 97] width 152 height 6
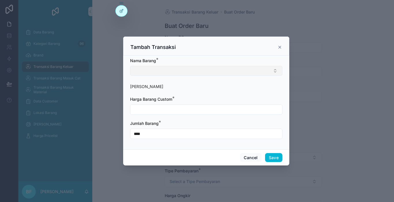
click at [184, 68] on button "Select Button" at bounding box center [206, 71] width 152 height 10
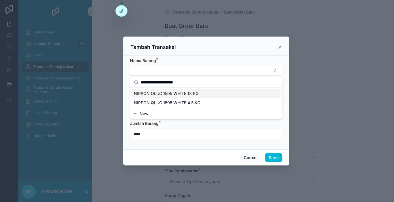
type input "**********"
click at [188, 96] on span "NIPPON QLUC 1505 WHITE 18 KG" at bounding box center [166, 94] width 65 height 6
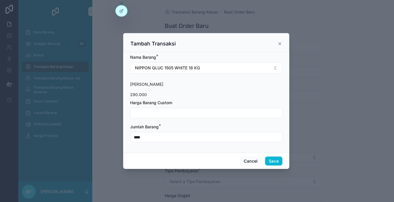
click at [175, 114] on input "scrollable content" at bounding box center [206, 113] width 152 height 8
type input "**********"
click at [275, 159] on button "Save" at bounding box center [273, 161] width 17 height 9
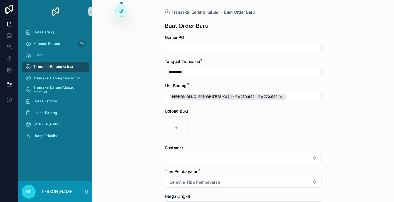
click at [275, 159] on button "Select Button" at bounding box center [242, 158] width 157 height 10
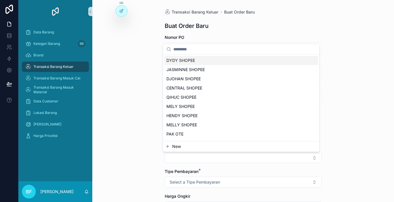
click at [263, 149] on button "New" at bounding box center [241, 147] width 152 height 6
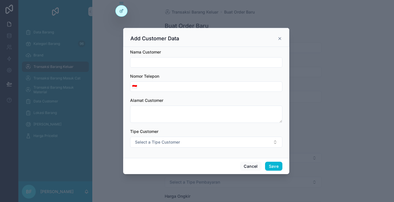
click at [233, 63] on input "scrollable content" at bounding box center [206, 62] width 152 height 8
type input "**********"
click at [270, 165] on button "Save" at bounding box center [273, 166] width 17 height 9
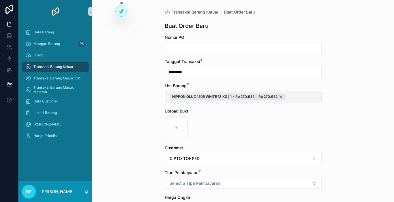
click at [300, 97] on button "NIPPON QLUC 1505 WHITE 18 KG | 1 x Rp 270.952 = Rp 270.952" at bounding box center [242, 97] width 157 height 12
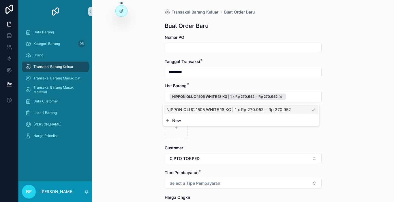
click at [243, 118] on button "New" at bounding box center [241, 121] width 152 height 6
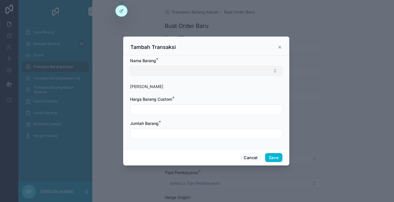
click at [140, 70] on button "Select Button" at bounding box center [206, 71] width 152 height 10
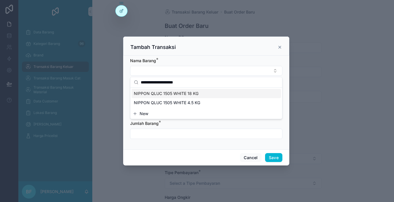
click at [200, 84] on input "**********" at bounding box center [210, 82] width 138 height 10
paste input "*******"
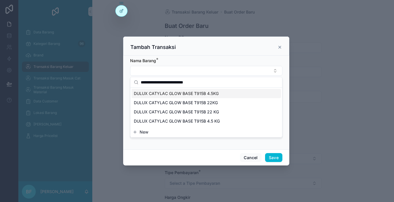
type input "**********"
click at [203, 92] on span "DULUX CATYLAC GLOW BASE T915B 4.5KG" at bounding box center [176, 94] width 85 height 6
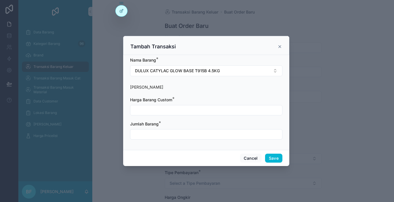
click at [201, 110] on input "scrollable content" at bounding box center [206, 110] width 152 height 8
type input "**********"
click at [205, 135] on input "scrollable content" at bounding box center [206, 134] width 152 height 8
type input "****"
click at [272, 161] on button "Save" at bounding box center [273, 158] width 17 height 9
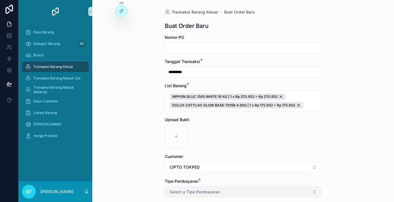
click at [211, 188] on button "Select a Tipe Pembayaran" at bounding box center [242, 192] width 157 height 11
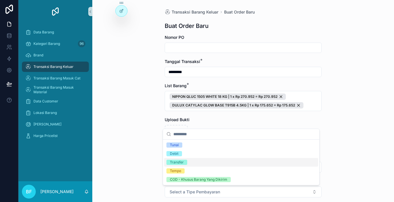
click at [196, 164] on div "Transfer" at bounding box center [241, 162] width 154 height 9
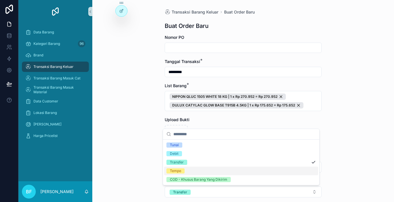
click at [148, 167] on div "Transaksi Barang Keluar Buat Order Baru Buat Order Baru Nomor PO Tanggal Transa…" at bounding box center [242, 101] width 301 height 202
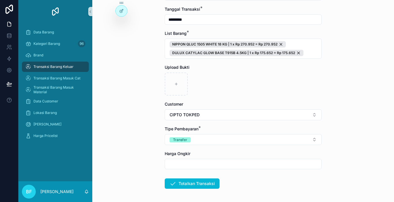
scroll to position [76, 0]
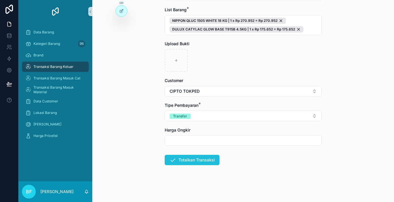
click at [188, 158] on button "Totalkan Transaksi" at bounding box center [191, 160] width 55 height 10
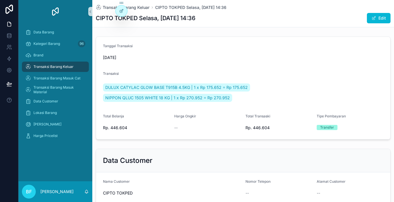
click at [67, 63] on div "Transaksi Barang Keluar" at bounding box center [55, 66] width 60 height 9
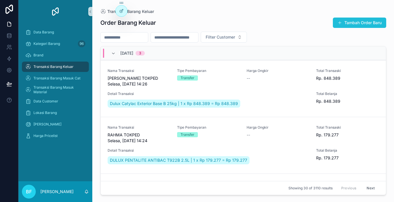
click at [344, 19] on button "Tambah Order Baru" at bounding box center [358, 23] width 53 height 10
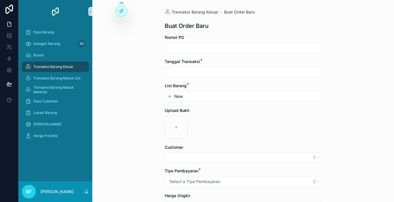
click at [205, 72] on input "scrollable content" at bounding box center [243, 72] width 156 height 8
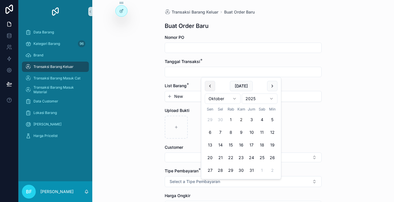
click at [210, 84] on button "scrollable content" at bounding box center [210, 86] width 10 height 10
click at [221, 169] on button "30" at bounding box center [220, 170] width 10 height 10
type input "*********"
click at [176, 97] on span "New" at bounding box center [178, 97] width 9 height 6
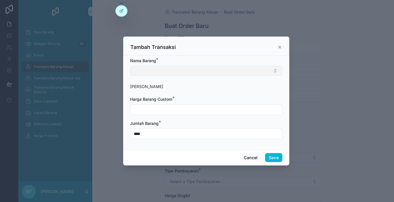
click at [178, 74] on button "Select Button" at bounding box center [206, 71] width 152 height 10
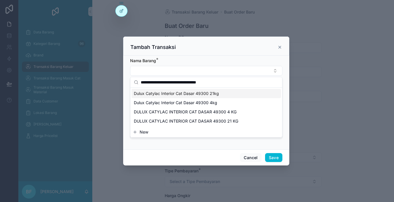
type input "**********"
click at [198, 93] on span "Dulux Catylac Interior Cat Dasar 49300 21kg" at bounding box center [176, 94] width 85 height 6
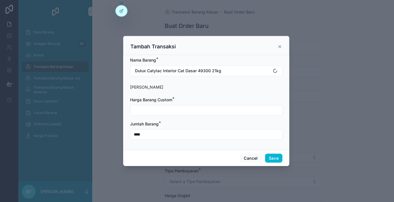
click at [199, 112] on input "scrollable content" at bounding box center [206, 110] width 152 height 8
type input "**********"
click at [272, 156] on button "Save" at bounding box center [273, 158] width 17 height 9
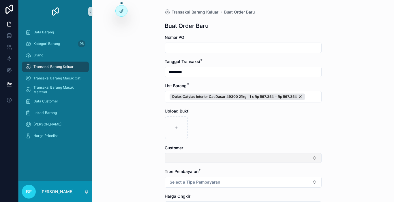
click at [244, 161] on button "Select Button" at bounding box center [242, 158] width 157 height 10
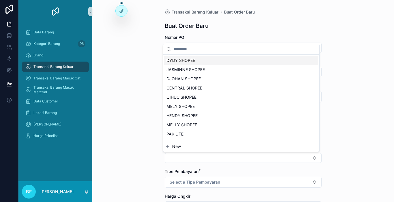
click at [223, 148] on button "New" at bounding box center [241, 147] width 152 height 6
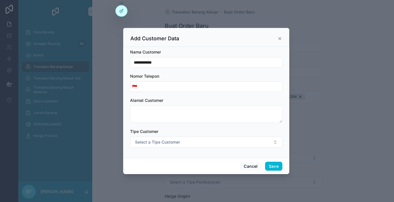
click at [206, 65] on input "**********" at bounding box center [206, 62] width 152 height 8
type input "**********"
click at [267, 167] on button "Save" at bounding box center [273, 166] width 17 height 9
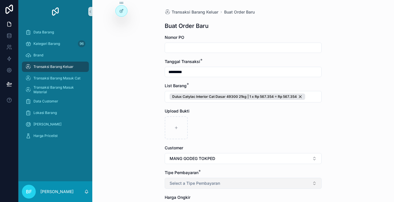
drag, startPoint x: 220, startPoint y: 185, endPoint x: 211, endPoint y: 181, distance: 10.4
click at [219, 185] on button "Select a Tipe Pembayaran" at bounding box center [242, 183] width 157 height 11
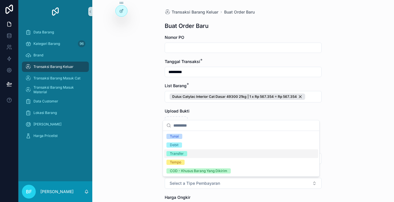
click at [171, 153] on div "Transfer" at bounding box center [177, 153] width 14 height 5
click at [144, 151] on div "Transaksi Barang Keluar Buat Order Baru Buat Order Baru Nomor PO Tanggal Transa…" at bounding box center [242, 101] width 301 height 202
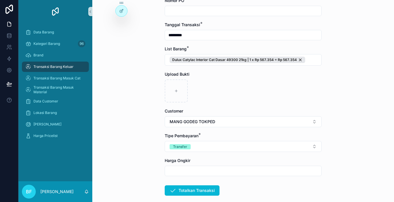
scroll to position [58, 0]
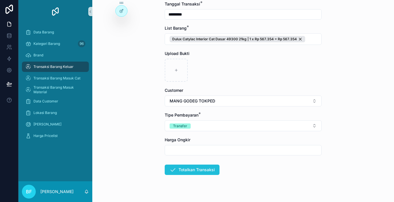
click at [187, 171] on button "Totalkan Transaksi" at bounding box center [191, 170] width 55 height 10
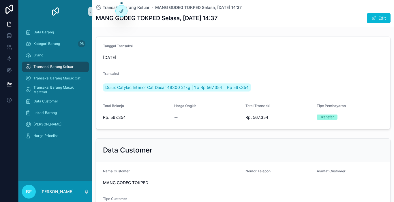
click at [43, 67] on span "Transaksi Barang Keluar" at bounding box center [53, 67] width 40 height 5
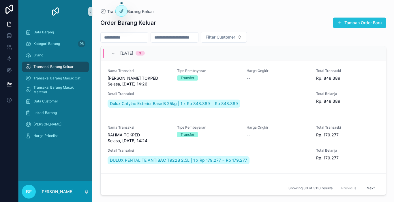
click at [338, 25] on button "Tambah Order Baru" at bounding box center [358, 23] width 53 height 10
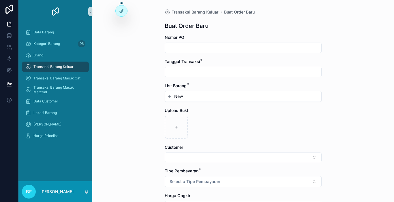
click at [224, 74] on input "scrollable content" at bounding box center [243, 72] width 156 height 8
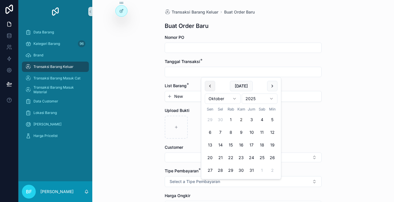
click at [211, 87] on button "scrollable content" at bounding box center [210, 86] width 10 height 10
click at [223, 172] on button "30" at bounding box center [220, 170] width 10 height 10
type input "*********"
click at [174, 97] on span "New" at bounding box center [178, 97] width 9 height 6
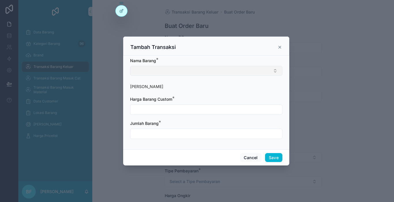
click at [180, 71] on button "Select Button" at bounding box center [206, 71] width 152 height 10
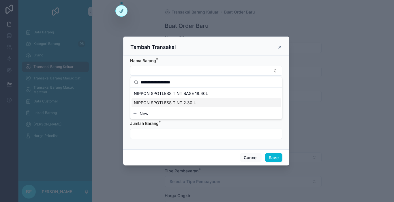
type input "**********"
click at [192, 104] on span "NIPPON SPOTLESS TINT 2.30 L" at bounding box center [165, 103] width 62 height 6
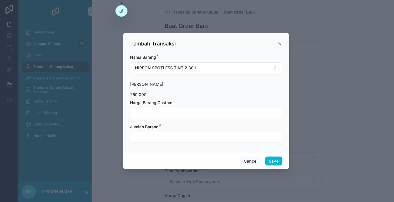
click at [188, 115] on input "scrollable content" at bounding box center [206, 113] width 152 height 8
type input "**********"
click at [225, 130] on div "Jumlah Barang *" at bounding box center [206, 133] width 152 height 18
click at [226, 138] on input "scrollable content" at bounding box center [206, 137] width 152 height 8
type input "****"
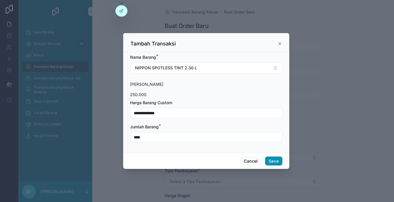
click at [266, 164] on button "Save" at bounding box center [273, 161] width 17 height 9
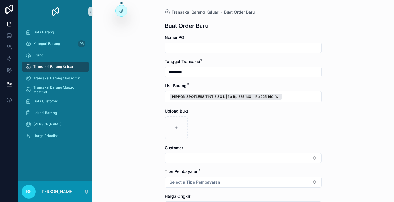
click at [273, 163] on form "Nomor PO Tanggal Transaksi * ********* List Barang * NIPPON SPOTLESS TINT 2.30 …" at bounding box center [242, 152] width 157 height 234
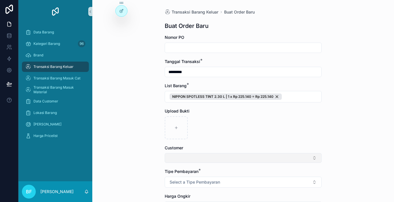
click at [275, 160] on button "Select Button" at bounding box center [242, 158] width 157 height 10
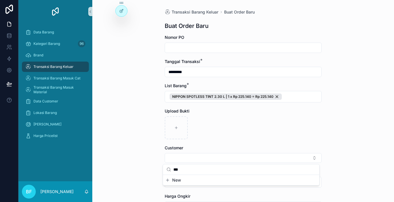
type input "***"
click at [211, 179] on button "New" at bounding box center [241, 180] width 152 height 6
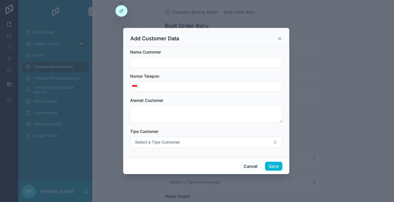
click at [206, 65] on input "scrollable content" at bounding box center [206, 62] width 152 height 8
type input "**********"
click at [273, 166] on button "Save" at bounding box center [273, 166] width 17 height 9
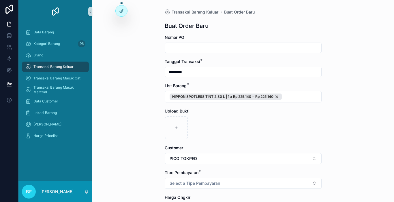
click at [270, 190] on form "Nomor PO Tanggal Transaksi * ********* List Barang * NIPPON SPOTLESS TINT 2.30 …" at bounding box center [242, 152] width 157 height 235
click at [269, 186] on button "Select a Tipe Pembayaran" at bounding box center [242, 183] width 157 height 11
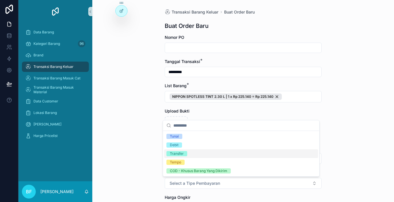
click at [210, 157] on div "Transfer" at bounding box center [241, 154] width 154 height 9
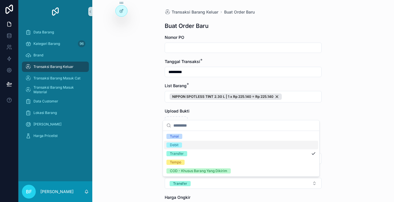
click at [156, 143] on div "Transaksi Barang Keluar Buat Order Baru Buat Order Baru Nomor PO Tanggal Transa…" at bounding box center [242, 101] width 301 height 202
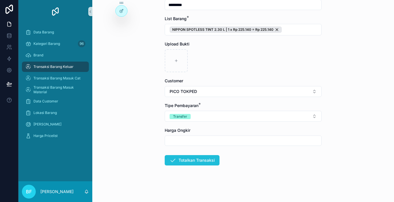
scroll to position [67, 0]
click at [172, 164] on button "Totalkan Transaksi" at bounding box center [191, 160] width 55 height 10
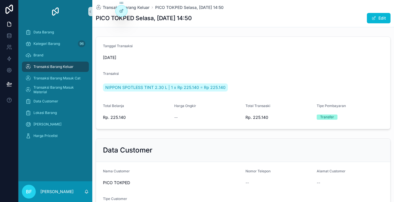
click at [65, 67] on span "Transaksi Barang Keluar" at bounding box center [53, 67] width 40 height 5
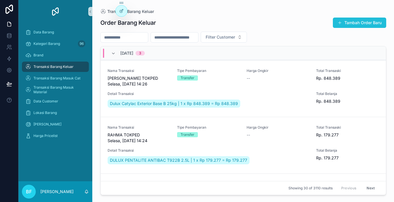
click at [342, 23] on button "Tambah Order Baru" at bounding box center [358, 23] width 53 height 10
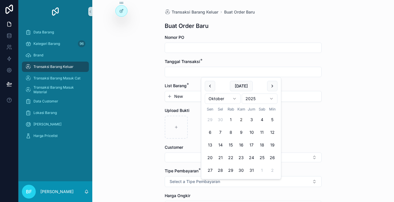
click at [203, 72] on input "scrollable content" at bounding box center [243, 72] width 156 height 8
click at [208, 88] on button "scrollable content" at bounding box center [210, 86] width 10 height 10
click at [219, 171] on button "30" at bounding box center [220, 170] width 10 height 10
type input "*********"
click at [192, 97] on button "New" at bounding box center [243, 97] width 152 height 6
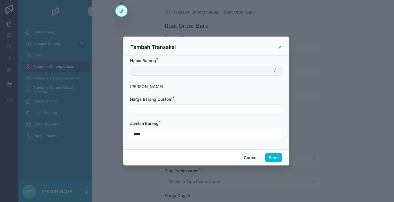
click at [192, 71] on button "Select Button" at bounding box center [206, 71] width 152 height 10
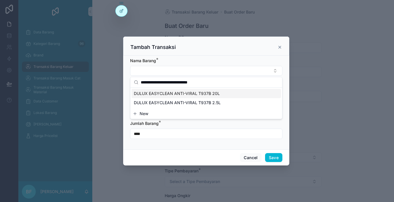
type input "**********"
click at [200, 93] on span "DULUX EASYCLEAN ANTI-VIRAL T937B 20L" at bounding box center [177, 94] width 86 height 6
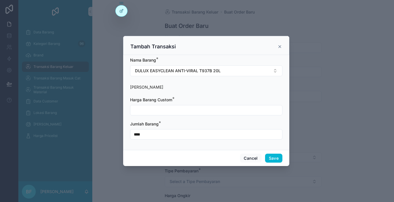
click at [203, 107] on input "scrollable content" at bounding box center [206, 110] width 152 height 8
type input "**********"
click at [274, 158] on button "Save" at bounding box center [273, 158] width 17 height 9
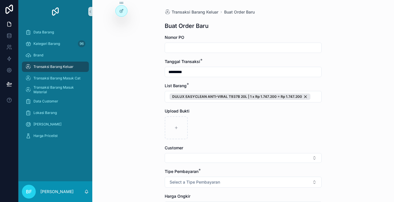
click at [274, 158] on button "Select Button" at bounding box center [242, 158] width 157 height 10
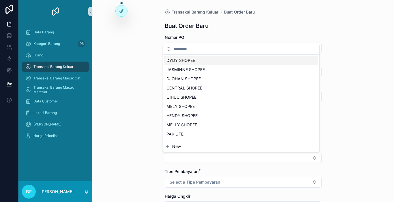
click at [231, 148] on button "New" at bounding box center [241, 147] width 152 height 6
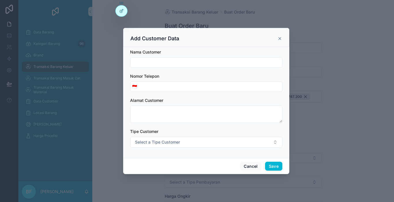
click at [217, 57] on div "Nama Customer" at bounding box center [206, 58] width 152 height 18
click at [218, 63] on input "scrollable content" at bounding box center [206, 62] width 152 height 8
type input "**********"
click at [278, 169] on button "Save" at bounding box center [273, 166] width 17 height 9
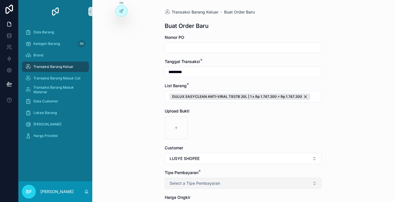
click at [274, 179] on button "Select a Tipe Pembayaran" at bounding box center [242, 183] width 157 height 11
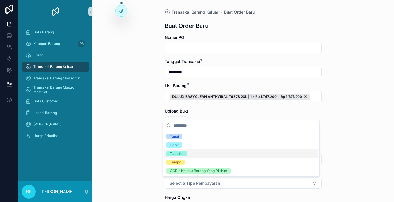
click at [207, 153] on div "Transfer" at bounding box center [241, 154] width 154 height 9
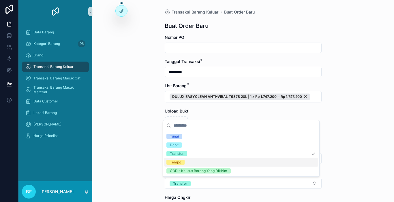
click at [143, 159] on div "Transaksi Barang Keluar Buat Order Baru Buat Order Baru Nomor PO Tanggal Transa…" at bounding box center [242, 101] width 301 height 202
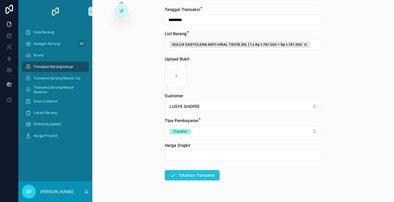
scroll to position [58, 0]
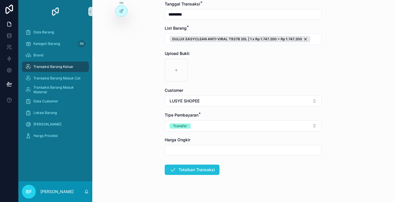
click at [184, 174] on button "Totalkan Transaksi" at bounding box center [191, 170] width 55 height 10
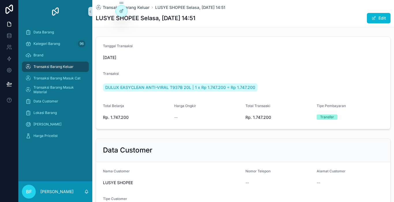
click at [83, 64] on div "Transaksi Barang Keluar" at bounding box center [55, 66] width 60 height 9
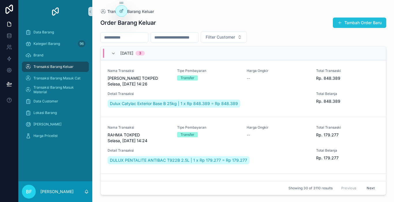
click at [356, 20] on button "Tambah Order Baru" at bounding box center [358, 23] width 53 height 10
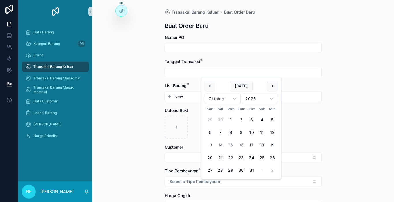
click at [249, 71] on input "scrollable content" at bounding box center [243, 72] width 156 height 8
click at [213, 87] on button "scrollable content" at bounding box center [210, 86] width 10 height 10
click at [222, 169] on button "30" at bounding box center [220, 170] width 10 height 10
type input "*********"
click at [186, 95] on button "New" at bounding box center [243, 97] width 152 height 6
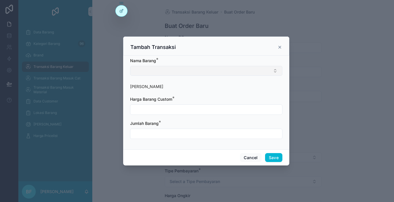
click at [190, 73] on button "Select Button" at bounding box center [206, 71] width 152 height 10
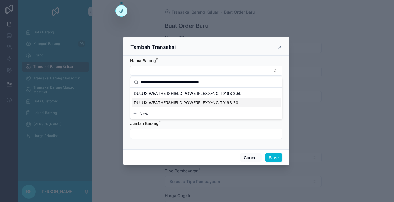
type input "**********"
click at [197, 105] on span "DULUX WEATHERSHIELD POWERFLEXX-NG T919B 20L" at bounding box center [187, 103] width 107 height 6
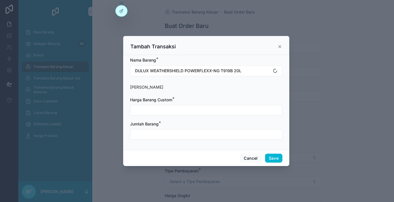
click at [194, 111] on input "scrollable content" at bounding box center [206, 110] width 152 height 8
type input "**********"
click at [199, 129] on div "scrollable content" at bounding box center [206, 134] width 152 height 10
click at [201, 133] on input "scrollable content" at bounding box center [206, 134] width 152 height 8
type input "****"
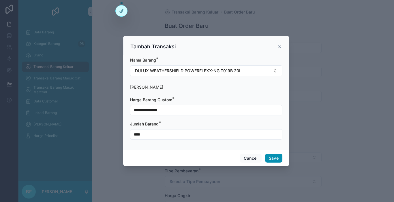
click at [275, 159] on button "Save" at bounding box center [273, 158] width 17 height 9
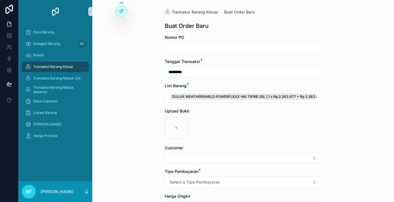
click at [275, 159] on button "Select Button" at bounding box center [242, 158] width 157 height 10
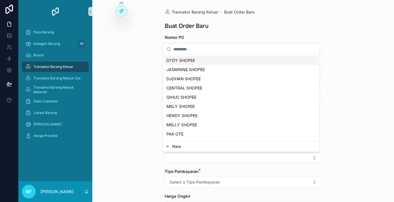
click at [260, 147] on button "New" at bounding box center [241, 147] width 152 height 6
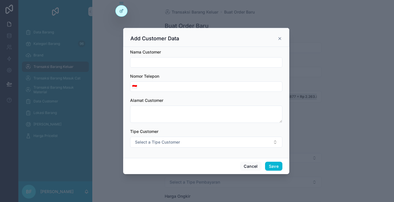
click at [226, 60] on input "scrollable content" at bounding box center [206, 62] width 152 height 8
type input "**********"
click at [277, 169] on button "Save" at bounding box center [273, 166] width 17 height 9
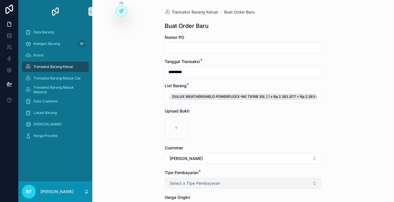
click at [256, 184] on button "Select a Tipe Pembayaran" at bounding box center [242, 183] width 157 height 11
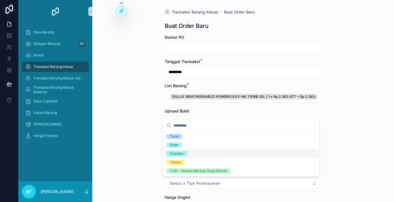
click at [215, 155] on div "Transfer" at bounding box center [241, 154] width 154 height 9
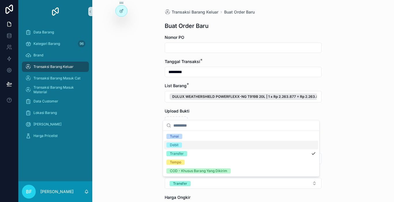
click at [121, 147] on div "Transaksi Barang Keluar Buat Order Baru Buat Order Baru Nomor PO Tanggal Transa…" at bounding box center [242, 101] width 301 height 202
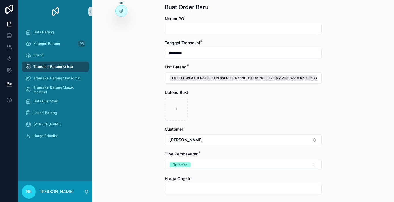
scroll to position [29, 0]
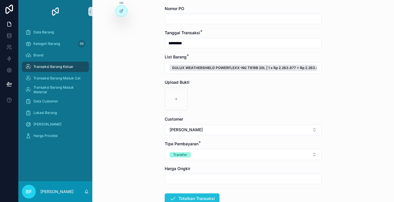
click at [171, 197] on icon "scrollable content" at bounding box center [172, 198] width 7 height 7
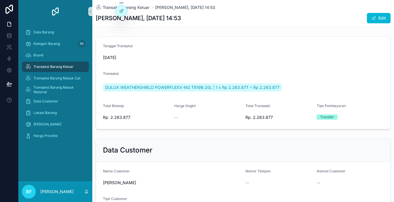
click at [60, 62] on div "Transaksi Barang Keluar" at bounding box center [55, 66] width 60 height 9
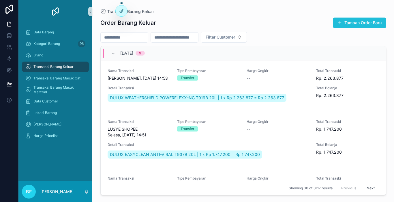
click at [375, 24] on button "Tambah Order Baru" at bounding box center [358, 23] width 53 height 10
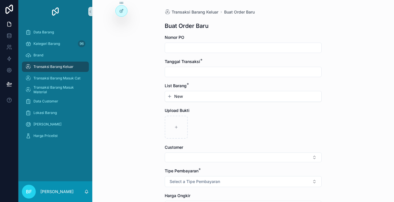
click at [190, 99] on button "New" at bounding box center [243, 97] width 152 height 6
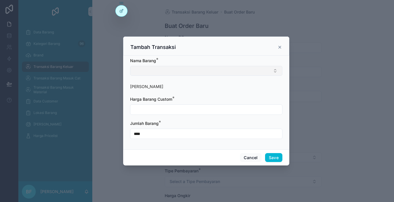
click at [156, 72] on button "Select Button" at bounding box center [206, 71] width 152 height 10
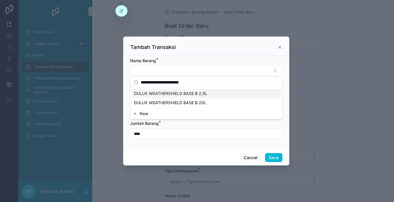
type input "**********"
click at [162, 92] on span "DULUX WEATHERSHIELD BASE B 2,5L" at bounding box center [170, 94] width 73 height 6
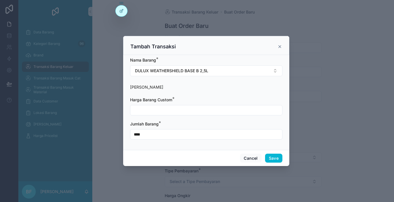
click at [160, 108] on input "scrollable content" at bounding box center [206, 110] width 152 height 8
type input "**********"
click at [267, 153] on div "Cancel Save" at bounding box center [206, 158] width 166 height 16
click at [267, 160] on button "Save" at bounding box center [273, 158] width 17 height 9
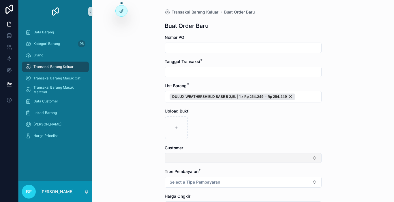
click at [227, 153] on button "Select Button" at bounding box center [242, 158] width 157 height 10
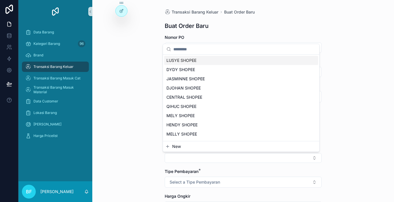
click at [238, 147] on button "New" at bounding box center [241, 147] width 152 height 6
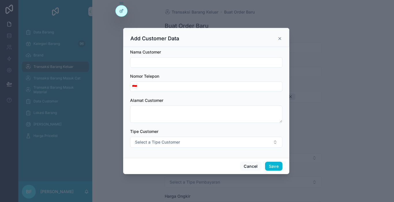
click at [184, 66] on input "scrollable content" at bounding box center [206, 62] width 152 height 8
type input "**********"
click at [271, 165] on button "Save" at bounding box center [273, 166] width 17 height 9
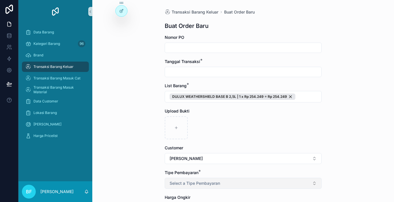
click at [186, 185] on span "Select a Tipe Pembayaran" at bounding box center [194, 184] width 50 height 6
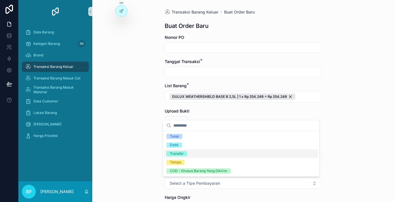
click at [182, 156] on div "Transfer" at bounding box center [241, 154] width 154 height 9
click at [154, 150] on div "Transaksi Barang Keluar Buat Order Baru Buat Order Baru Nomor PO Tanggal Transa…" at bounding box center [242, 101] width 301 height 202
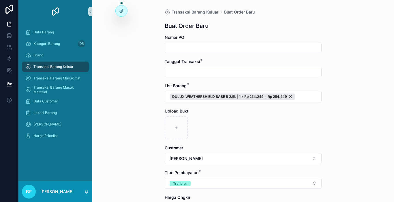
click at [195, 72] on input "scrollable content" at bounding box center [243, 72] width 156 height 8
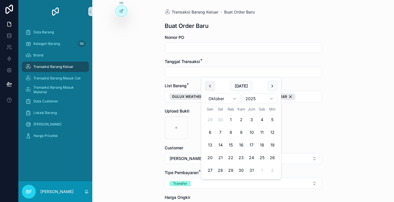
click at [208, 83] on button "scrollable content" at bounding box center [210, 86] width 10 height 10
click at [221, 171] on button "30" at bounding box center [220, 170] width 10 height 10
type input "*********"
click at [152, 155] on div "Transaksi Barang Keluar Buat Order Baru Buat Order Baru Nomor PO Tanggal Transa…" at bounding box center [242, 101] width 301 height 202
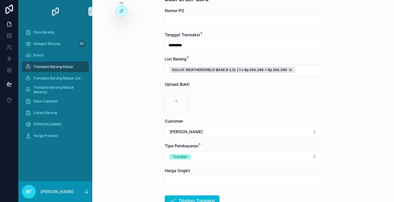
scroll to position [58, 0]
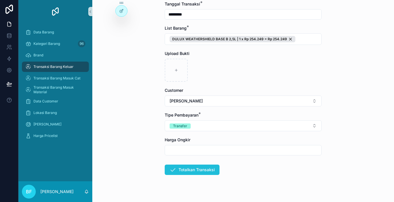
click at [179, 173] on button "Totalkan Transaksi" at bounding box center [191, 170] width 55 height 10
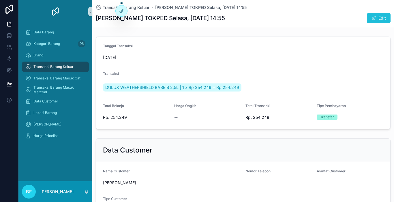
click at [371, 19] on span "scrollable content" at bounding box center [373, 18] width 5 height 5
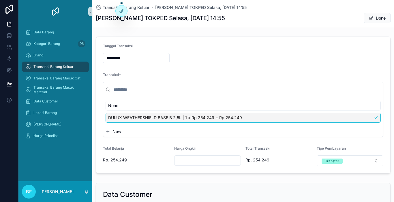
click at [241, 130] on button "New" at bounding box center [242, 132] width 275 height 6
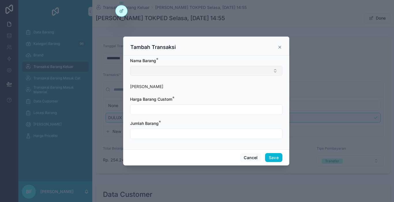
click at [208, 72] on button "Select Button" at bounding box center [206, 71] width 152 height 10
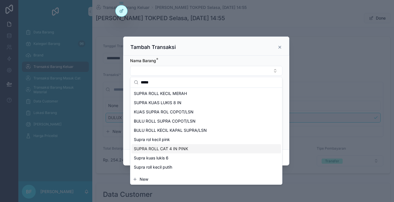
type input "*****"
click at [171, 146] on span "SUPRA ROLL CAT 4 IN PINK" at bounding box center [161, 149] width 54 height 6
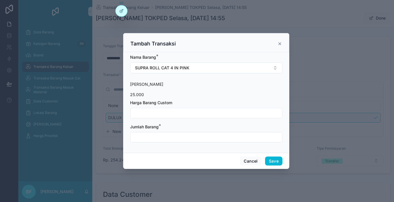
click at [171, 116] on input "scrollable content" at bounding box center [206, 113] width 152 height 8
type input "**********"
click at [248, 133] on input "scrollable content" at bounding box center [206, 137] width 152 height 8
type input "****"
click at [277, 162] on button "Save" at bounding box center [273, 161] width 17 height 9
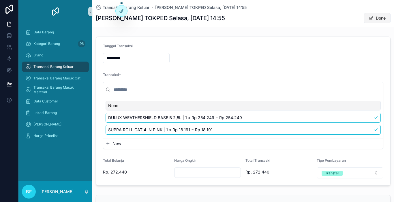
click at [373, 15] on button "Done" at bounding box center [377, 18] width 27 height 10
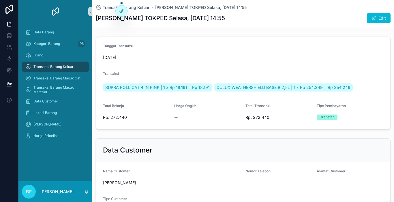
click at [52, 63] on div "Transaksi Barang Keluar" at bounding box center [55, 66] width 60 height 9
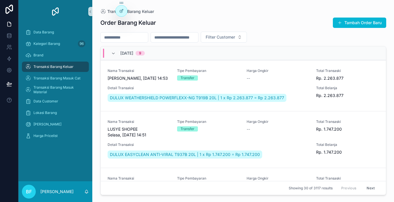
click at [372, 24] on button "Tambah Order Baru" at bounding box center [358, 23] width 53 height 10
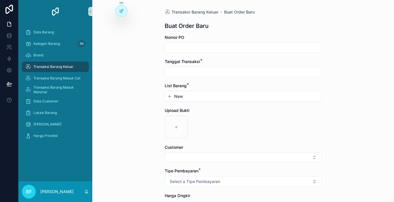
click at [203, 69] on input "scrollable content" at bounding box center [243, 72] width 156 height 8
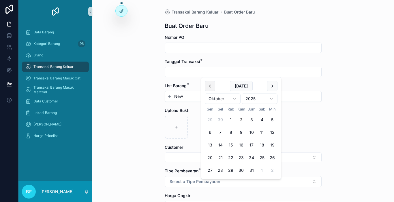
click at [206, 85] on button "scrollable content" at bounding box center [210, 86] width 10 height 10
click at [221, 172] on button "30" at bounding box center [220, 170] width 10 height 10
type input "*********"
click at [186, 95] on button "New" at bounding box center [243, 97] width 152 height 6
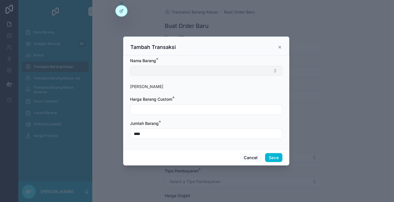
click at [186, 73] on button "Select Button" at bounding box center [206, 71] width 152 height 10
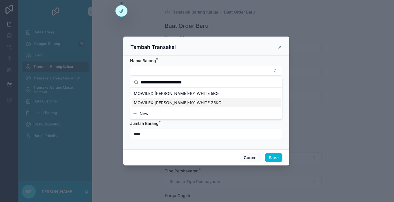
type input "**********"
click at [197, 99] on div "MOWILEX [PERSON_NAME]-101 WHITE 25KG" at bounding box center [205, 102] width 149 height 9
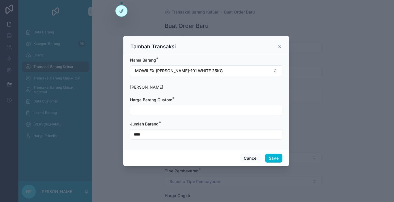
click at [198, 107] on input "scrollable content" at bounding box center [206, 110] width 152 height 8
type input "**********"
click at [268, 161] on button "Save" at bounding box center [273, 158] width 17 height 9
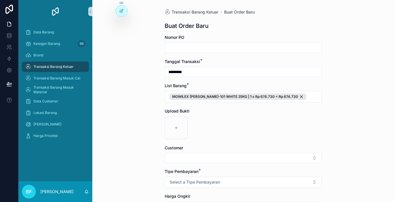
click at [264, 162] on button "Select Button" at bounding box center [242, 158] width 157 height 10
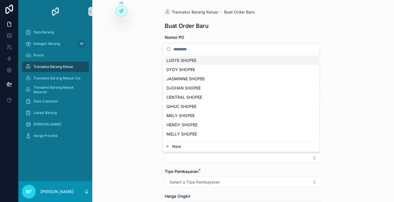
click at [225, 149] on button "New" at bounding box center [241, 147] width 152 height 6
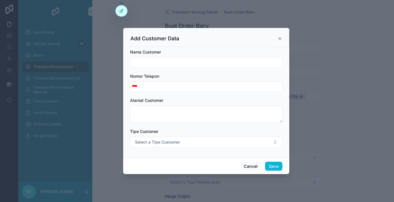
click at [222, 59] on input "scrollable content" at bounding box center [206, 62] width 152 height 8
type input "**********"
click at [279, 167] on button "Save" at bounding box center [273, 166] width 17 height 9
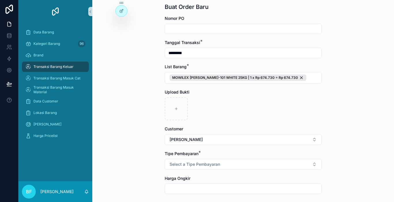
scroll to position [29, 0]
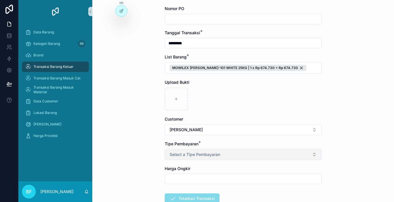
click at [227, 155] on button "Select a Tipe Pembayaran" at bounding box center [242, 154] width 157 height 11
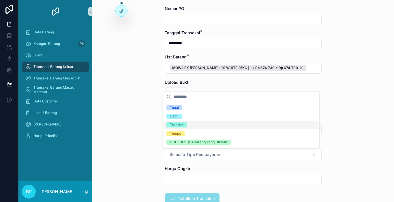
click at [194, 122] on div "Transfer" at bounding box center [241, 125] width 154 height 9
click at [115, 130] on div "Transaksi Barang Keluar Buat Order Baru Buat Order Baru Nomor PO Tanggal Transa…" at bounding box center [242, 72] width 301 height 202
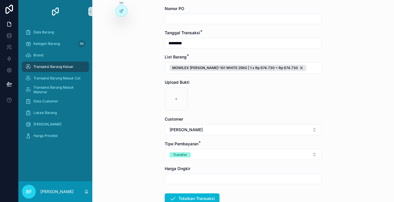
click at [207, 192] on form "Nomor PO Tanggal Transaksi * ********* List Barang * MOWILEX [PERSON_NAME]-101 …" at bounding box center [242, 123] width 157 height 235
click at [207, 197] on button "Totalkan Transaksi" at bounding box center [191, 199] width 55 height 10
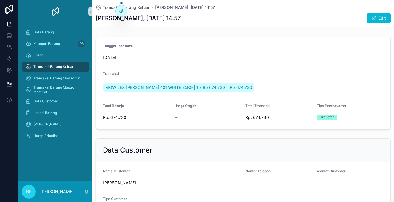
click at [55, 70] on div "Transaksi Barang Keluar" at bounding box center [55, 66] width 60 height 9
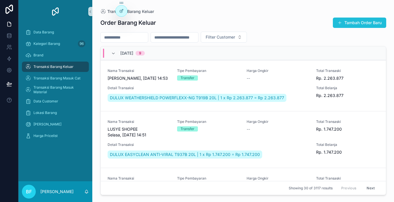
click at [368, 25] on button "Tambah Order Baru" at bounding box center [358, 23] width 53 height 10
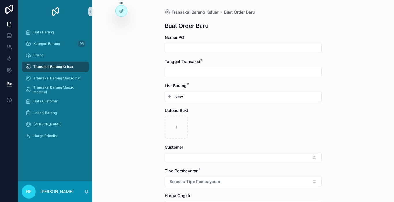
click at [227, 72] on input "scrollable content" at bounding box center [243, 72] width 156 height 8
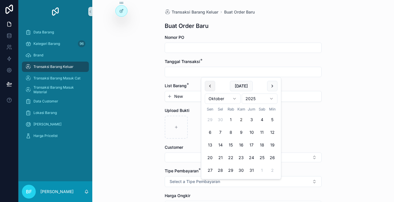
click at [211, 88] on button "scrollable content" at bounding box center [210, 86] width 10 height 10
click at [221, 170] on button "30" at bounding box center [220, 170] width 10 height 10
type input "*********"
click at [193, 97] on button "New" at bounding box center [243, 97] width 152 height 6
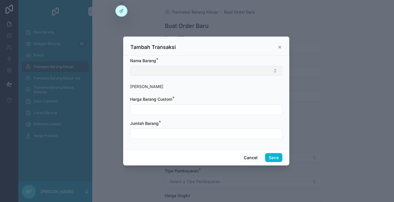
click at [190, 71] on button "Select Button" at bounding box center [206, 71] width 152 height 10
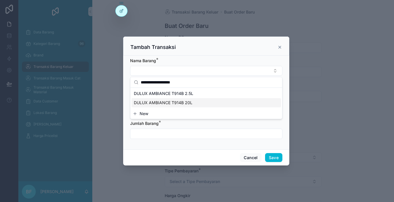
type input "**********"
click at [196, 102] on div "DULUX AMBIANCE T914B 20L" at bounding box center [205, 102] width 149 height 9
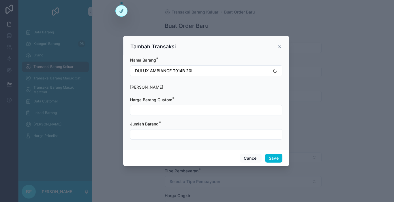
click at [186, 109] on input "scrollable content" at bounding box center [206, 110] width 152 height 8
type input "**********"
click at [187, 134] on input "scrollable content" at bounding box center [206, 134] width 152 height 8
type input "****"
click at [270, 159] on button "Save" at bounding box center [273, 158] width 17 height 9
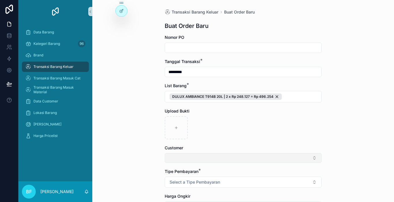
click at [183, 158] on button "Select Button" at bounding box center [242, 158] width 157 height 10
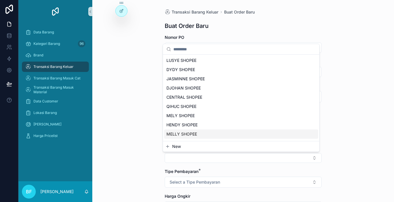
click at [118, 111] on div "Transaksi Barang Keluar Buat Order Baru Buat Order Baru Nomor PO Tanggal Transa…" at bounding box center [242, 101] width 301 height 202
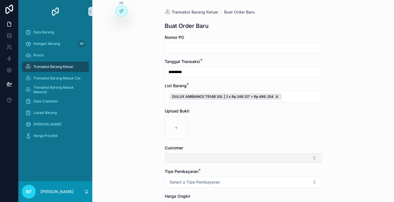
click at [193, 161] on button "Select Button" at bounding box center [242, 158] width 157 height 10
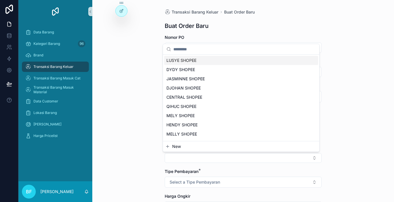
click at [183, 147] on button "New" at bounding box center [241, 147] width 152 height 6
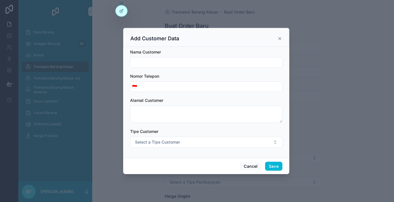
click at [180, 63] on input "scrollable content" at bounding box center [206, 62] width 152 height 8
click at [270, 165] on button "Save" at bounding box center [273, 166] width 17 height 9
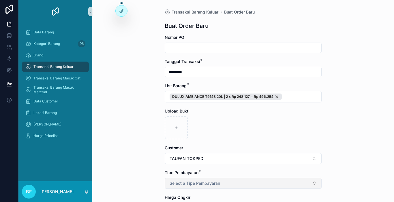
click at [192, 184] on span "Select a Tipe Pembayaran" at bounding box center [194, 184] width 50 height 6
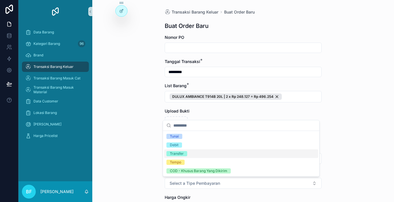
click at [181, 156] on div "Transfer" at bounding box center [177, 153] width 14 height 5
click at [130, 155] on div "Transaksi Barang Keluar Buat Order Baru Buat Order Baru Nomor PO Tanggal Transa…" at bounding box center [242, 101] width 301 height 202
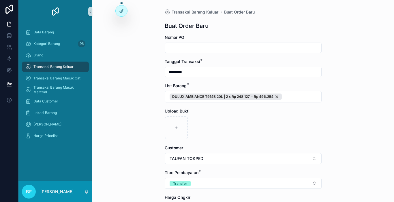
scroll to position [67, 0]
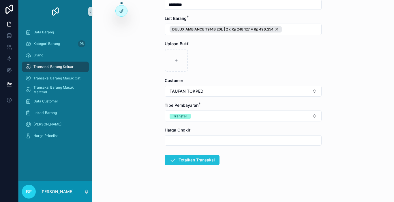
click at [186, 162] on button "Totalkan Transaksi" at bounding box center [191, 160] width 55 height 10
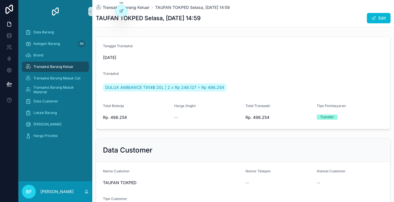
click at [54, 66] on span "Transaksi Barang Keluar" at bounding box center [53, 67] width 40 height 5
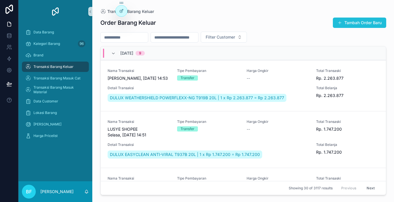
click at [343, 24] on button "Tambah Order Baru" at bounding box center [358, 23] width 53 height 10
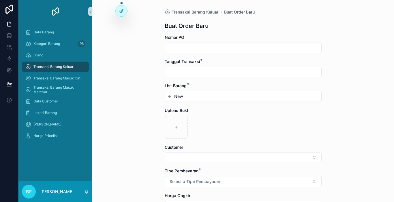
click at [222, 74] on input "scrollable content" at bounding box center [243, 72] width 156 height 8
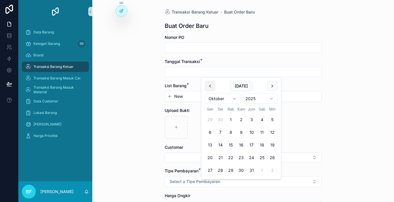
click at [209, 86] on button "scrollable content" at bounding box center [210, 86] width 10 height 10
click at [218, 172] on button "30" at bounding box center [220, 170] width 10 height 10
click at [175, 97] on span "New" at bounding box center [178, 97] width 9 height 6
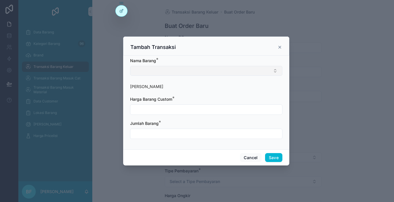
click at [174, 72] on button "Select Button" at bounding box center [206, 71] width 152 height 10
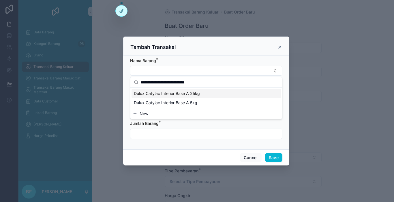
click at [179, 96] on span "Dulux Catylac Interior Base A 25kg" at bounding box center [167, 94] width 66 height 6
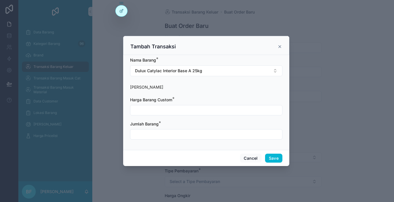
click at [173, 108] on input "scrollable content" at bounding box center [206, 110] width 152 height 8
click at [169, 132] on input "scrollable content" at bounding box center [206, 134] width 152 height 8
click at [269, 156] on button "Save" at bounding box center [273, 158] width 17 height 9
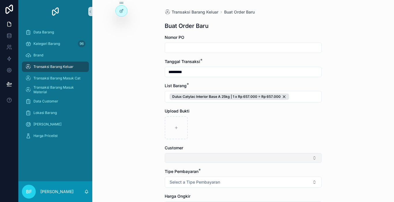
click at [207, 159] on button "Select Button" at bounding box center [242, 158] width 157 height 10
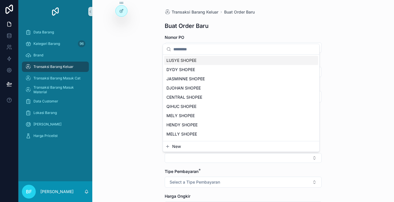
click at [203, 148] on button "New" at bounding box center [241, 147] width 152 height 6
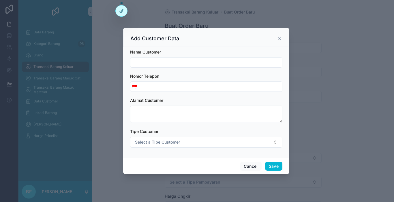
click at [198, 64] on input "scrollable content" at bounding box center [206, 62] width 152 height 8
drag, startPoint x: 272, startPoint y: 165, endPoint x: 277, endPoint y: 164, distance: 4.6
click at [275, 164] on button "Save" at bounding box center [273, 166] width 17 height 9
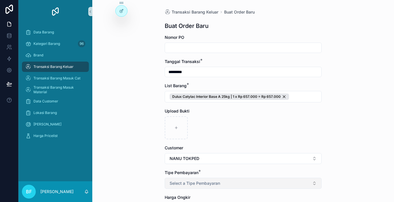
click at [268, 183] on button "Select a Tipe Pembayaran" at bounding box center [242, 183] width 157 height 11
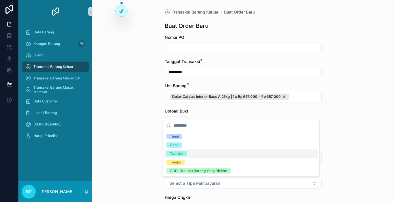
click at [198, 155] on div "Transfer" at bounding box center [241, 154] width 154 height 9
click at [161, 153] on div "Transaksi Barang Keluar Buat Order Baru Buat Order Baru Nomor PO Tanggal Transa…" at bounding box center [243, 135] width 166 height 270
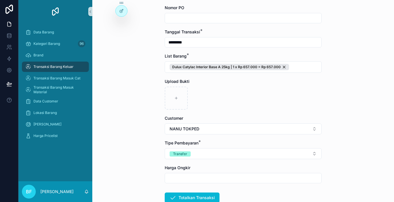
scroll to position [58, 0]
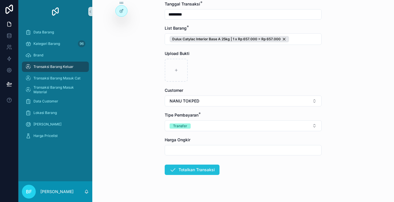
click at [196, 174] on button "Totalkan Transaksi" at bounding box center [191, 170] width 55 height 10
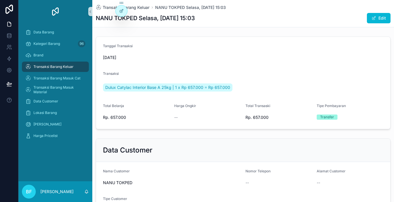
click at [73, 65] on div "Transaksi Barang Keluar" at bounding box center [55, 66] width 60 height 9
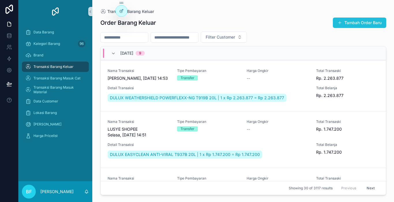
click at [369, 20] on button "Tambah Order Baru" at bounding box center [358, 23] width 53 height 10
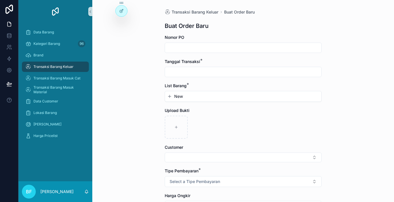
click at [191, 73] on input "scrollable content" at bounding box center [243, 72] width 156 height 8
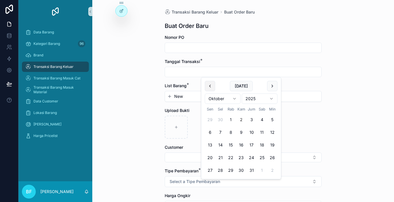
click at [208, 85] on button "scrollable content" at bounding box center [210, 86] width 10 height 10
click at [225, 169] on button "30" at bounding box center [220, 170] width 10 height 10
click at [182, 97] on button "New" at bounding box center [243, 97] width 152 height 6
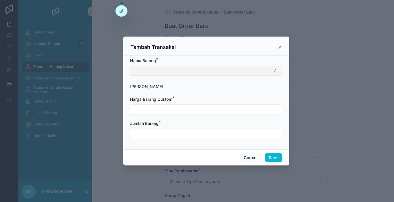
click at [181, 75] on button "Select Button" at bounding box center [206, 71] width 152 height 10
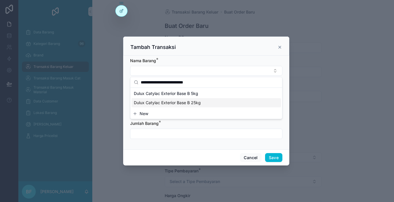
click at [179, 99] on div "Dulux Catylac Exterior Base B 25kg" at bounding box center [205, 102] width 149 height 9
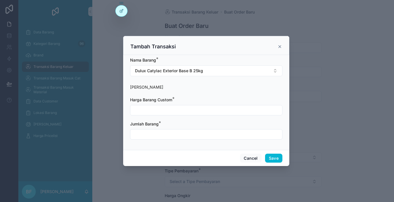
click at [177, 109] on input "scrollable content" at bounding box center [206, 110] width 152 height 8
click at [180, 130] on input "scrollable content" at bounding box center [206, 134] width 152 height 8
click at [274, 157] on button "Save" at bounding box center [273, 158] width 17 height 9
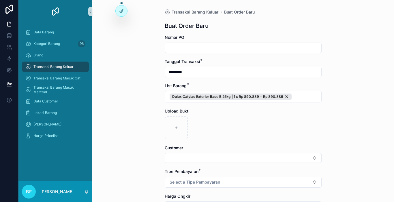
click at [274, 157] on button "Select Button" at bounding box center [242, 158] width 157 height 10
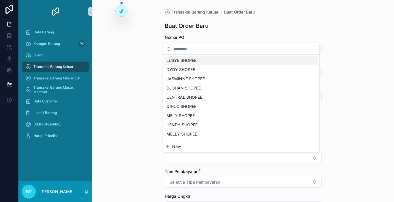
click at [230, 145] on button "New" at bounding box center [241, 147] width 152 height 6
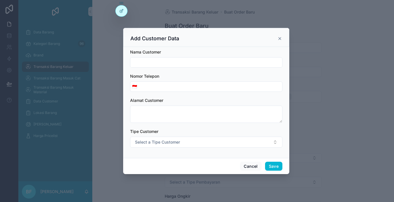
click at [209, 60] on input "scrollable content" at bounding box center [206, 62] width 152 height 8
click at [272, 164] on button "Save" at bounding box center [273, 166] width 17 height 9
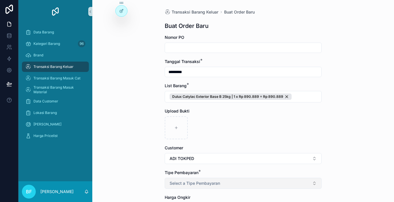
click at [251, 187] on button "Select a Tipe Pembayaran" at bounding box center [242, 183] width 157 height 11
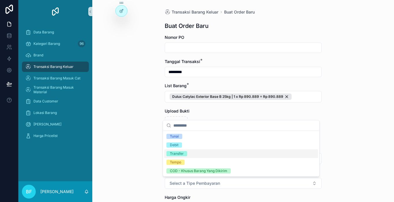
click at [189, 155] on div "Transfer" at bounding box center [241, 154] width 154 height 9
click at [145, 161] on div "Transaksi Barang Keluar Buat Order Baru Buat Order Baru Nomor PO Tanggal Transa…" at bounding box center [242, 101] width 301 height 202
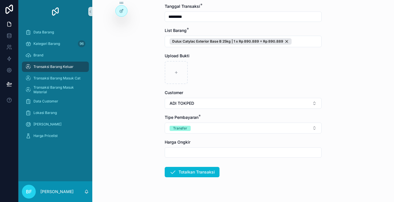
scroll to position [58, 0]
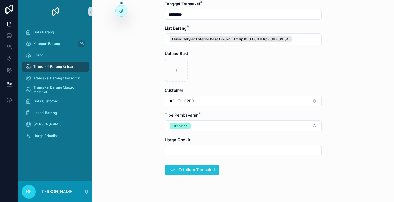
click at [181, 173] on button "Totalkan Transaksi" at bounding box center [191, 170] width 55 height 10
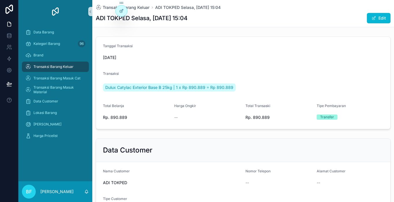
click at [71, 67] on span "Transaksi Barang Keluar" at bounding box center [53, 67] width 40 height 5
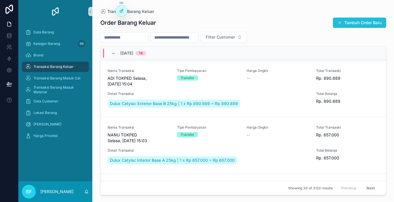
click at [373, 26] on button "Tambah Order Baru" at bounding box center [358, 23] width 53 height 10
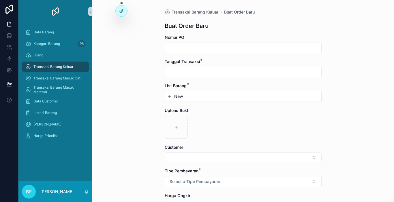
click at [230, 70] on input "scrollable content" at bounding box center [243, 72] width 156 height 8
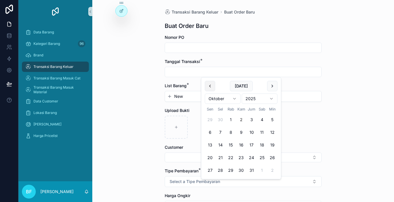
click at [214, 86] on button "scrollable content" at bounding box center [210, 86] width 10 height 10
click at [222, 171] on button "30" at bounding box center [220, 170] width 10 height 10
click at [195, 99] on button "New" at bounding box center [243, 97] width 152 height 6
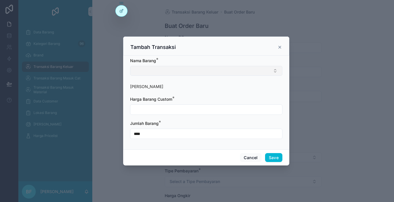
click at [192, 71] on button "Select Button" at bounding box center [206, 71] width 152 height 10
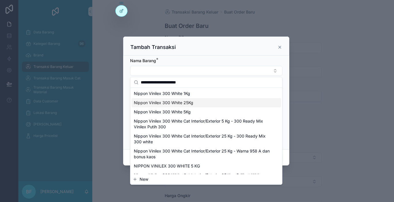
click at [192, 101] on span "Nippon Vinilex 300 White 25Kg" at bounding box center [163, 103] width 59 height 6
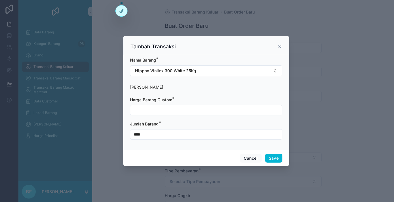
click at [179, 113] on input "scrollable content" at bounding box center [206, 110] width 152 height 8
click at [272, 158] on button "Save" at bounding box center [273, 158] width 17 height 9
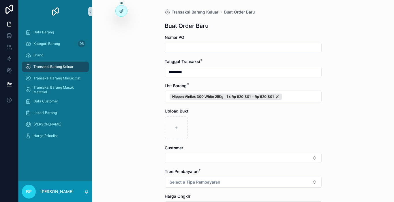
click at [272, 158] on button "Select Button" at bounding box center [242, 158] width 157 height 10
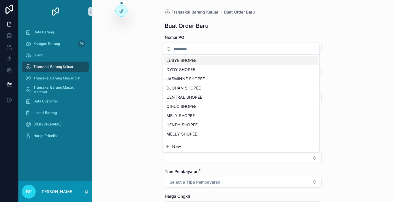
click at [214, 143] on div "New" at bounding box center [241, 146] width 156 height 10
click at [207, 145] on button "New" at bounding box center [241, 147] width 152 height 6
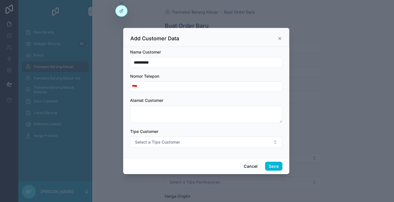
click at [191, 62] on input "**********" at bounding box center [206, 62] width 152 height 8
click at [268, 164] on button "Save" at bounding box center [273, 166] width 17 height 9
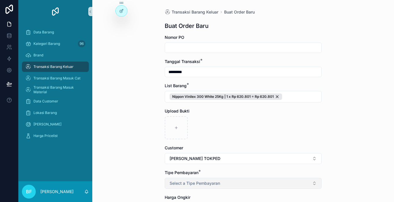
click at [230, 183] on button "Select a Tipe Pembayaran" at bounding box center [242, 183] width 157 height 11
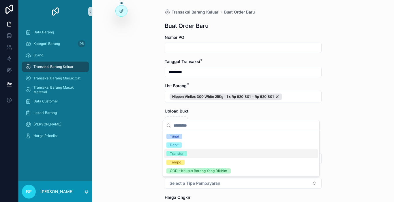
click at [198, 154] on div "Transfer" at bounding box center [241, 154] width 154 height 9
click at [130, 157] on div "Transaksi Barang Keluar Buat Order Baru Buat Order Baru Nomor PO Tanggal Transa…" at bounding box center [242, 101] width 301 height 202
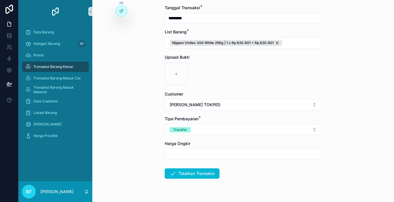
scroll to position [67, 0]
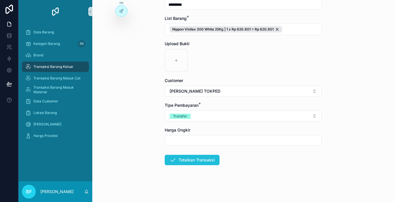
click at [170, 158] on icon "scrollable content" at bounding box center [172, 160] width 7 height 7
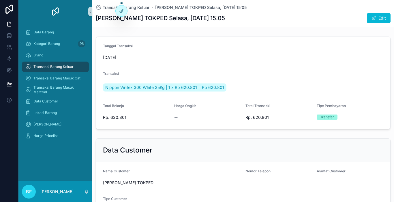
click at [57, 68] on span "Transaksi Barang Keluar" at bounding box center [53, 67] width 40 height 5
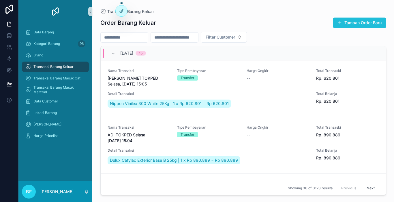
click at [347, 20] on button "Tambah Order Baru" at bounding box center [358, 23] width 53 height 10
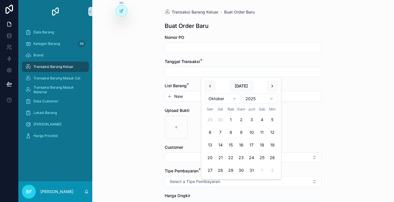
click at [208, 74] on input "scrollable content" at bounding box center [243, 72] width 156 height 8
click at [209, 85] on button "scrollable content" at bounding box center [210, 86] width 10 height 10
click at [219, 170] on button "30" at bounding box center [220, 170] width 10 height 10
click at [191, 94] on button "New" at bounding box center [243, 97] width 152 height 6
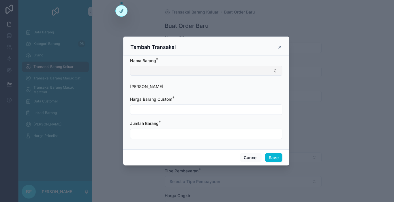
click at [192, 68] on button "Select Button" at bounding box center [206, 71] width 152 height 10
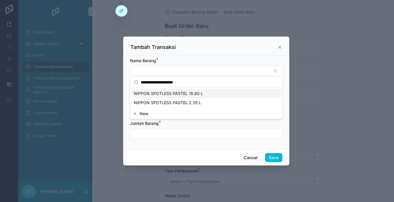
click at [190, 97] on div "NIPPON SPOTLESS PASTEL 18.80 L" at bounding box center [205, 93] width 149 height 9
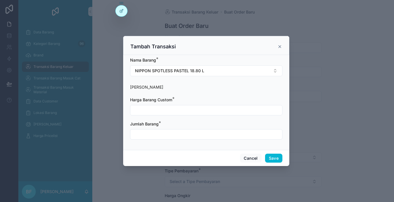
click at [184, 109] on input "scrollable content" at bounding box center [206, 110] width 152 height 8
click at [188, 130] on input "scrollable content" at bounding box center [206, 134] width 152 height 8
click at [271, 157] on button "Save" at bounding box center [273, 158] width 17 height 9
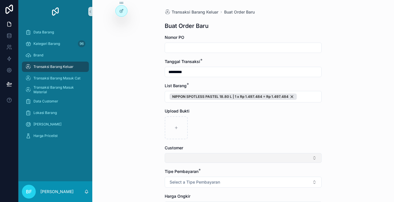
click at [207, 156] on button "Select Button" at bounding box center [242, 158] width 157 height 10
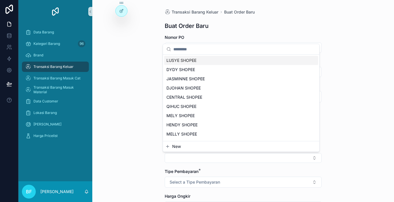
click at [206, 145] on button "New" at bounding box center [241, 147] width 152 height 6
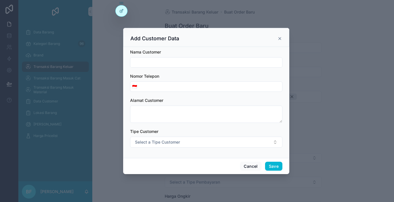
click at [209, 64] on input "scrollable content" at bounding box center [206, 62] width 152 height 8
click at [270, 165] on button "Save" at bounding box center [273, 166] width 17 height 9
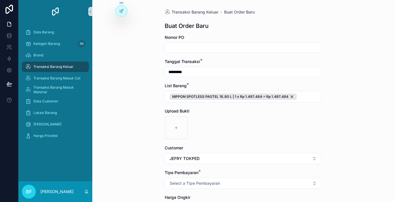
drag, startPoint x: 230, startPoint y: 186, endPoint x: 220, endPoint y: 177, distance: 13.1
click at [230, 186] on button "Select a Tipe Pembayaran" at bounding box center [242, 183] width 157 height 11
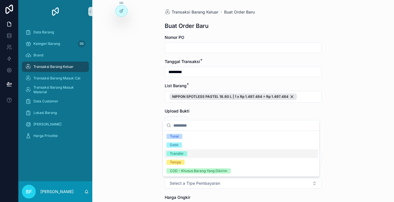
click at [188, 155] on div "Transfer" at bounding box center [241, 154] width 154 height 9
click at [160, 156] on div "Transaksi Barang Keluar Buat Order Baru Buat Order Baru Nomor PO Tanggal Transa…" at bounding box center [243, 135] width 166 height 270
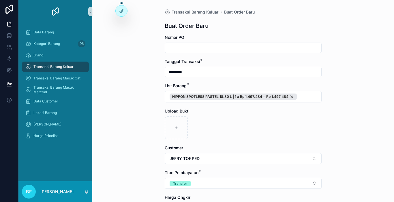
scroll to position [58, 0]
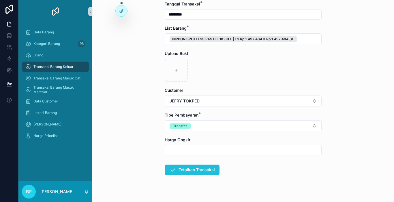
click at [191, 171] on button "Totalkan Transaksi" at bounding box center [191, 170] width 55 height 10
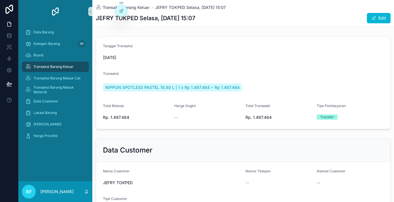
click at [78, 68] on div "Transaksi Barang Keluar" at bounding box center [55, 66] width 60 height 9
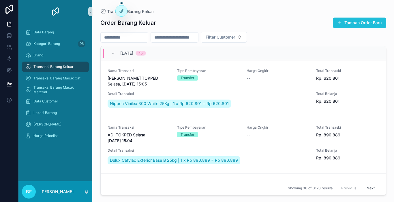
click at [352, 26] on button "Tambah Order Baru" at bounding box center [358, 23] width 53 height 10
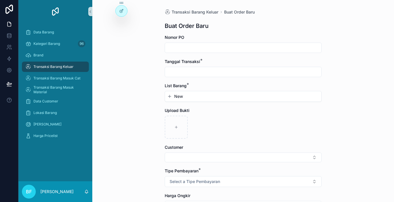
click at [181, 69] on input "scrollable content" at bounding box center [243, 72] width 156 height 8
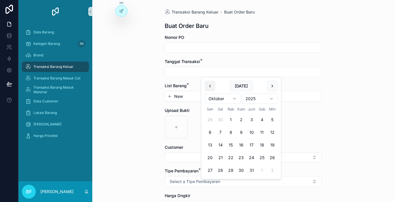
click at [210, 88] on button "scrollable content" at bounding box center [210, 86] width 10 height 10
click at [223, 168] on button "30" at bounding box center [220, 170] width 10 height 10
click at [192, 98] on button "New" at bounding box center [243, 97] width 152 height 6
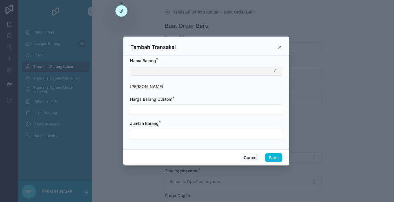
click at [190, 72] on button "Select Button" at bounding box center [206, 71] width 152 height 10
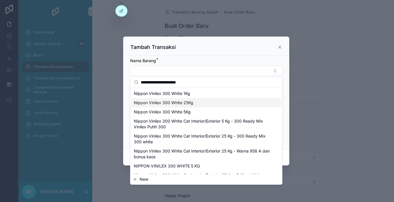
click at [185, 103] on span "Nippon Vinilex 300 White 25Kg" at bounding box center [163, 103] width 59 height 6
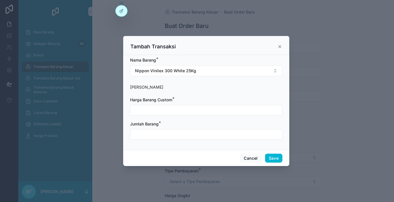
click at [169, 109] on input "scrollable content" at bounding box center [206, 110] width 152 height 8
click at [167, 132] on input "scrollable content" at bounding box center [206, 134] width 152 height 8
click at [273, 160] on button "Save" at bounding box center [273, 158] width 17 height 9
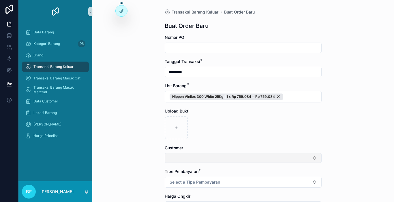
click at [165, 158] on button "Select Button" at bounding box center [242, 158] width 157 height 10
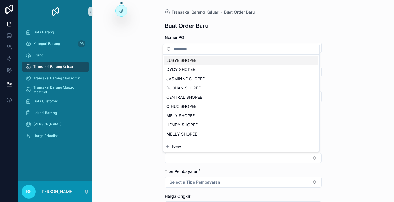
click at [171, 147] on button "New" at bounding box center [241, 147] width 152 height 6
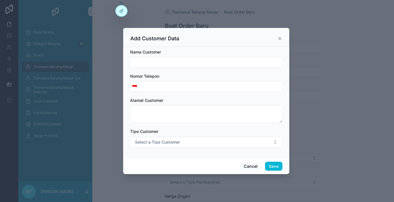
click at [181, 63] on input "scrollable content" at bounding box center [206, 62] width 152 height 8
click at [269, 166] on button "Save" at bounding box center [273, 166] width 17 height 9
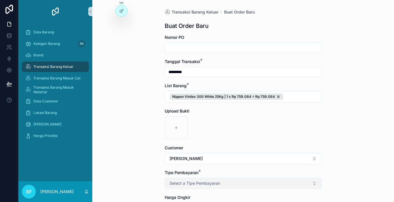
click at [242, 182] on button "Select a Tipe Pembayaran" at bounding box center [242, 183] width 157 height 11
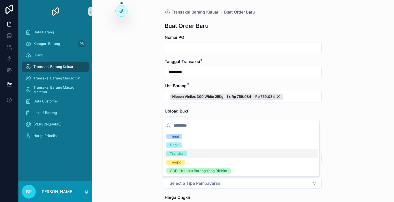
click at [206, 155] on div "Transfer" at bounding box center [241, 154] width 154 height 9
click at [141, 148] on div "Transaksi Barang Keluar Buat Order Baru Buat Order Baru Nomor PO Tanggal Transa…" at bounding box center [242, 101] width 301 height 202
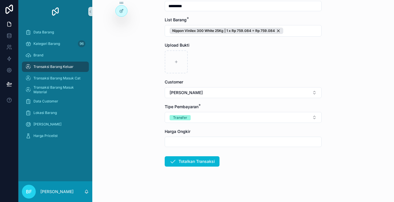
scroll to position [67, 0]
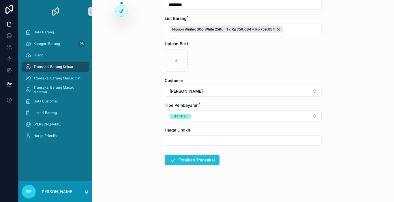
click at [182, 162] on button "Totalkan Transaksi" at bounding box center [191, 160] width 55 height 10
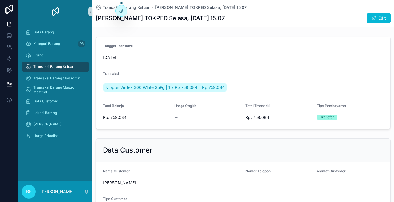
click at [74, 64] on div "Transaksi Barang Keluar" at bounding box center [55, 66] width 60 height 9
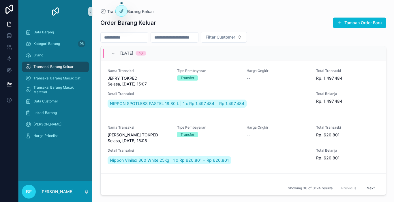
click at [359, 24] on button "Tambah Order Baru" at bounding box center [358, 23] width 53 height 10
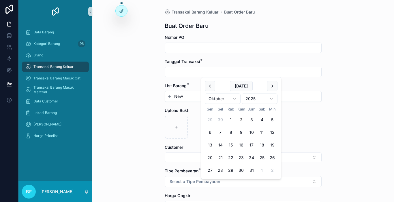
click at [197, 71] on input "scrollable content" at bounding box center [243, 72] width 156 height 8
click at [210, 88] on button "scrollable content" at bounding box center [210, 86] width 10 height 10
click at [218, 169] on button "30" at bounding box center [220, 170] width 10 height 10
click at [179, 97] on span "New" at bounding box center [178, 97] width 9 height 6
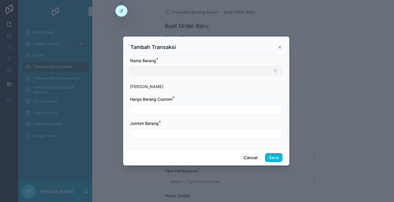
click at [183, 69] on button "Select Button" at bounding box center [206, 71] width 152 height 10
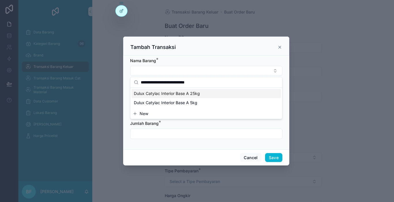
click at [194, 95] on span "Dulux Catylac Interior Base A 25kg" at bounding box center [167, 94] width 66 height 6
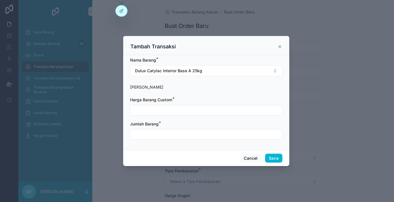
click at [179, 110] on input "scrollable content" at bounding box center [206, 110] width 152 height 8
click at [247, 133] on input "scrollable content" at bounding box center [206, 134] width 152 height 8
click at [267, 156] on button "Save" at bounding box center [273, 158] width 17 height 9
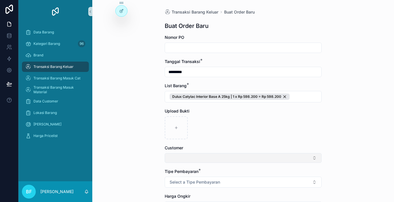
click at [259, 159] on button "Select Button" at bounding box center [242, 158] width 157 height 10
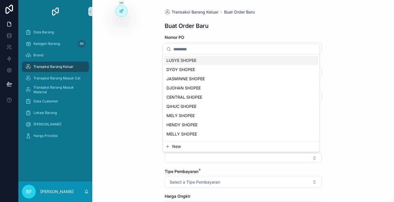
click at [239, 145] on button "New" at bounding box center [241, 147] width 152 height 6
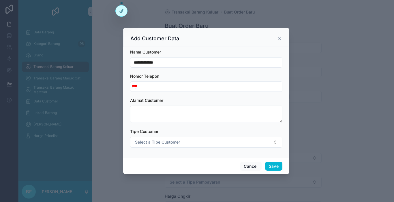
click at [215, 62] on input "**********" at bounding box center [206, 62] width 152 height 8
click at [266, 163] on button "Save" at bounding box center [273, 166] width 17 height 9
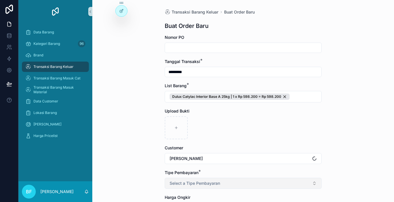
click at [168, 180] on button "Select a Tipe Pembayaran" at bounding box center [242, 183] width 157 height 11
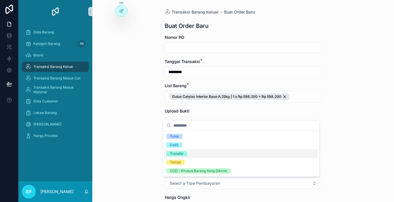
click at [171, 157] on div "Transfer" at bounding box center [241, 154] width 154 height 9
click at [154, 158] on div "Transaksi Barang Keluar Buat Order Baru Buat Order Baru Nomor PO Tanggal Transa…" at bounding box center [242, 101] width 301 height 202
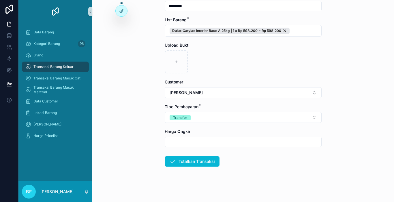
scroll to position [67, 0]
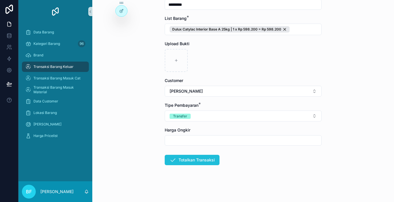
click at [186, 162] on button "Totalkan Transaksi" at bounding box center [191, 160] width 55 height 10
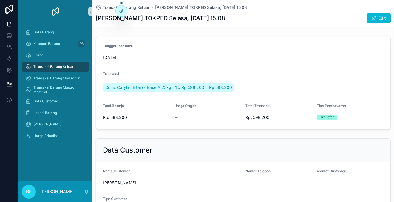
click at [49, 63] on div "Transaksi Barang Keluar" at bounding box center [55, 66] width 60 height 9
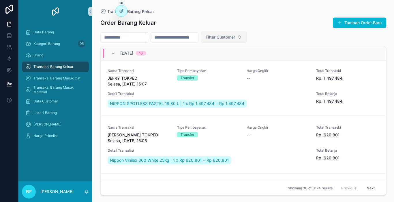
click at [235, 36] on span "Filter Customer" at bounding box center [219, 37] width 29 height 6
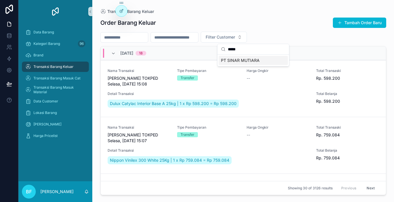
click at [247, 59] on span "PT SINAR MUTIARA" at bounding box center [240, 61] width 39 height 6
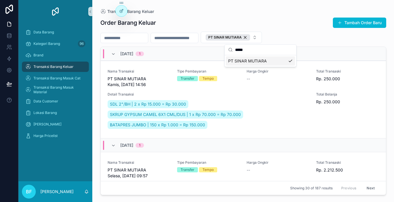
click at [144, 40] on input "scrollable content" at bounding box center [124, 38] width 47 height 8
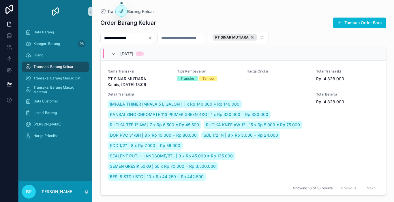
click at [148, 39] on input "**********" at bounding box center [124, 38] width 47 height 8
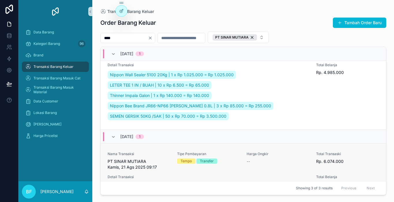
scroll to position [29, 0]
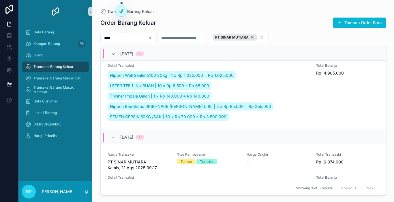
click at [339, 24] on span "scrollable content" at bounding box center [339, 22] width 5 height 5
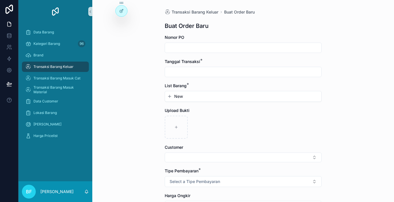
click at [223, 70] on input "scrollable content" at bounding box center [243, 72] width 156 height 8
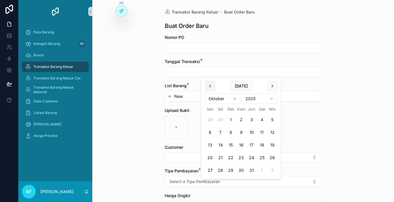
click at [210, 88] on button "scrollable content" at bounding box center [210, 86] width 10 height 10
click at [230, 158] on button "24" at bounding box center [230, 158] width 10 height 10
click at [196, 41] on div "Nomor PO" at bounding box center [242, 44] width 157 height 18
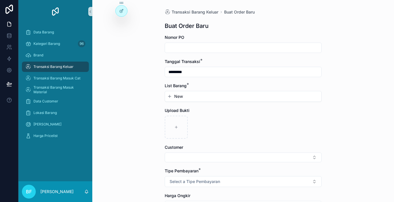
click at [230, 50] on input "scrollable content" at bounding box center [243, 48] width 156 height 8
click at [226, 95] on button "New" at bounding box center [243, 97] width 152 height 6
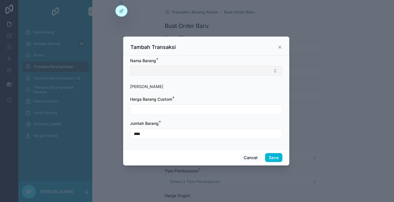
click at [217, 71] on button "Select Button" at bounding box center [206, 71] width 152 height 10
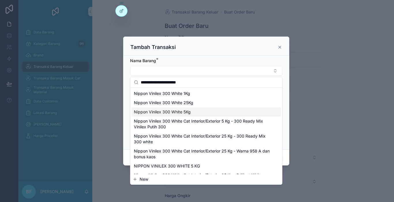
click at [201, 111] on div "Nippon Vinilex 300 White 5Kg" at bounding box center [205, 111] width 149 height 9
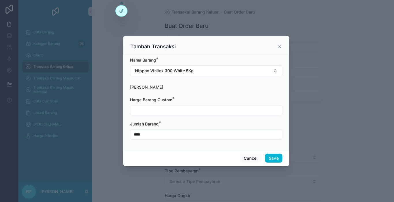
click at [200, 111] on input "scrollable content" at bounding box center [206, 110] width 152 height 8
click at [278, 158] on button "Save" at bounding box center [273, 158] width 17 height 9
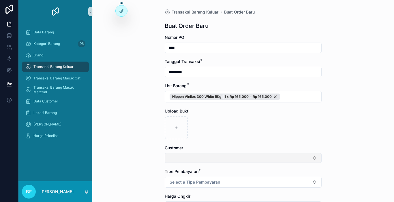
click at [244, 157] on button "Select Button" at bounding box center [242, 158] width 157 height 10
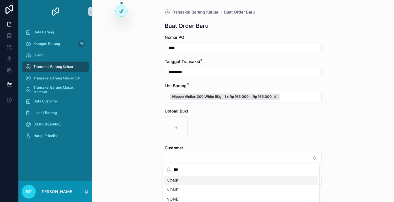
click at [178, 178] on span "NONE" at bounding box center [172, 181] width 12 height 6
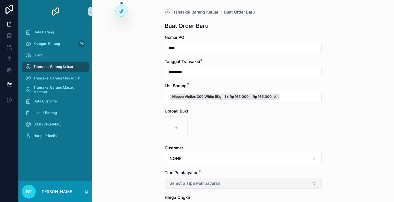
click at [172, 186] on span "Select a Tipe Pembayaran" at bounding box center [194, 184] width 50 height 6
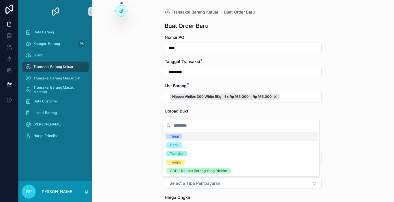
click at [178, 137] on div "Tunai" at bounding box center [174, 136] width 9 height 5
click at [163, 138] on div "Tunai Debit Transfer Tempo COD - Khusus Barang Yang Dikirim" at bounding box center [241, 154] width 156 height 46
click at [153, 139] on div "Transaksi Barang Keluar Buat Order Baru Buat Order Baru Nomor PO **** Tanggal T…" at bounding box center [242, 101] width 301 height 202
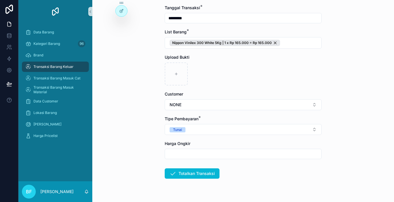
scroll to position [67, 0]
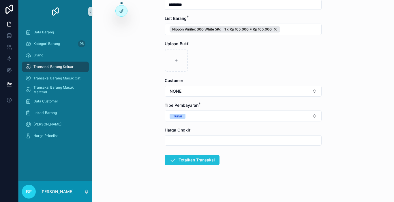
click at [196, 161] on button "Totalkan Transaksi" at bounding box center [191, 160] width 55 height 10
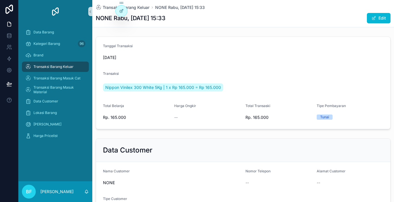
click at [57, 65] on span "Transaksi Barang Keluar" at bounding box center [53, 67] width 40 height 5
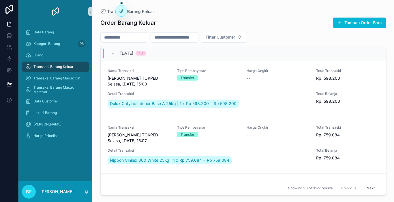
click at [80, 65] on div "Transaksi Barang Keluar" at bounding box center [55, 66] width 60 height 9
click at [340, 24] on span "scrollable content" at bounding box center [339, 22] width 5 height 5
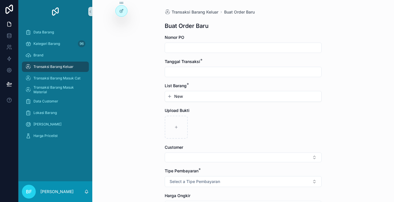
click at [180, 73] on input "scrollable content" at bounding box center [243, 72] width 156 height 8
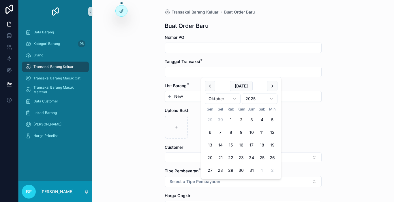
click at [180, 50] on input "scrollable content" at bounding box center [243, 48] width 156 height 8
click at [202, 72] on input "scrollable content" at bounding box center [243, 72] width 156 height 8
click at [210, 86] on button "scrollable content" at bounding box center [210, 86] width 10 height 10
click at [231, 158] on button "24" at bounding box center [230, 158] width 10 height 10
click at [189, 98] on button "New" at bounding box center [243, 97] width 152 height 6
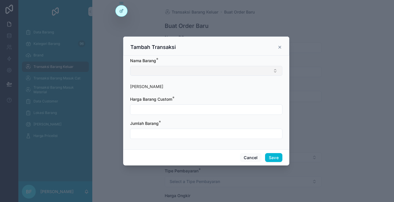
drag, startPoint x: 186, startPoint y: 69, endPoint x: 190, endPoint y: 67, distance: 5.5
click at [186, 69] on button "Select Button" at bounding box center [206, 71] width 152 height 10
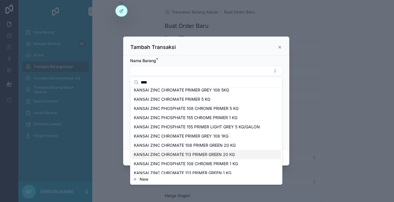
scroll to position [73, 0]
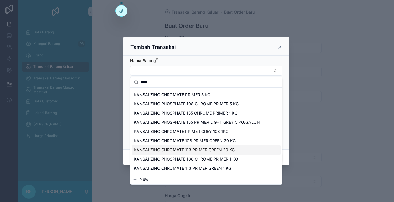
click at [200, 152] on span "KANSAI ZINC CHROMATE 113 PRIMER GREEN 20 KG" at bounding box center [184, 150] width 101 height 6
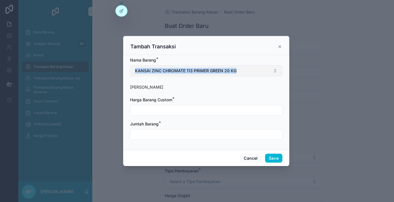
drag, startPoint x: 134, startPoint y: 65, endPoint x: 240, endPoint y: 72, distance: 106.5
click at [240, 72] on div "Nama Barang * KANSAI ZINC CHROMATE 113 PRIMER GREEN 20 KG" at bounding box center [206, 66] width 152 height 19
copy span "KANSAI ZINC CHROMATE 113 PRIMER GREEN 20 KG"
click at [251, 74] on button "KANSAI ZINC CHROMATE 113 PRIMER GREEN 20 KG" at bounding box center [206, 70] width 152 height 11
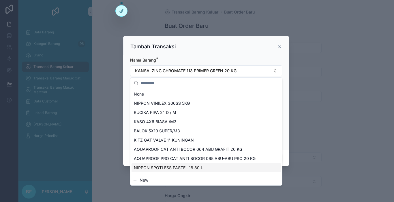
click at [174, 182] on button "New" at bounding box center [206, 180] width 147 height 6
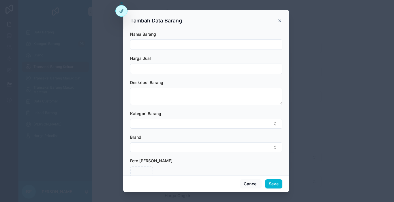
click at [162, 45] on input "scrollable content" at bounding box center [206, 45] width 152 height 8
paste input "**********"
click at [273, 188] on button "Save" at bounding box center [273, 183] width 17 height 9
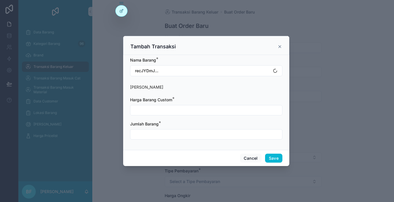
click at [168, 107] on input "scrollable content" at bounding box center [206, 110] width 152 height 8
click at [170, 135] on input "scrollable content" at bounding box center [206, 134] width 152 height 8
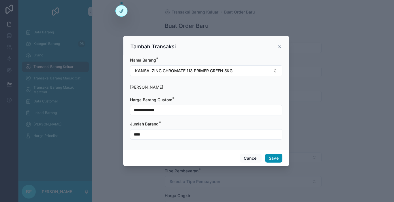
click at [274, 156] on button "Save" at bounding box center [273, 158] width 17 height 9
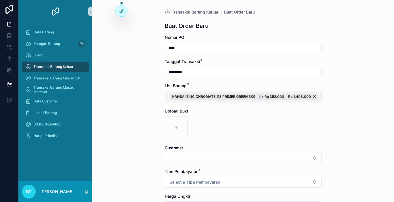
click at [316, 92] on button "KANSAI ZINC CHROMATE 113 PRIMER GREEN 5KG | 4 x Rp 352.000 = Rp 1.408.000" at bounding box center [242, 97] width 157 height 12
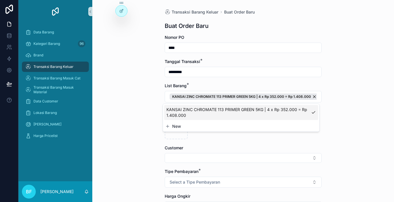
click at [247, 124] on button "New" at bounding box center [241, 127] width 152 height 6
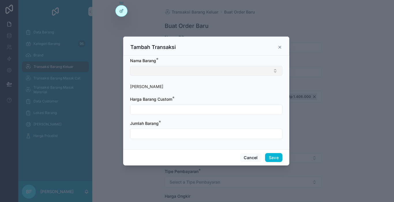
click at [229, 72] on button "Select Button" at bounding box center [206, 71] width 152 height 10
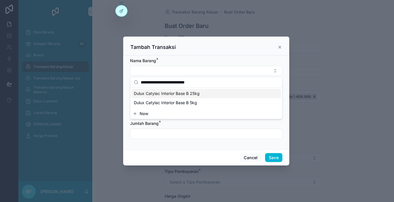
click at [205, 95] on div "Dulux Catylac Interior Base B 25kg" at bounding box center [205, 93] width 149 height 9
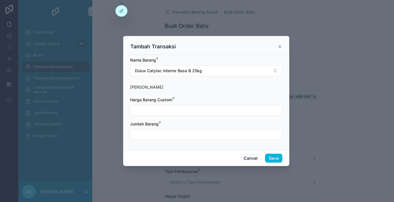
click at [195, 113] on input "scrollable content" at bounding box center [206, 110] width 152 height 8
click at [195, 132] on input "scrollable content" at bounding box center [206, 134] width 152 height 8
click at [270, 157] on button "Save" at bounding box center [273, 158] width 17 height 9
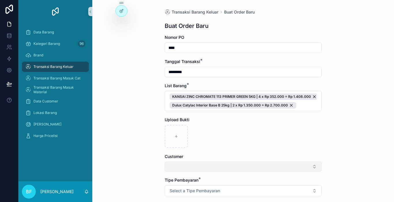
click at [251, 164] on button "Select Button" at bounding box center [242, 167] width 157 height 10
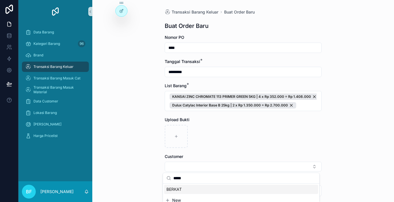
click at [226, 188] on div "BERKAT" at bounding box center [241, 189] width 154 height 9
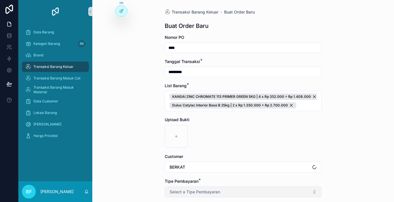
click at [226, 188] on button "Select a Tipe Pembayaran" at bounding box center [242, 192] width 157 height 11
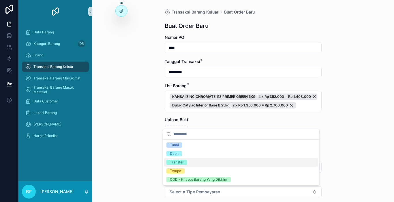
click at [216, 165] on div "Transfer" at bounding box center [241, 162] width 154 height 9
click at [125, 143] on div "Transaksi Barang Keluar Buat Order Baru Buat Order Baru Nomor PO **** Tanggal T…" at bounding box center [242, 101] width 301 height 202
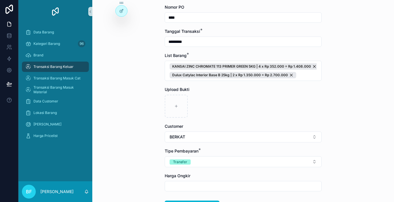
scroll to position [58, 0]
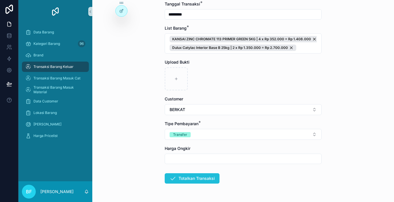
click at [182, 179] on button "Totalkan Transaksi" at bounding box center [191, 178] width 55 height 10
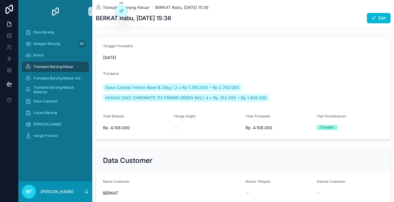
click at [67, 69] on div "Transaksi Barang Keluar" at bounding box center [55, 66] width 60 height 9
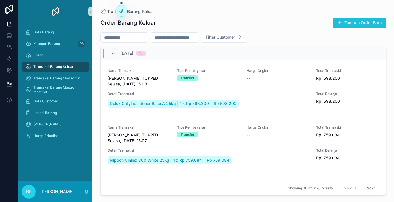
click at [377, 21] on button "Tambah Order Baru" at bounding box center [358, 23] width 53 height 10
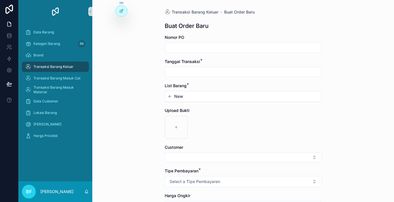
click at [241, 50] on input "scrollable content" at bounding box center [243, 48] width 156 height 8
click at [295, 73] on input "scrollable content" at bounding box center [243, 72] width 156 height 8
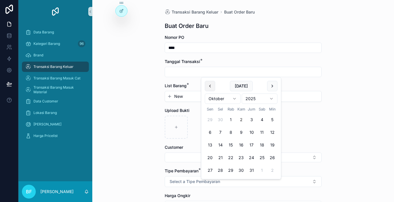
click at [209, 85] on button "scrollable content" at bounding box center [210, 86] width 10 height 10
click at [232, 159] on button "24" at bounding box center [230, 158] width 10 height 10
click at [194, 97] on button "New" at bounding box center [243, 97] width 152 height 6
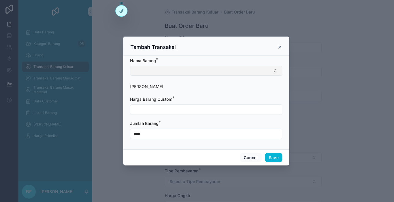
click at [192, 72] on button "Select Button" at bounding box center [206, 71] width 152 height 10
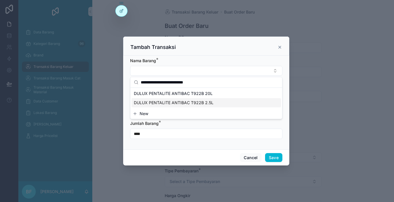
click at [195, 101] on span "DULUX PENTALITE ANTIBAC T922B 2.5L" at bounding box center [174, 103] width 80 height 6
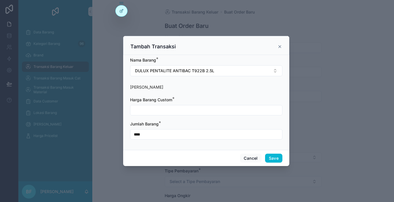
click at [184, 110] on input "scrollable content" at bounding box center [206, 110] width 152 height 8
click at [267, 159] on button "Save" at bounding box center [273, 158] width 17 height 9
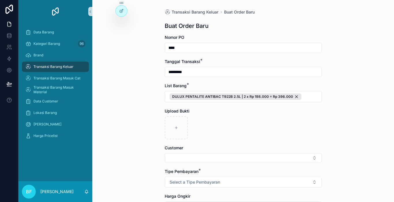
click at [267, 159] on button "Select Button" at bounding box center [242, 158] width 157 height 10
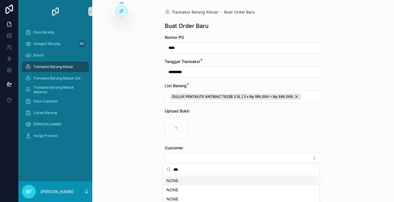
click at [259, 178] on div "NONE" at bounding box center [241, 180] width 154 height 9
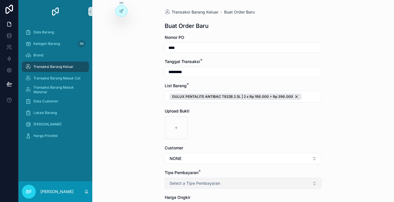
click at [254, 181] on button "Select a Tipe Pembayaran" at bounding box center [242, 183] width 157 height 11
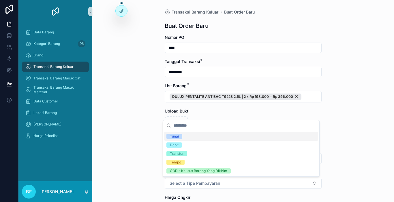
click at [177, 140] on div "Tunai" at bounding box center [241, 136] width 154 height 9
click at [152, 141] on div "Transaksi Barang Keluar Buat Order Baru Buat Order Baru Nomor PO **** Tanggal T…" at bounding box center [242, 101] width 301 height 202
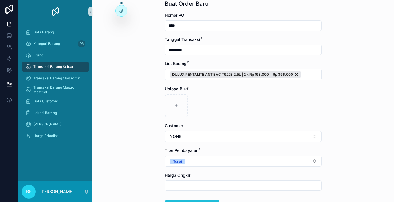
scroll to position [67, 0]
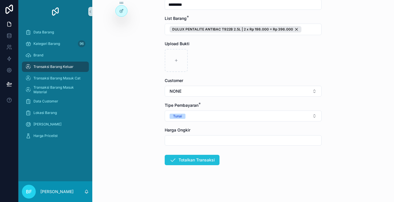
click at [187, 160] on button "Totalkan Transaksi" at bounding box center [191, 160] width 55 height 10
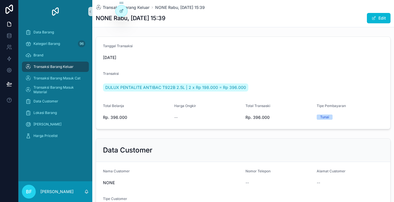
click at [86, 64] on link "Transaksi Barang Keluar" at bounding box center [55, 67] width 67 height 10
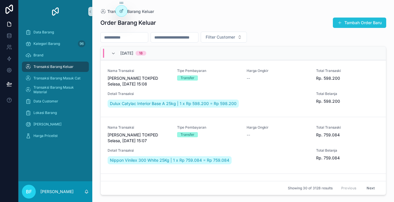
click at [345, 22] on button "Tambah Order Baru" at bounding box center [358, 23] width 53 height 10
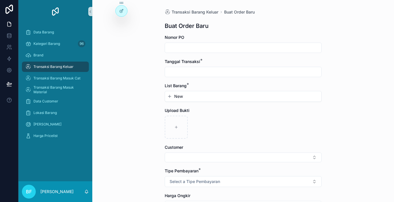
click at [214, 48] on input "scrollable content" at bounding box center [243, 48] width 156 height 8
click at [217, 70] on input "scrollable content" at bounding box center [243, 72] width 156 height 8
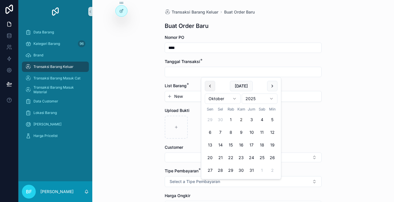
click at [208, 87] on button "scrollable content" at bounding box center [210, 86] width 10 height 10
click at [231, 156] on button "24" at bounding box center [230, 158] width 10 height 10
click at [190, 99] on button "New" at bounding box center [243, 97] width 152 height 6
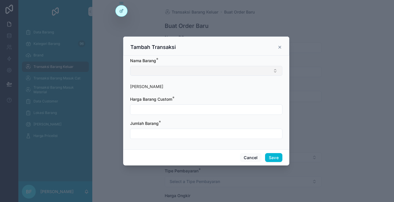
click at [184, 70] on button "Select Button" at bounding box center [206, 71] width 152 height 10
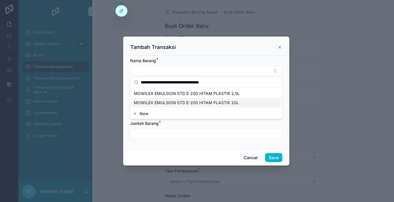
click at [229, 101] on span "MOWILEX EMULSION STD E-200 HITAM PLASTIK 20L" at bounding box center [186, 103] width 105 height 6
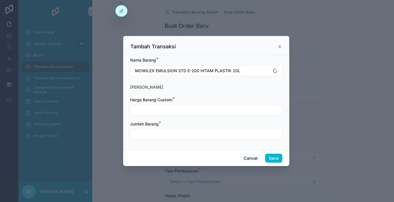
click at [197, 111] on input "scrollable content" at bounding box center [206, 110] width 152 height 8
click at [205, 132] on input "scrollable content" at bounding box center [206, 134] width 152 height 8
click at [280, 157] on button "Save" at bounding box center [273, 158] width 17 height 9
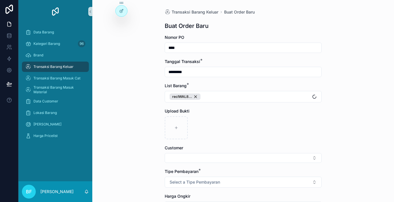
click at [280, 157] on button "Select Button" at bounding box center [242, 158] width 157 height 10
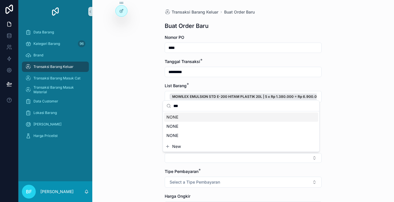
click at [192, 119] on div "NONE" at bounding box center [241, 117] width 154 height 9
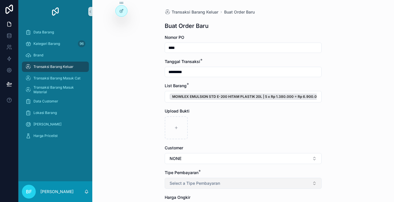
click at [182, 179] on button "Select a Tipe Pembayaran" at bounding box center [242, 183] width 157 height 11
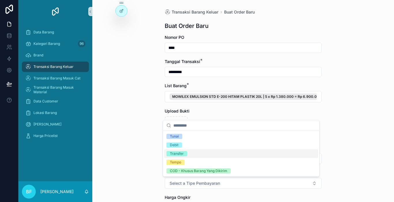
click at [181, 154] on div "Transfer" at bounding box center [177, 153] width 14 height 5
click at [142, 155] on div "Transaksi Barang Keluar Buat Order Baru Buat Order Baru Nomor PO **** Tanggal T…" at bounding box center [242, 101] width 301 height 202
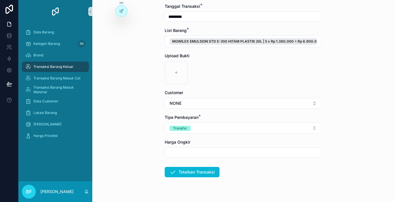
scroll to position [58, 0]
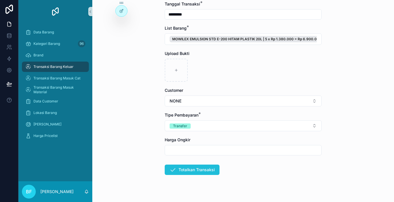
click at [175, 175] on button "Totalkan Transaksi" at bounding box center [191, 170] width 55 height 10
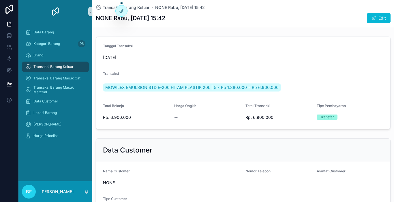
click at [76, 67] on div "Transaksi Barang Keluar" at bounding box center [55, 66] width 60 height 9
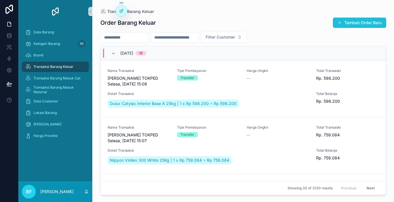
click at [339, 25] on span "scrollable content" at bounding box center [339, 22] width 5 height 5
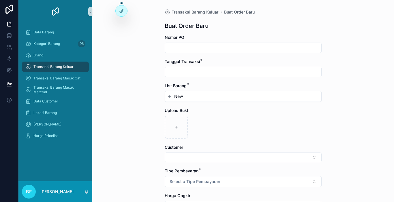
click at [177, 44] on input "scrollable content" at bounding box center [243, 48] width 156 height 8
click at [192, 75] on input "scrollable content" at bounding box center [243, 72] width 156 height 8
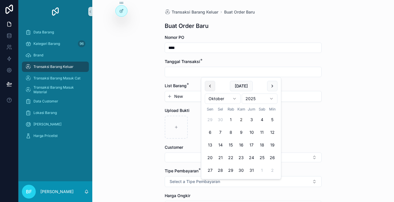
click at [211, 85] on button "scrollable content" at bounding box center [210, 86] width 10 height 10
click at [232, 156] on button "24" at bounding box center [230, 158] width 10 height 10
click at [184, 94] on button "New" at bounding box center [243, 97] width 152 height 6
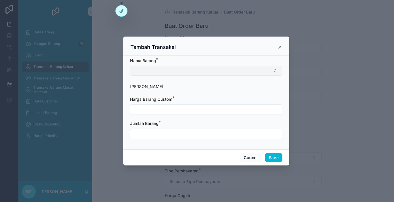
click at [183, 69] on button "Select Button" at bounding box center [206, 71] width 152 height 10
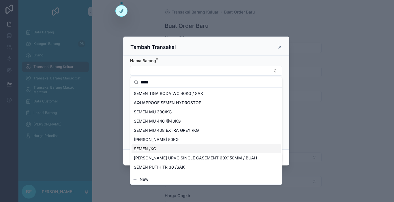
click at [167, 147] on div "SEMEN /KG" at bounding box center [205, 148] width 149 height 9
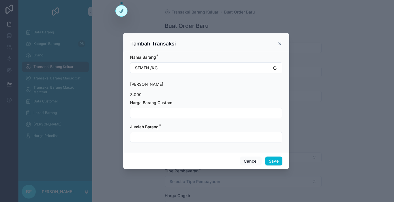
click at [161, 112] on input "scrollable content" at bounding box center [206, 113] width 152 height 8
click at [237, 116] on input "*********" at bounding box center [206, 113] width 152 height 8
drag, startPoint x: 237, startPoint y: 116, endPoint x: 236, endPoint y: 118, distance: 3.0
click at [237, 116] on input "*********" at bounding box center [206, 113] width 152 height 8
drag, startPoint x: 236, startPoint y: 139, endPoint x: 237, endPoint y: 131, distance: 8.1
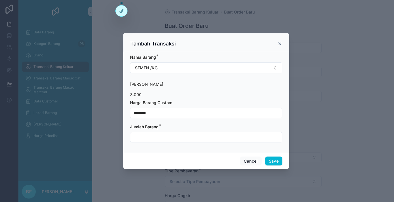
click at [236, 139] on input "scrollable content" at bounding box center [206, 137] width 152 height 8
click at [273, 159] on button "Save" at bounding box center [273, 161] width 17 height 9
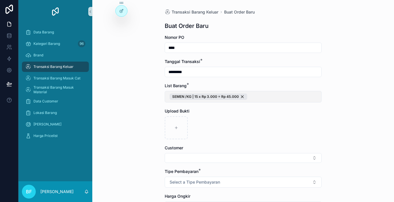
click at [257, 98] on button "SEMEN /KG | 15 x Rp 3.000 = Rp 45.000" at bounding box center [242, 97] width 157 height 12
click at [220, 124] on div "New" at bounding box center [241, 121] width 156 height 10
click at [215, 120] on button "New" at bounding box center [241, 121] width 152 height 6
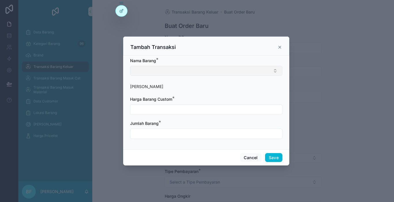
click at [206, 73] on button "Select Button" at bounding box center [206, 71] width 152 height 10
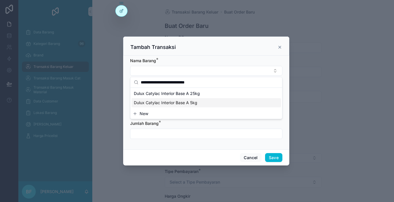
click at [201, 103] on div "Dulux Catylac Interior Base A 5kg" at bounding box center [205, 102] width 149 height 9
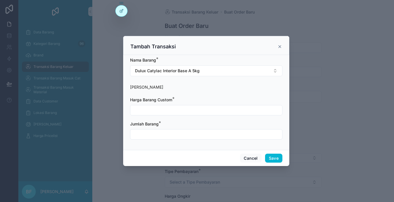
click at [197, 109] on input "scrollable content" at bounding box center [206, 110] width 152 height 8
click at [192, 136] on input "scrollable content" at bounding box center [206, 134] width 152 height 8
click at [276, 156] on button "Save" at bounding box center [273, 158] width 17 height 9
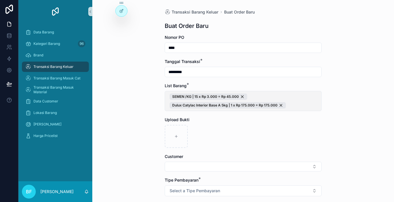
click at [286, 96] on span "SEMEN /KG | 15 x Rp 3.000 = Rp 45.000 Dulux Catylac Interior Base A 5kg | 1 x R…" at bounding box center [242, 101] width 147 height 15
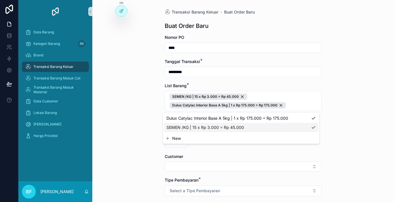
click at [218, 140] on button "New" at bounding box center [241, 139] width 152 height 6
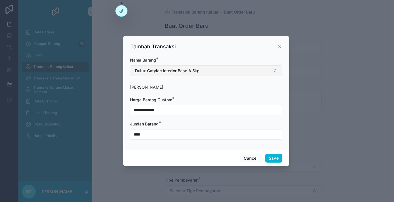
click at [212, 72] on button "Dulux Catylac Interior Base A 5kg" at bounding box center [206, 70] width 152 height 11
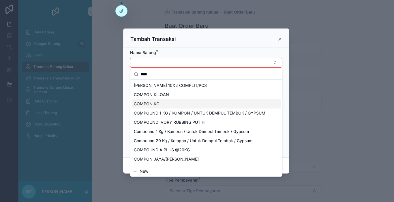
click at [173, 107] on div "COMPON KG" at bounding box center [205, 103] width 149 height 9
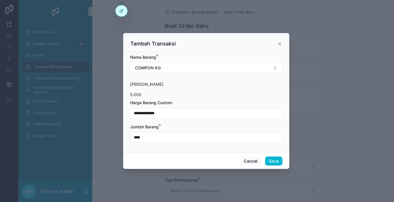
click at [163, 137] on input "****" at bounding box center [206, 137] width 152 height 8
click at [275, 164] on button "Save" at bounding box center [273, 161] width 17 height 9
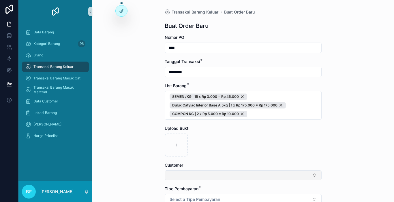
click at [275, 174] on button "Select Button" at bounding box center [242, 176] width 157 height 10
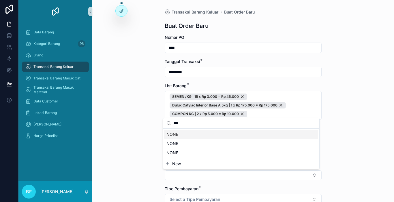
click at [244, 133] on div "NONE" at bounding box center [241, 134] width 154 height 9
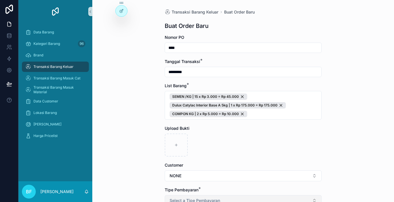
click at [191, 198] on span "Select a Tipe Pembayaran" at bounding box center [194, 201] width 50 height 6
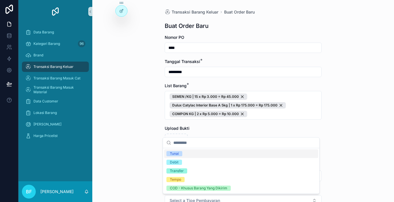
click at [181, 154] on span "Tunai" at bounding box center [174, 153] width 16 height 5
click at [124, 150] on div "Transaksi Barang Keluar Buat Order Baru Buat Order Baru Nomor PO **** Tanggal T…" at bounding box center [242, 101] width 301 height 202
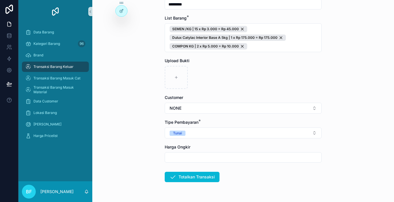
scroll to position [85, 0]
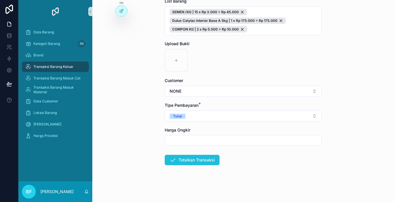
click at [185, 163] on button "Totalkan Transaksi" at bounding box center [191, 160] width 55 height 10
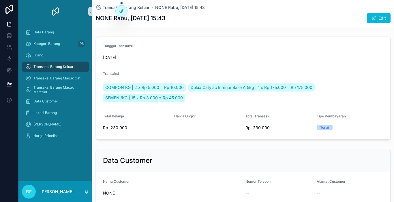
click at [63, 65] on span "Transaksi Barang Keluar" at bounding box center [53, 67] width 40 height 5
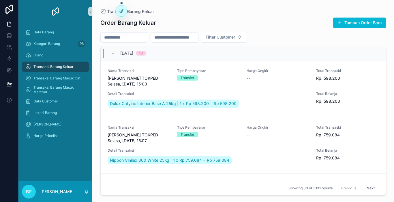
click at [63, 65] on span "Transaksi Barang Keluar" at bounding box center [53, 67] width 40 height 5
click at [347, 21] on button "Tambah Order Baru" at bounding box center [358, 23] width 53 height 10
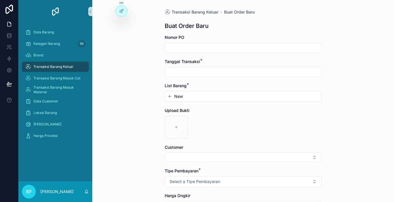
click at [261, 51] on input "scrollable content" at bounding box center [243, 48] width 156 height 8
click at [247, 74] on input "scrollable content" at bounding box center [243, 72] width 156 height 8
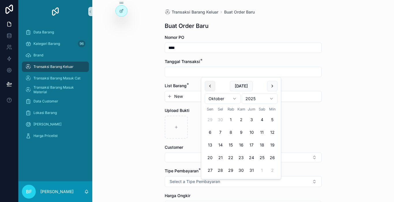
click at [208, 89] on button "scrollable content" at bounding box center [210, 86] width 10 height 10
click at [242, 157] on button "25" at bounding box center [241, 158] width 10 height 10
click at [196, 99] on button "New" at bounding box center [243, 97] width 152 height 6
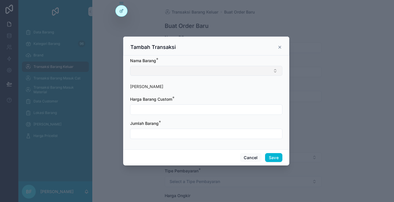
click at [193, 74] on button "Select Button" at bounding box center [206, 71] width 152 height 10
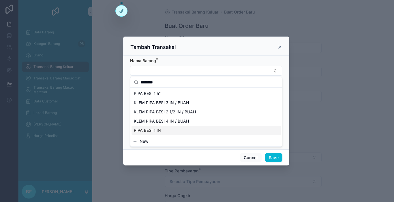
click at [154, 143] on button "New" at bounding box center [206, 142] width 147 height 6
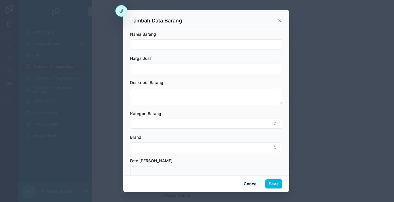
click at [163, 45] on input "scrollable content" at bounding box center [206, 45] width 152 height 8
click at [279, 22] on icon "scrollable content" at bounding box center [279, 21] width 2 height 2
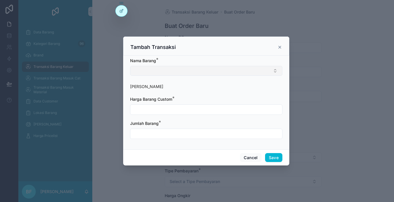
click at [194, 72] on button "Select Button" at bounding box center [206, 71] width 152 height 10
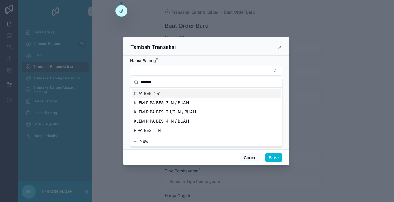
click at [173, 94] on div "PIPA BESI 1.5"" at bounding box center [205, 93] width 149 height 9
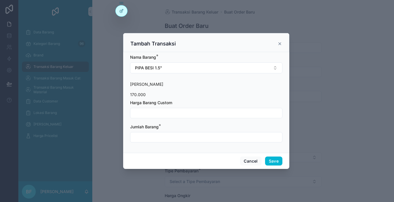
click at [170, 116] on input "scrollable content" at bounding box center [206, 113] width 152 height 8
click at [171, 139] on input "scrollable content" at bounding box center [206, 137] width 152 height 8
click at [275, 158] on button "Save" at bounding box center [273, 161] width 17 height 9
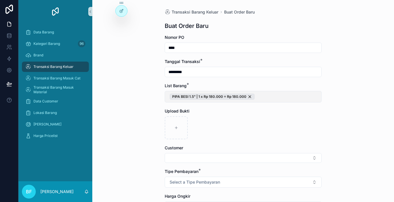
click at [285, 98] on button "PIPA BESI 1.5" | 1 x Rp 180.000 = Rp 180.000" at bounding box center [242, 97] width 157 height 12
click at [218, 120] on button "New" at bounding box center [241, 121] width 152 height 6
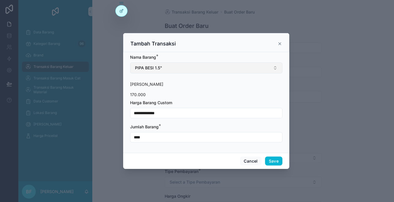
click at [204, 71] on button "PIPA BESI 1.5"" at bounding box center [206, 68] width 152 height 11
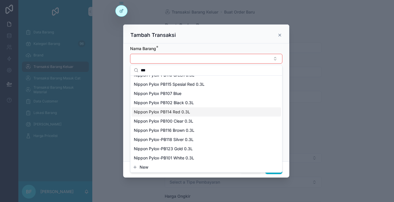
scroll to position [29, 0]
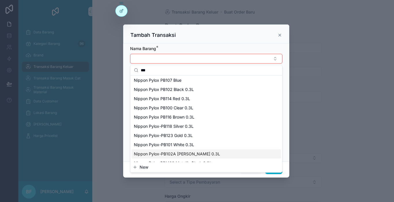
click at [188, 154] on span "Nippon Pylox-PB102A [PERSON_NAME] 0.3L" at bounding box center [177, 154] width 86 height 6
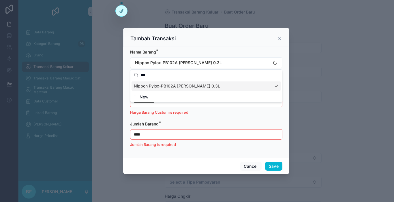
scroll to position [0, 0]
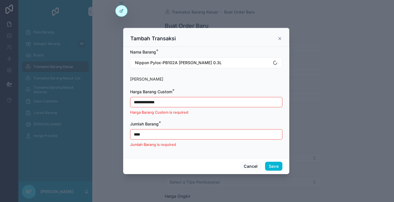
click at [171, 101] on input "**********" at bounding box center [206, 102] width 152 height 8
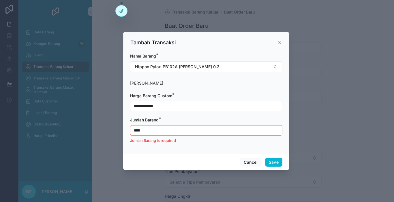
click at [164, 130] on input "****" at bounding box center [206, 130] width 152 height 8
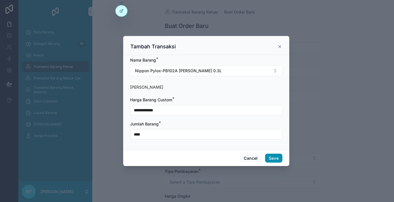
click at [277, 156] on button "Save" at bounding box center [273, 158] width 17 height 9
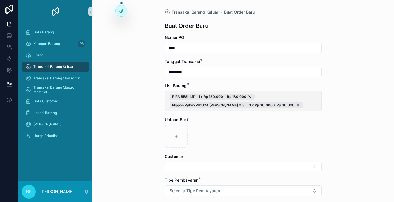
click at [299, 103] on span "PIPA BESI 1.5" | 1 x Rp 180.000 = Rp 180.000 Nippon Pylox-PB102A [PERSON_NAME] …" at bounding box center [242, 101] width 147 height 15
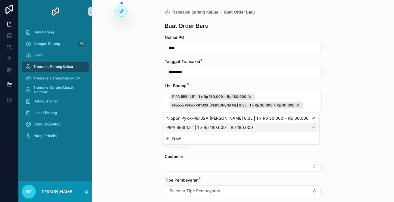
click at [211, 139] on button "New" at bounding box center [241, 139] width 152 height 6
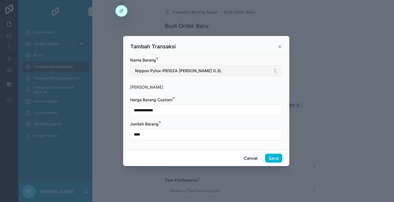
click at [211, 69] on button "Nippon Pylox-PB102A [PERSON_NAME] 0.3L" at bounding box center [206, 70] width 152 height 11
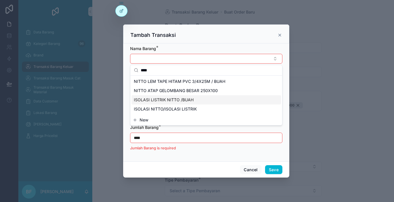
click at [166, 96] on div "ISOLASI LISTRIK NITTO /BUAH" at bounding box center [205, 99] width 149 height 9
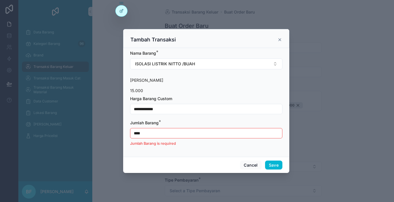
click at [153, 132] on input "****" at bounding box center [206, 133] width 152 height 8
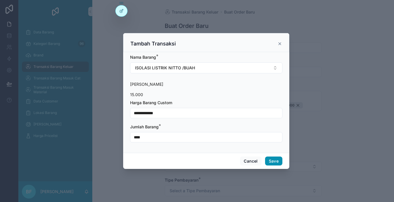
click at [268, 162] on button "Save" at bounding box center [273, 161] width 17 height 9
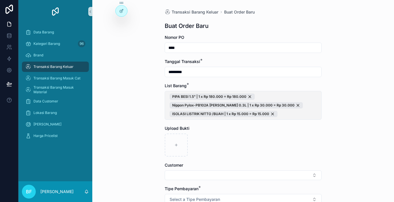
click at [298, 96] on span "PIPA BESI 1.5" | 1 x Rp 180.000 = Rp 180.000 Nippon Pylox-PB102A [PERSON_NAME] …" at bounding box center [242, 106] width 147 height 24
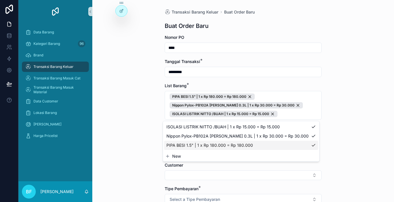
click at [184, 158] on button "New" at bounding box center [241, 157] width 152 height 6
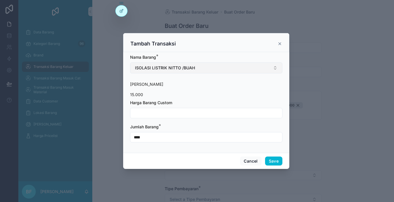
click at [183, 69] on span "ISOLASI LISTRIK NITTO /BUAH" at bounding box center [165, 68] width 60 height 6
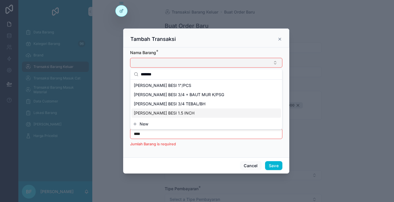
click at [152, 114] on span "[PERSON_NAME] BESI 1.5 INCH" at bounding box center [164, 113] width 60 height 6
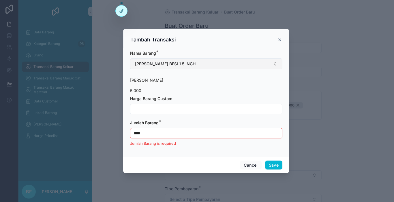
click at [152, 112] on input "scrollable content" at bounding box center [206, 109] width 152 height 8
click at [158, 137] on input "****" at bounding box center [206, 133] width 152 height 8
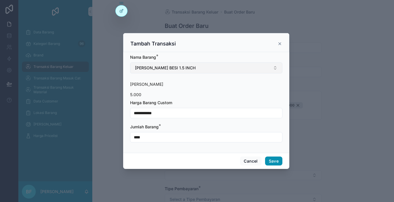
click at [268, 164] on button "Save" at bounding box center [273, 161] width 17 height 9
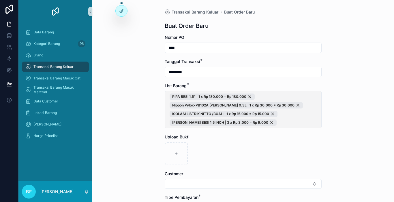
click at [307, 103] on span "PIPA BESI 1.5" | 1 x Rp 180.000 = Rp 180.000 Nippon Pylox-PB102A [PERSON_NAME] …" at bounding box center [242, 110] width 147 height 32
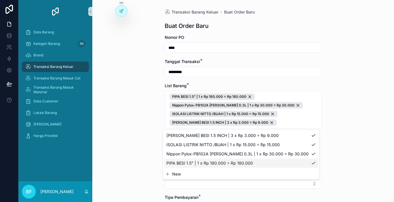
click at [189, 174] on button "New" at bounding box center [241, 174] width 152 height 6
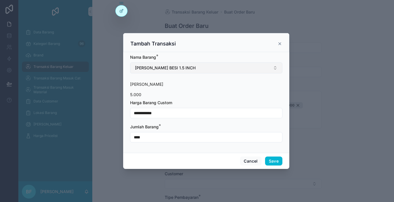
click at [196, 68] on button "[PERSON_NAME] BESI 1.5 INCH" at bounding box center [206, 68] width 152 height 11
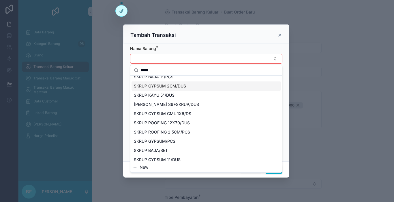
scroll to position [86, 0]
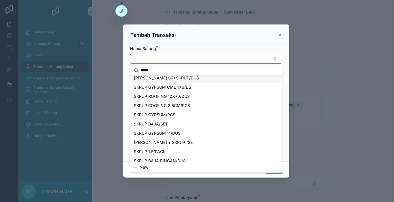
click at [176, 72] on input "*****" at bounding box center [210, 70] width 138 height 10
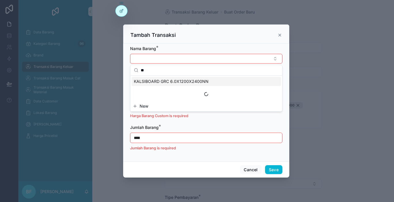
scroll to position [0, 0]
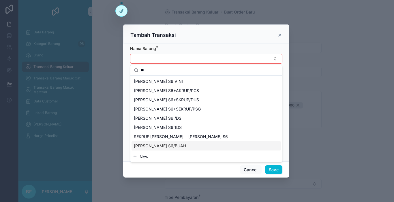
click at [163, 147] on span "[PERSON_NAME] S6/BUAH" at bounding box center [160, 146] width 52 height 6
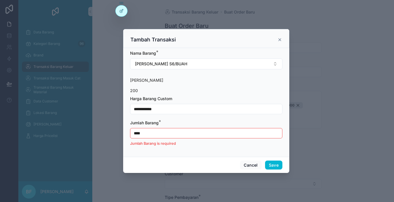
click at [160, 111] on input "**********" at bounding box center [206, 109] width 152 height 8
click at [156, 112] on input "**********" at bounding box center [206, 109] width 152 height 8
click at [177, 134] on input "****" at bounding box center [206, 133] width 152 height 8
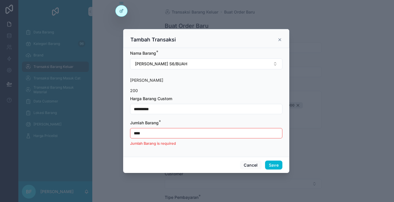
click at [177, 134] on input "****" at bounding box center [206, 133] width 152 height 8
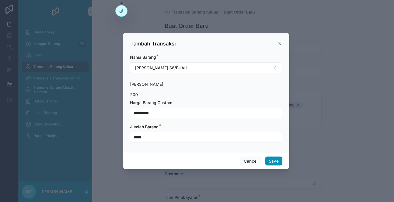
click at [266, 157] on button "Save" at bounding box center [273, 161] width 17 height 9
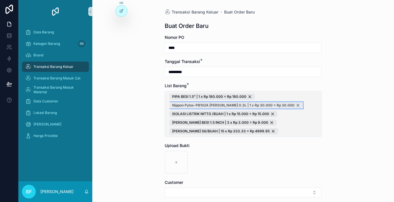
click at [286, 108] on div "Nippon Pylox-PB102A [PERSON_NAME] 0.3L | 1 x Rp 30.000 = Rp 30.000" at bounding box center [235, 105] width 133 height 6
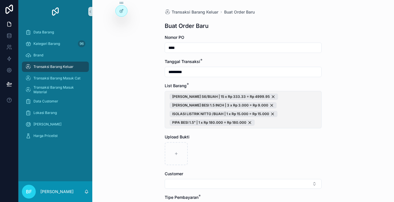
click at [284, 106] on span "[PERSON_NAME] S6/BUAH | 15 x Rp 333.33 = Rp 4999.95 [PERSON_NAME] BESI 1.5 INCH…" at bounding box center [242, 110] width 147 height 32
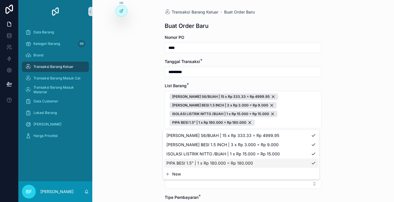
click at [197, 175] on button "New" at bounding box center [241, 174] width 152 height 6
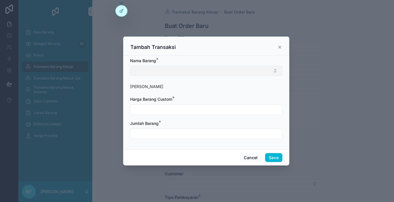
click at [185, 73] on button "Select Button" at bounding box center [206, 71] width 152 height 10
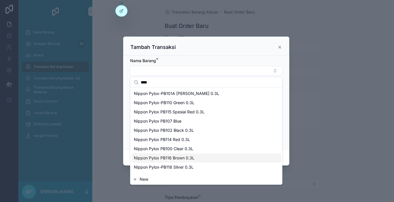
scroll to position [29, 0]
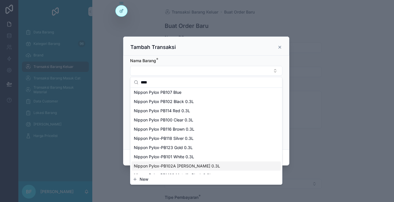
click at [192, 163] on div "Nippon Pylox-PB102A [PERSON_NAME] 0.3L" at bounding box center [205, 166] width 149 height 9
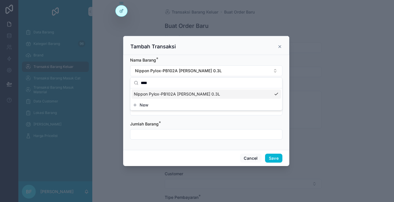
scroll to position [0, 0]
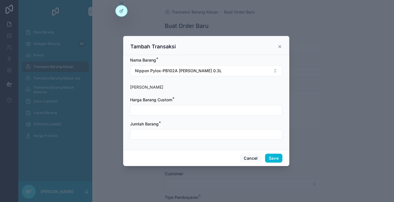
click at [175, 104] on div "Harga Barang Custom *" at bounding box center [206, 106] width 152 height 18
click at [173, 111] on input "scrollable content" at bounding box center [206, 110] width 152 height 8
click at [179, 137] on input "scrollable content" at bounding box center [206, 134] width 152 height 8
click at [268, 158] on button "Save" at bounding box center [273, 158] width 17 height 9
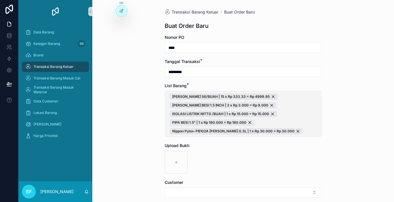
click at [298, 111] on span "[PERSON_NAME] S6/BUAH | 15 x Rp 333.33 = Rp 4999.95 [PERSON_NAME] BESI 1.5 INCH…" at bounding box center [242, 114] width 147 height 41
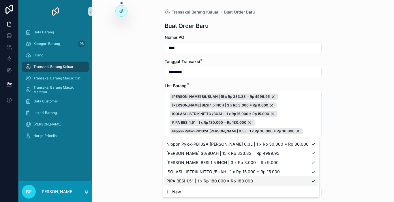
click at [188, 192] on button "New" at bounding box center [241, 192] width 152 height 6
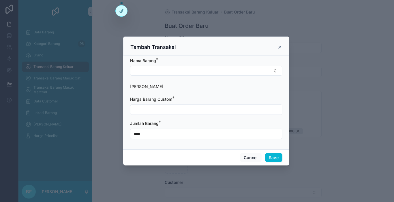
click at [190, 81] on form "Nama Barang * Harga Barang Harga Barang Custom * Jumlah Barang * ****" at bounding box center [206, 101] width 152 height 87
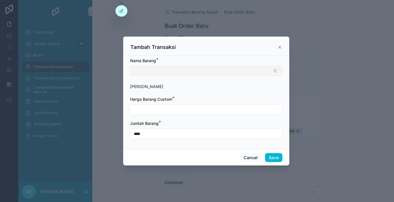
click at [188, 72] on button "Select Button" at bounding box center [206, 71] width 152 height 10
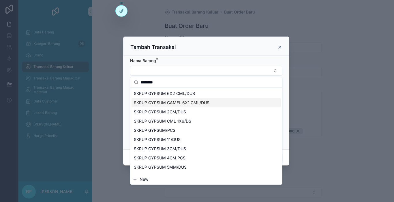
click at [186, 102] on span "SKRUP GYPSUM CAMEL 6X1 CML/DUS" at bounding box center [171, 103] width 75 height 6
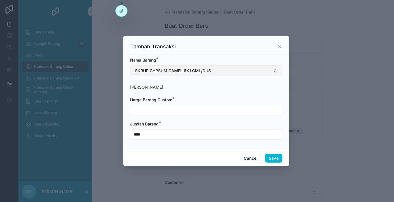
click at [180, 68] on span "SKRUP GYPSUM CAMEL 6X1 CML/DUS" at bounding box center [173, 71] width 76 height 6
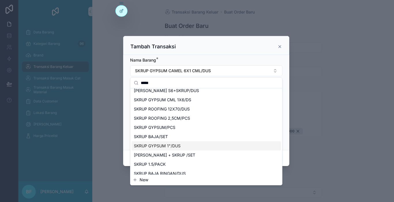
scroll to position [58, 0]
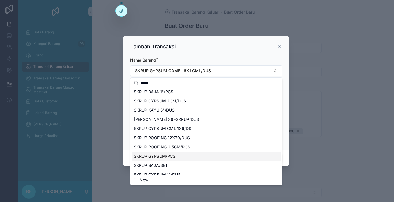
click at [169, 155] on span "SKRUP GYPSUM/PCS" at bounding box center [154, 157] width 41 height 6
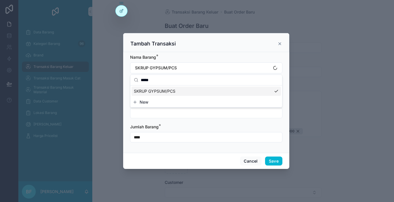
scroll to position [0, 0]
click at [147, 111] on input "scrollable content" at bounding box center [206, 113] width 152 height 8
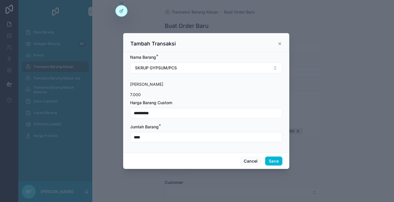
click at [180, 138] on input "****" at bounding box center [206, 137] width 152 height 8
click at [274, 162] on button "Save" at bounding box center [273, 161] width 17 height 9
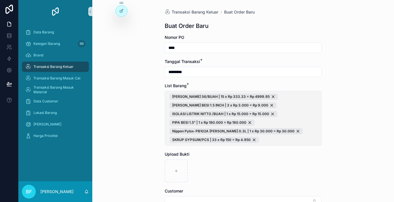
click at [291, 120] on span "[PERSON_NAME] S6/BUAH | 15 x Rp 333.33 = Rp 4999.95 [PERSON_NAME] BESI 1.5 INCH…" at bounding box center [242, 119] width 147 height 50
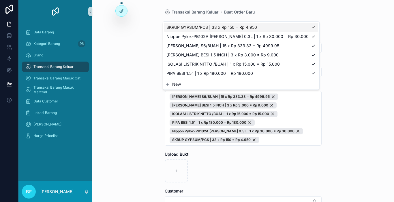
click at [173, 83] on span "New" at bounding box center [176, 85] width 9 height 6
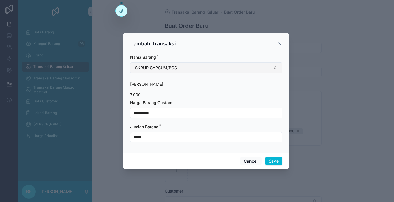
click at [171, 64] on button "SKRUP GYPSUM/PCS" at bounding box center [206, 68] width 152 height 11
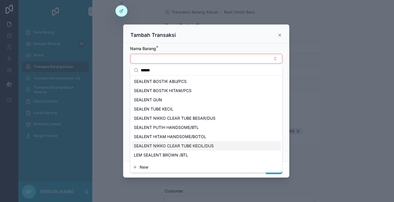
click at [189, 148] on span "SEALENT NIKKO CLEAR TUBE KECIL/DUS" at bounding box center [174, 146] width 80 height 6
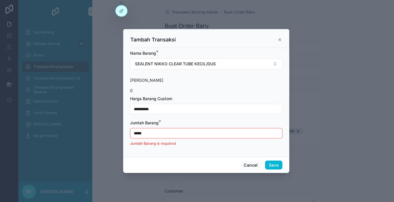
click at [175, 112] on input "**********" at bounding box center [206, 109] width 152 height 8
click at [201, 109] on input "**********" at bounding box center [206, 109] width 152 height 8
click at [202, 108] on input "**********" at bounding box center [206, 109] width 152 height 8
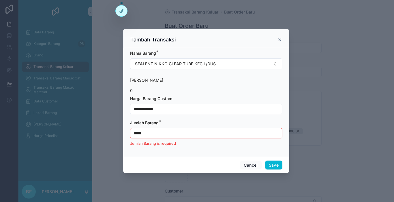
click at [239, 135] on input "*****" at bounding box center [206, 133] width 152 height 8
click at [239, 136] on input "*****" at bounding box center [206, 133] width 152 height 8
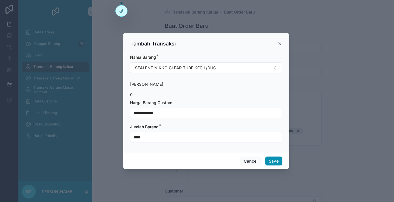
click at [277, 164] on button "Save" at bounding box center [273, 161] width 17 height 9
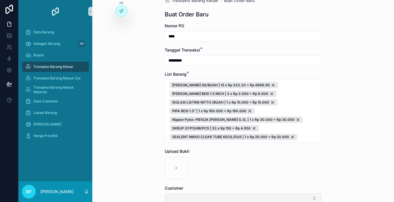
scroll to position [29, 0]
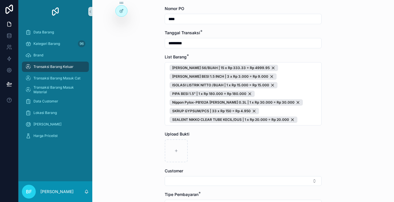
click at [245, 176] on div "Customer" at bounding box center [242, 177] width 157 height 18
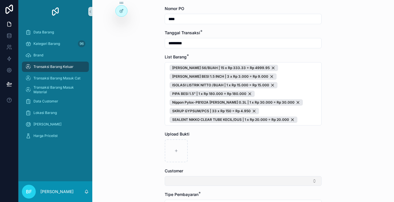
click at [243, 182] on button "Select Button" at bounding box center [242, 181] width 157 height 10
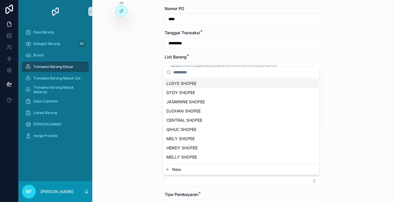
click at [234, 171] on button "New" at bounding box center [241, 170] width 152 height 6
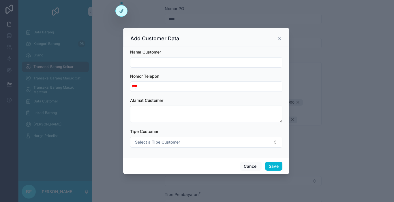
click at [206, 63] on input "scrollable content" at bounding box center [206, 62] width 152 height 8
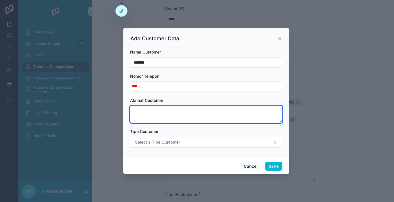
click at [180, 117] on textarea "scrollable content" at bounding box center [206, 114] width 152 height 17
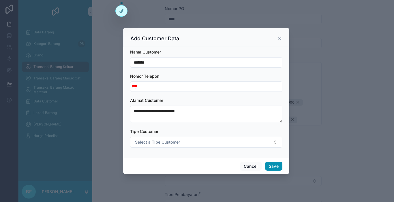
click at [278, 169] on button "Save" at bounding box center [273, 166] width 17 height 9
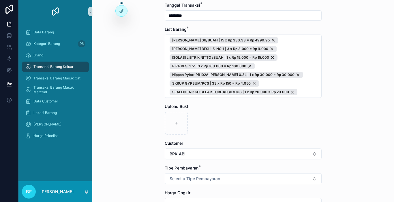
scroll to position [86, 0]
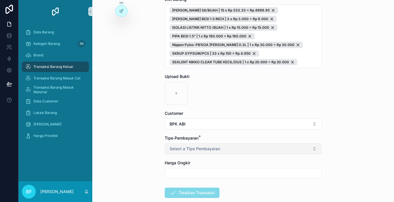
click at [185, 148] on span "Select a Tipe Pembayaran" at bounding box center [194, 149] width 50 height 6
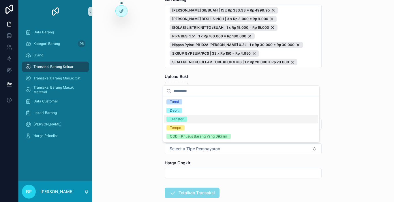
click at [176, 118] on div "Transfer" at bounding box center [177, 119] width 14 height 5
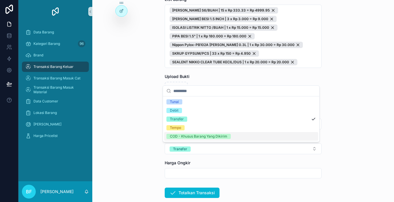
click at [177, 174] on input "scrollable content" at bounding box center [243, 173] width 156 height 8
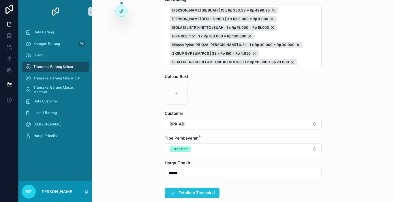
click at [194, 192] on button "Totalkan Transaksi" at bounding box center [191, 193] width 55 height 10
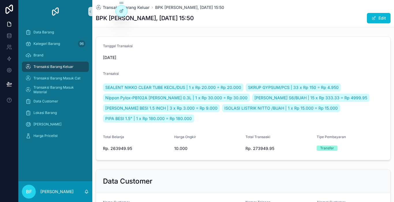
click at [84, 66] on div "Transaksi Barang Keluar" at bounding box center [55, 66] width 60 height 9
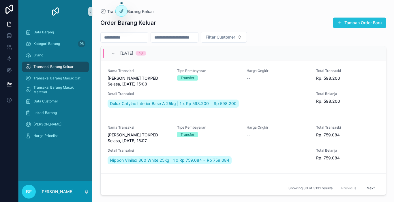
click at [368, 23] on button "Tambah Order Baru" at bounding box center [358, 23] width 53 height 10
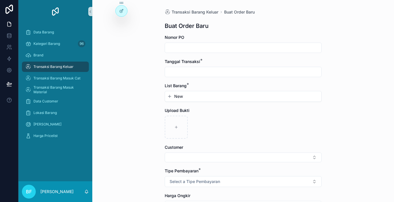
drag, startPoint x: 216, startPoint y: 48, endPoint x: 224, endPoint y: 45, distance: 8.7
click at [216, 48] on input "scrollable content" at bounding box center [243, 48] width 156 height 8
click at [221, 69] on input "scrollable content" at bounding box center [243, 72] width 156 height 8
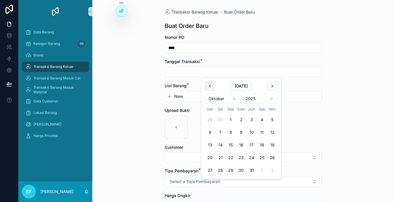
click at [206, 85] on button "scrollable content" at bounding box center [210, 86] width 10 height 10
click at [241, 158] on button "25" at bounding box center [241, 158] width 10 height 10
click at [196, 97] on button "New" at bounding box center [243, 97] width 152 height 6
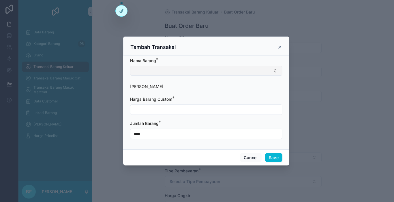
click at [191, 74] on button "Select Button" at bounding box center [206, 71] width 152 height 10
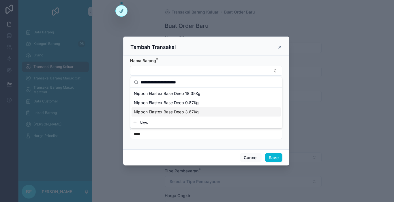
click at [192, 114] on span "Nippon Elastex Base Deep 3.67Kg" at bounding box center [166, 112] width 65 height 6
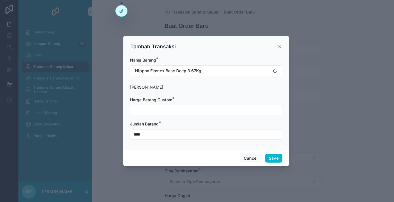
click at [187, 113] on input "scrollable content" at bounding box center [206, 110] width 152 height 8
click at [276, 156] on button "Save" at bounding box center [273, 158] width 17 height 9
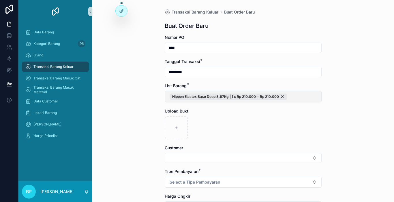
click at [297, 99] on button "Nippon Elastex Base Deep 3.67Kg | 1 x Rp 210.000 = Rp 210.000" at bounding box center [242, 97] width 157 height 12
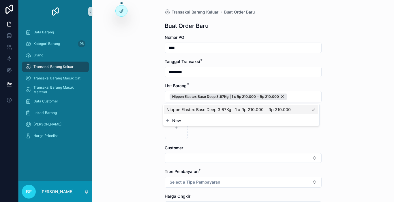
click at [272, 120] on button "New" at bounding box center [241, 121] width 152 height 6
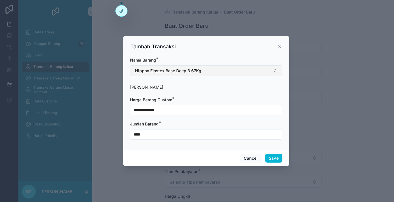
click at [212, 71] on button "Nippon Elastex Base Deep 3.67Kg" at bounding box center [206, 70] width 152 height 11
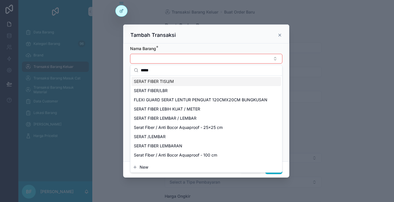
click at [177, 83] on div "SERAT FIBER TISU/M" at bounding box center [205, 81] width 149 height 9
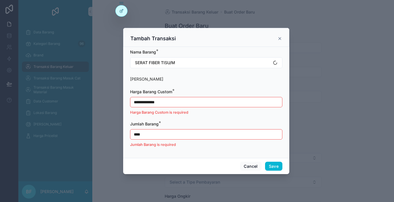
click at [173, 103] on input "**********" at bounding box center [206, 102] width 152 height 8
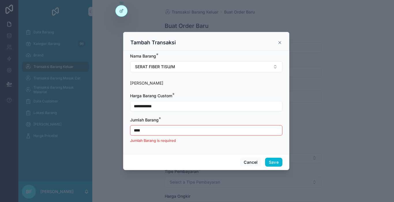
click at [173, 103] on input "**********" at bounding box center [206, 106] width 152 height 8
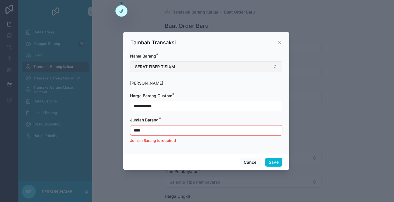
click at [176, 68] on button "SERAT FIBER TISU/M" at bounding box center [206, 66] width 152 height 11
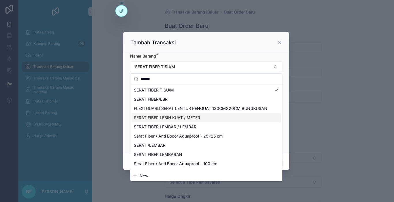
click at [178, 121] on div "SERAT FIBER LEBIH KUAT / METER" at bounding box center [205, 117] width 149 height 9
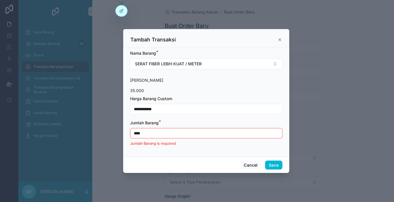
click at [173, 133] on input "****" at bounding box center [206, 133] width 152 height 8
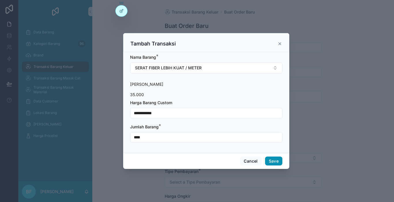
click at [270, 162] on button "Save" at bounding box center [273, 161] width 17 height 9
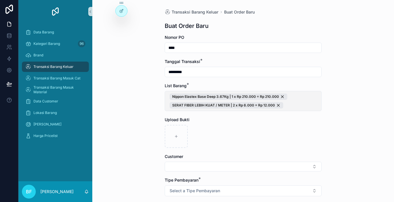
click at [306, 97] on span "Nippon Elastex Base Deep 3.67Kg | 1 x Rp 210.000 = Rp 210.000 SERAT FIBER LEBIH…" at bounding box center [242, 101] width 147 height 15
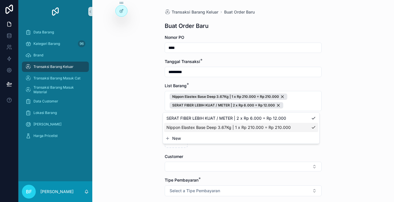
click at [228, 140] on button "New" at bounding box center [241, 139] width 152 height 6
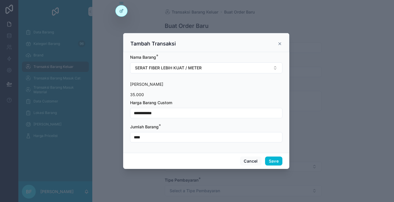
drag, startPoint x: 206, startPoint y: 66, endPoint x: 219, endPoint y: 61, distance: 13.7
click at [212, 65] on button "SERAT FIBER LEBIH KUAT / METER" at bounding box center [206, 68] width 152 height 11
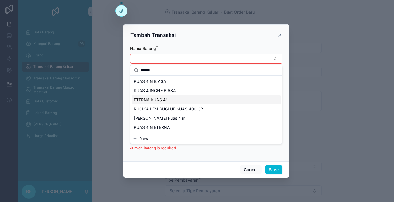
click at [162, 101] on span "ETERNA KUAS 4"" at bounding box center [151, 100] width 34 height 6
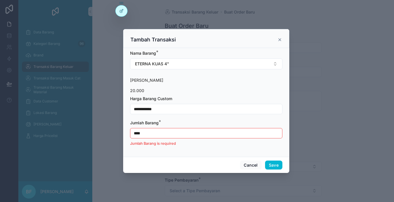
click at [158, 109] on input "**********" at bounding box center [206, 109] width 152 height 8
click at [159, 131] on input "****" at bounding box center [206, 133] width 152 height 8
click at [158, 132] on input "****" at bounding box center [206, 133] width 152 height 8
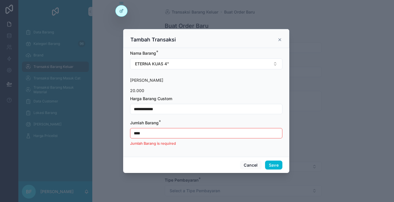
click at [158, 132] on input "****" at bounding box center [206, 133] width 152 height 8
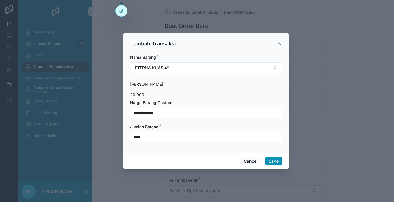
click at [277, 159] on button "Save" at bounding box center [273, 161] width 17 height 9
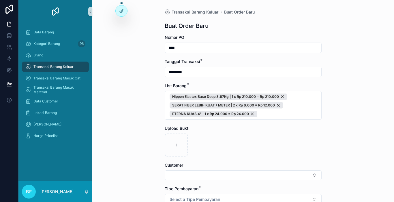
click at [243, 170] on div "Customer" at bounding box center [242, 171] width 157 height 18
click at [230, 177] on button "Select Button" at bounding box center [242, 176] width 157 height 10
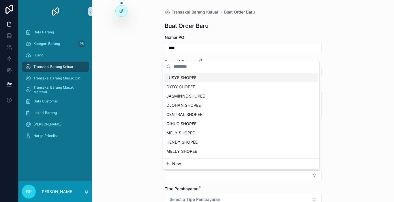
click at [224, 166] on button "New" at bounding box center [241, 164] width 152 height 6
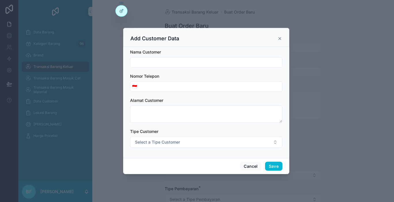
click at [280, 41] on icon "scrollable content" at bounding box center [279, 38] width 5 height 5
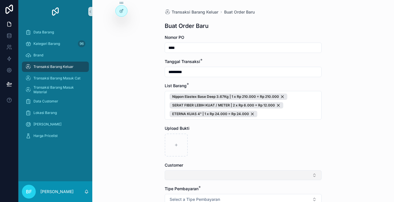
click at [233, 175] on button "Select Button" at bounding box center [242, 176] width 157 height 10
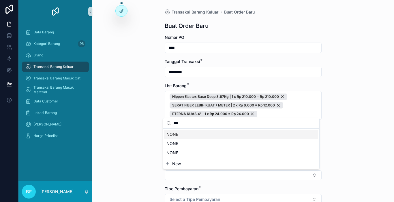
click at [211, 136] on div "NONE" at bounding box center [241, 134] width 154 height 9
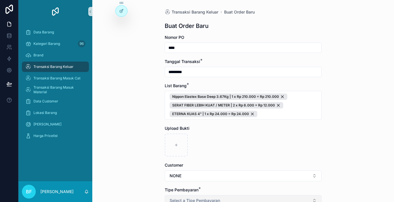
click at [199, 197] on button "Select a Tipe Pembayaran" at bounding box center [242, 200] width 157 height 11
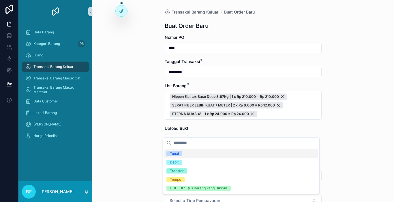
click at [191, 152] on div "Tunai" at bounding box center [241, 154] width 154 height 9
click at [145, 150] on div "Transaksi Barang Keluar Buat Order Baru Buat Order Baru Nomor PO **** Tanggal T…" at bounding box center [242, 101] width 301 height 202
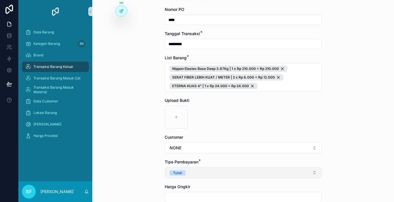
scroll to position [58, 0]
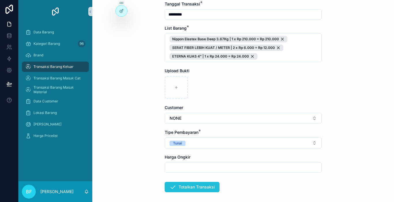
click at [181, 188] on button "Totalkan Transaksi" at bounding box center [191, 187] width 55 height 10
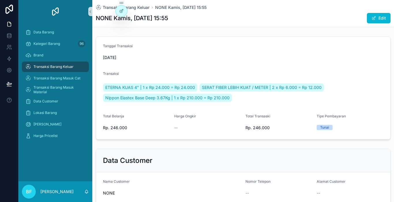
click at [75, 67] on div "Transaksi Barang Keluar" at bounding box center [55, 66] width 60 height 9
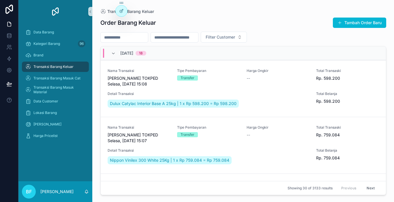
click at [75, 67] on div "Transaksi Barang Keluar" at bounding box center [55, 66] width 60 height 9
click at [350, 28] on button "Tambah Order Baru" at bounding box center [358, 23] width 53 height 10
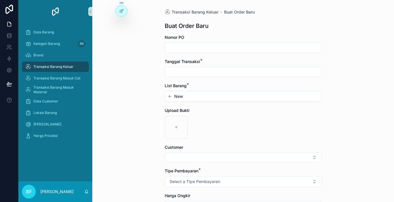
click at [264, 50] on input "scrollable content" at bounding box center [243, 48] width 156 height 8
click at [263, 72] on input "scrollable content" at bounding box center [243, 72] width 156 height 8
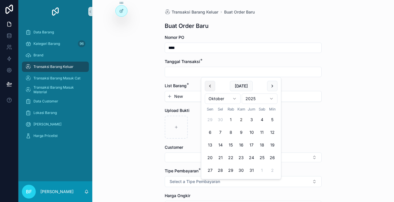
click at [211, 86] on button "scrollable content" at bounding box center [210, 86] width 10 height 10
click at [239, 156] on button "25" at bounding box center [241, 158] width 10 height 10
click at [190, 96] on button "New" at bounding box center [243, 97] width 152 height 6
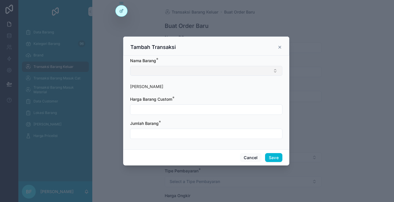
click at [192, 71] on button "Select Button" at bounding box center [206, 71] width 152 height 10
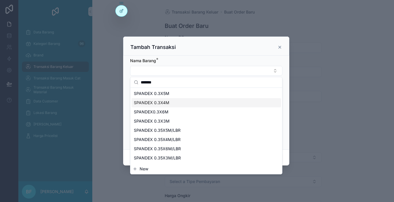
click at [169, 105] on div "SPANDEX 0.3X4M" at bounding box center [205, 102] width 149 height 9
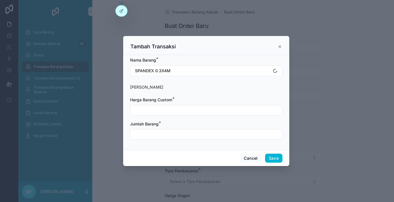
click at [169, 102] on label "Harga Barang Custom *" at bounding box center [151, 100] width 42 height 6
click at [169, 109] on input "scrollable content" at bounding box center [206, 110] width 152 height 8
click at [167, 135] on input "scrollable content" at bounding box center [206, 134] width 152 height 8
click at [270, 160] on button "Save" at bounding box center [273, 158] width 17 height 9
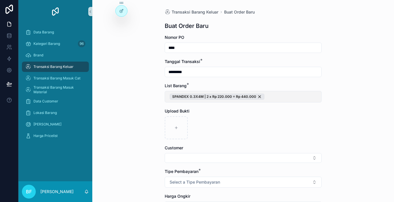
click at [298, 98] on button "SPANDEX 0.3X4M | 2 x Rp 220.000 = Rp 440.000" at bounding box center [242, 97] width 157 height 12
click at [250, 120] on button "New" at bounding box center [241, 121] width 152 height 6
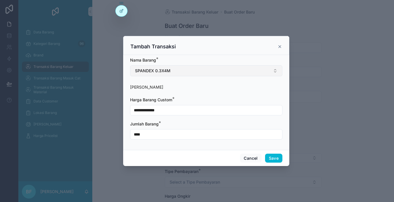
click at [235, 72] on button "SPANDEX 0.3X4M" at bounding box center [206, 70] width 152 height 11
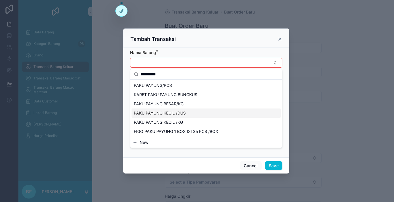
click at [181, 116] on span "PAKU PAYUNG KECIL /DUS" at bounding box center [160, 113] width 52 height 6
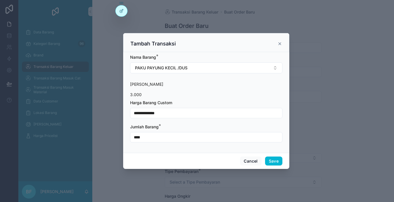
click at [181, 116] on input "**********" at bounding box center [206, 113] width 152 height 8
drag, startPoint x: 126, startPoint y: 92, endPoint x: 117, endPoint y: 78, distance: 16.9
click at [116, 81] on div "**********" at bounding box center [205, 101] width 375 height 202
click at [141, 137] on input "****" at bounding box center [206, 137] width 152 height 8
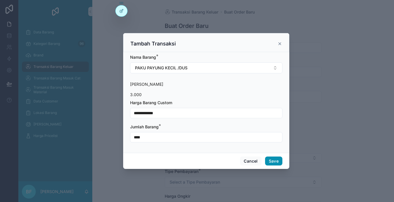
click at [269, 158] on button "Save" at bounding box center [273, 161] width 17 height 9
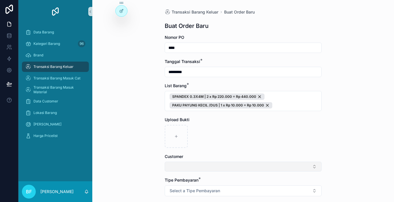
click at [287, 164] on button "Select Button" at bounding box center [242, 167] width 157 height 10
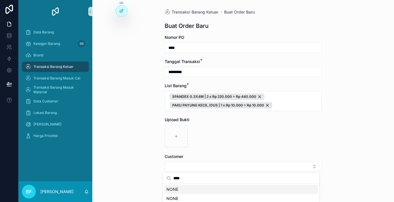
click at [173, 186] on div "NONE" at bounding box center [241, 189] width 154 height 9
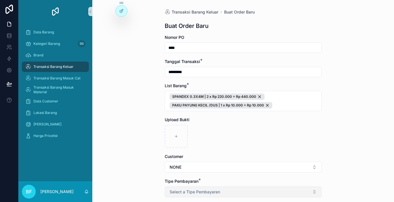
click at [174, 188] on button "Select a Tipe Pembayaran" at bounding box center [242, 192] width 157 height 11
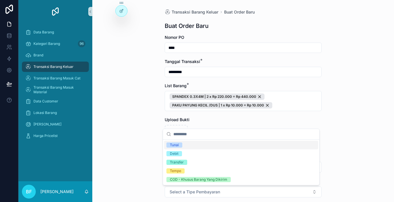
click at [180, 145] on span "Tunai" at bounding box center [174, 145] width 16 height 5
click at [145, 143] on div "Transaksi Barang Keluar Buat Order Baru Buat Order Baru Nomor PO **** Tanggal T…" at bounding box center [242, 101] width 301 height 202
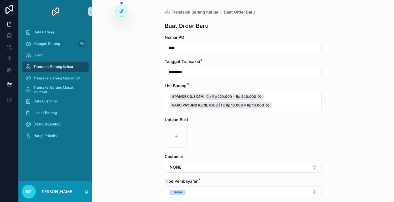
scroll to position [58, 0]
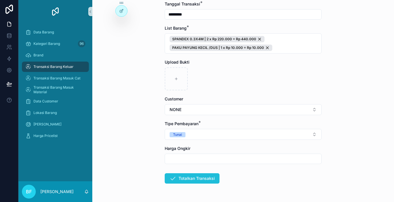
click at [177, 175] on button "Totalkan Transaksi" at bounding box center [191, 178] width 55 height 10
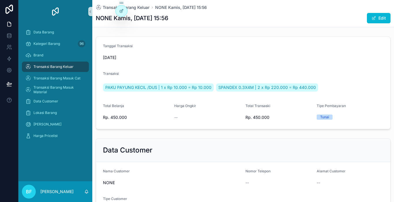
click at [43, 67] on span "Transaksi Barang Keluar" at bounding box center [53, 67] width 40 height 5
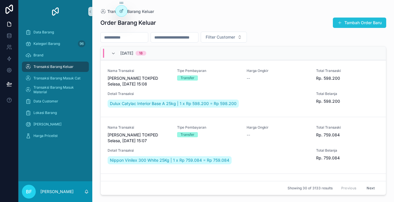
click at [364, 19] on button "Tambah Order Baru" at bounding box center [358, 23] width 53 height 10
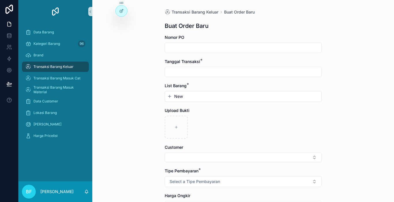
click at [207, 44] on input "scrollable content" at bounding box center [243, 48] width 156 height 8
click at [192, 74] on input "scrollable content" at bounding box center [243, 72] width 156 height 8
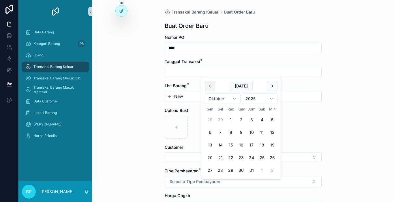
click at [206, 86] on button "scrollable content" at bounding box center [210, 86] width 10 height 10
click at [243, 158] on button "25" at bounding box center [241, 158] width 10 height 10
click at [190, 97] on button "New" at bounding box center [243, 97] width 152 height 6
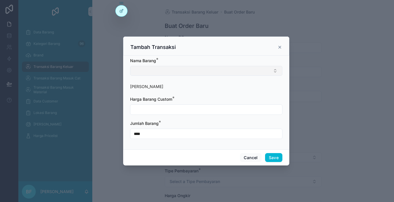
click at [195, 72] on button "Select Button" at bounding box center [206, 71] width 152 height 10
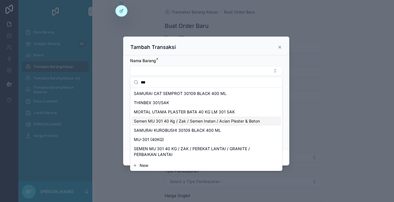
click at [176, 123] on span "Semen MU 301 40 Kg / Zak / Semen Instan / Acian Plester & Beton" at bounding box center [197, 121] width 126 height 6
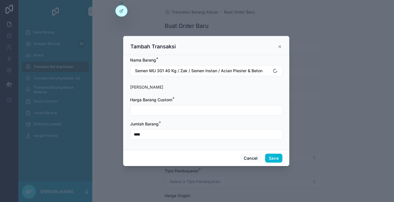
click at [179, 113] on input "scrollable content" at bounding box center [206, 110] width 152 height 8
click at [179, 137] on input "****" at bounding box center [206, 134] width 152 height 8
click at [272, 158] on button "Save" at bounding box center [273, 158] width 17 height 9
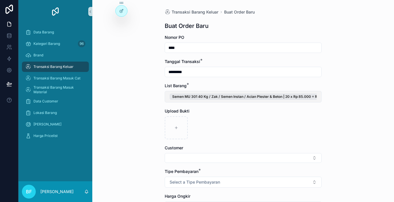
click at [317, 97] on button "Semen MU 301 40 Kg / Zak / Semen Instan / Acian Plester & Beton | 20 x Rp 85.00…" at bounding box center [242, 97] width 157 height 12
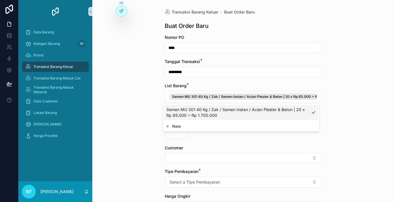
click at [250, 127] on button "New" at bounding box center [241, 127] width 152 height 6
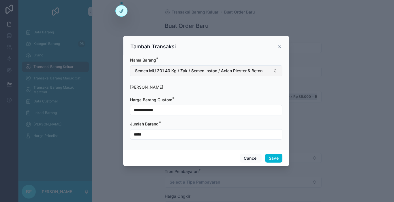
click at [241, 71] on span "Semen MU 301 40 Kg / Zak / Semen Instan / Acian Plester & Beton" at bounding box center [198, 71] width 127 height 6
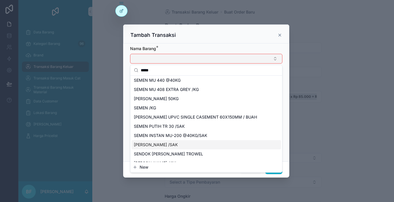
scroll to position [58, 0]
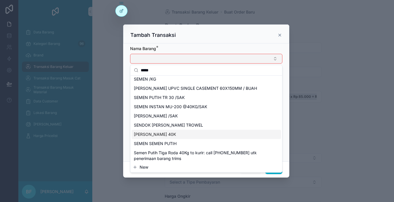
click at [172, 136] on span "[PERSON_NAME] 40K" at bounding box center [155, 135] width 42 height 6
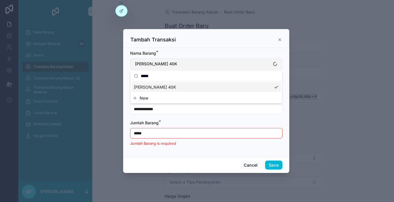
scroll to position [0, 0]
click at [161, 111] on input "**********" at bounding box center [206, 109] width 152 height 8
click at [147, 136] on input "*****" at bounding box center [206, 133] width 152 height 8
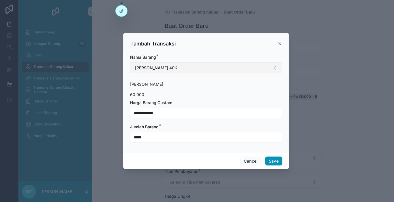
click at [275, 160] on button "Save" at bounding box center [273, 161] width 17 height 9
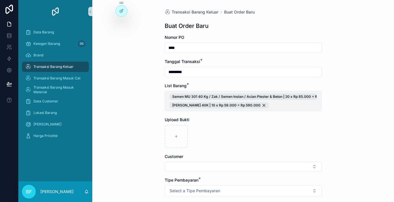
click at [298, 101] on span "Semen MU 301 40 Kg / Zak / Semen Instan / Acian Plester & Beton | 20 x Rp 85.00…" at bounding box center [242, 101] width 147 height 15
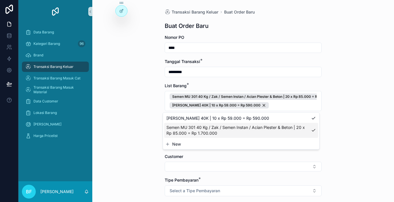
click at [227, 145] on button "New" at bounding box center [241, 144] width 152 height 6
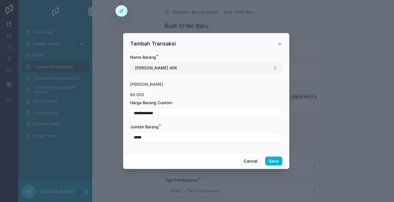
click at [226, 68] on button "[PERSON_NAME] 40K" at bounding box center [206, 68] width 152 height 11
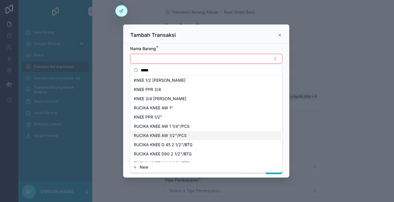
scroll to position [58, 0]
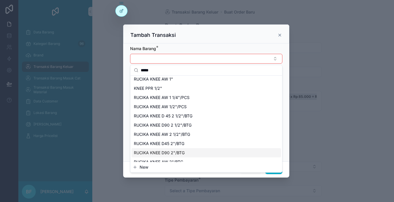
click at [171, 152] on span "RUCIKA KNEE D90 2"/BTG" at bounding box center [159, 153] width 51 height 6
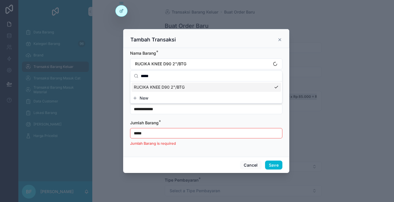
scroll to position [0, 0]
click at [172, 110] on input "**********" at bounding box center [206, 109] width 152 height 8
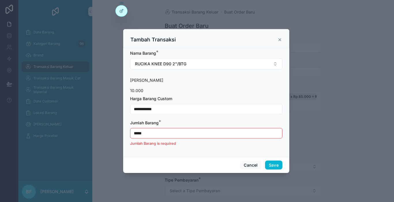
click at [172, 110] on input "**********" at bounding box center [206, 109] width 152 height 8
click at [165, 132] on input "*****" at bounding box center [206, 133] width 152 height 8
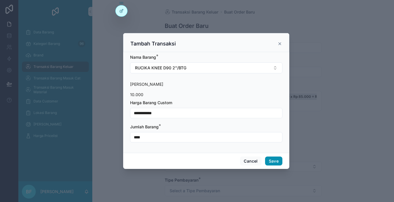
click at [271, 160] on button "Save" at bounding box center [273, 161] width 17 height 9
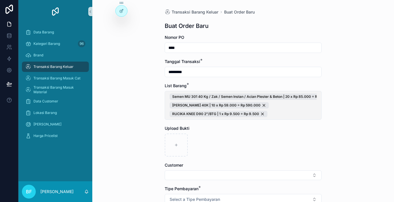
click at [285, 105] on span "Semen MU 301 40 Kg / Zak / Semen Instan / Acian Plester & Beton | 20 x Rp 85.00…" at bounding box center [242, 106] width 147 height 24
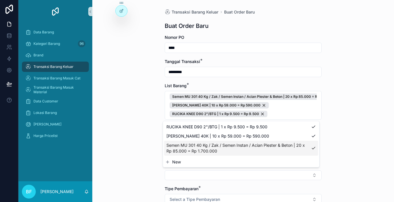
click at [198, 162] on button "New" at bounding box center [241, 162] width 152 height 6
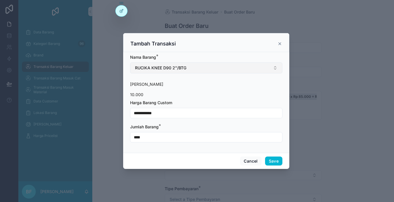
click at [199, 71] on button "RUCIKA KNEE D90 2"/BTG" at bounding box center [206, 68] width 152 height 11
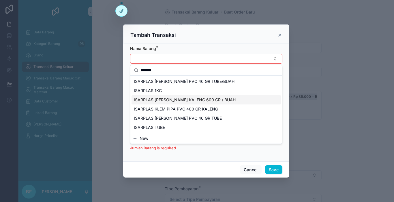
click at [183, 101] on span "ISARPLAS [PERSON_NAME] KALENG 600 GR / BUAH" at bounding box center [185, 100] width 102 height 6
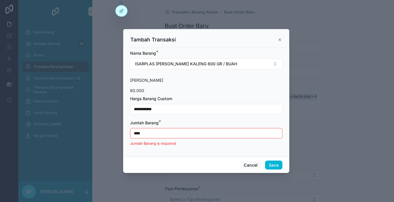
click at [173, 132] on input "****" at bounding box center [206, 133] width 152 height 8
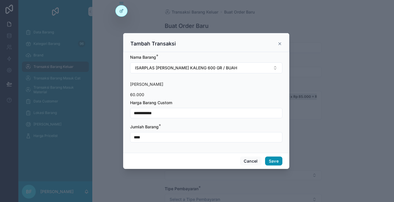
drag, startPoint x: 274, startPoint y: 160, endPoint x: 258, endPoint y: 158, distance: 15.7
click at [273, 160] on button "Save" at bounding box center [273, 161] width 17 height 9
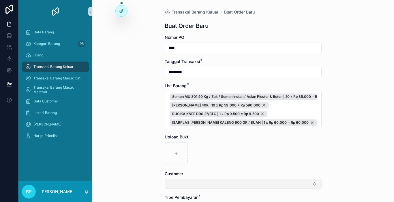
click at [251, 185] on button "Select Button" at bounding box center [242, 184] width 157 height 10
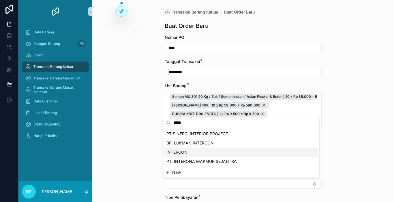
click at [205, 156] on div "INTERCON" at bounding box center [241, 152] width 154 height 9
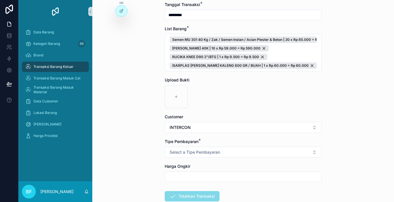
scroll to position [58, 0]
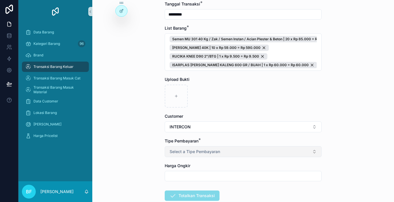
click at [196, 154] on span "Select a Tipe Pembayaran" at bounding box center [194, 152] width 50 height 6
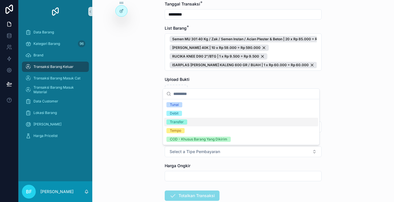
click at [180, 125] on div "Transfer" at bounding box center [241, 122] width 154 height 9
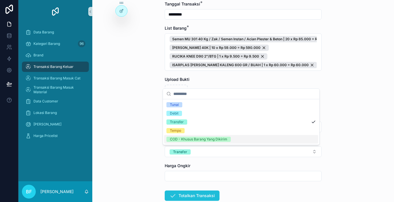
click at [192, 196] on button "Totalkan Transaksi" at bounding box center [191, 196] width 55 height 10
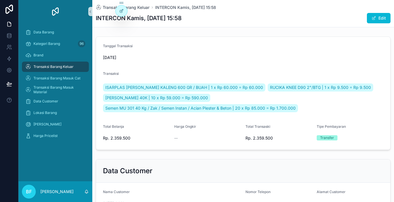
click at [82, 71] on div "Transaksi Barang Keluar" at bounding box center [55, 66] width 60 height 9
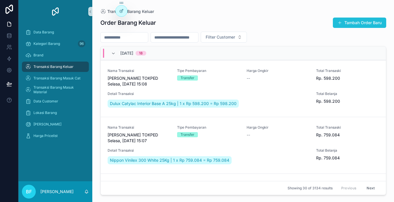
click at [343, 27] on button "Tambah Order Baru" at bounding box center [358, 23] width 53 height 10
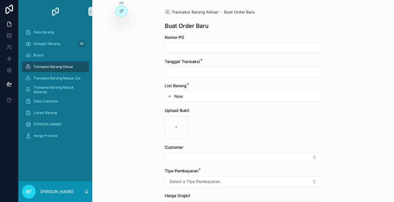
click at [273, 45] on input "scrollable content" at bounding box center [243, 48] width 156 height 8
click at [270, 67] on div "scrollable content" at bounding box center [242, 72] width 157 height 10
click at [269, 71] on input "scrollable content" at bounding box center [243, 72] width 156 height 8
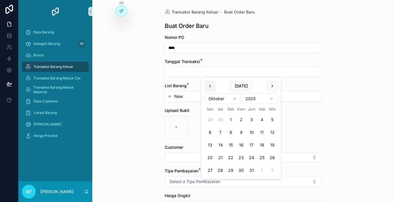
click at [211, 87] on button "scrollable content" at bounding box center [210, 86] width 10 height 10
click at [243, 156] on button "25" at bounding box center [241, 158] width 10 height 10
click at [173, 99] on div "New" at bounding box center [243, 96] width 156 height 10
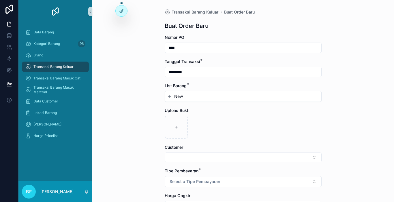
click at [176, 96] on span "New" at bounding box center [178, 97] width 9 height 6
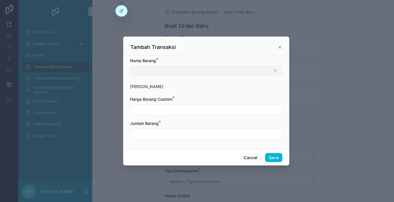
drag, startPoint x: 182, startPoint y: 73, endPoint x: 190, endPoint y: 71, distance: 8.3
click at [187, 71] on button "Select Button" at bounding box center [206, 71] width 152 height 10
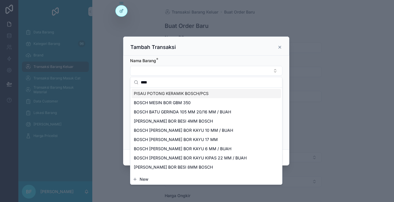
click at [183, 95] on span "PISAU POTONG KERAMIK BOSCH/PCS" at bounding box center [171, 94] width 75 height 6
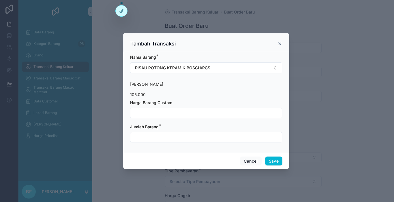
click at [177, 113] on input "scrollable content" at bounding box center [206, 113] width 152 height 8
click at [185, 71] on button "PISAU POTONG KERAMIK BOSCH/PCS" at bounding box center [206, 68] width 152 height 11
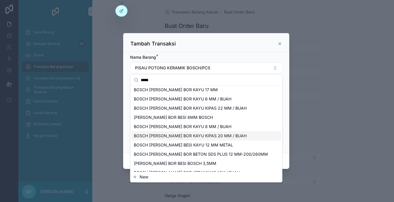
scroll to position [58, 0]
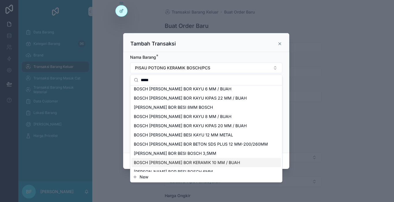
click at [192, 163] on span "BOSCH [PERSON_NAME] BOR KERAMIK 10 MM / BUAH" at bounding box center [187, 163] width 106 height 6
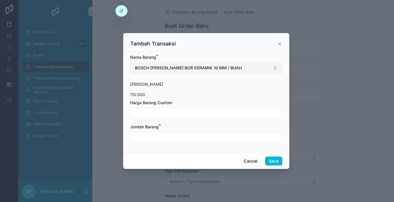
click at [212, 68] on span "BOSCH [PERSON_NAME] BOR KERAMIK 10 MM / BUAH" at bounding box center [188, 68] width 107 height 6
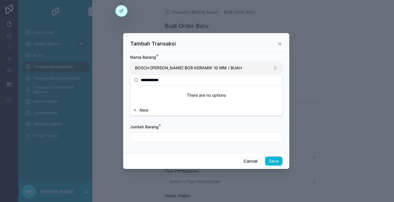
click at [226, 69] on button "BOSCH [PERSON_NAME] BOR KERAMIK 10 MM / BUAH" at bounding box center [206, 68] width 152 height 11
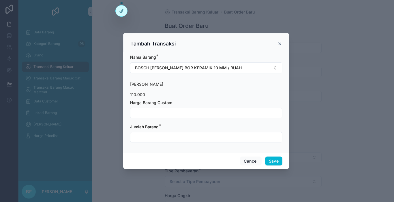
click at [207, 116] on input "scrollable content" at bounding box center [206, 113] width 152 height 8
click at [203, 139] on input "scrollable content" at bounding box center [206, 137] width 152 height 8
click at [259, 69] on button "BOSCH [PERSON_NAME] BOR KERAMIK 10 MM / BUAH" at bounding box center [206, 68] width 152 height 11
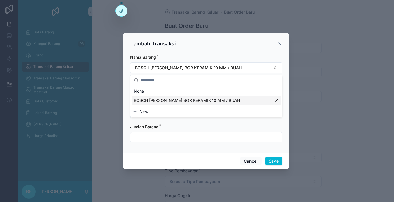
click at [194, 114] on button "New" at bounding box center [206, 112] width 147 height 6
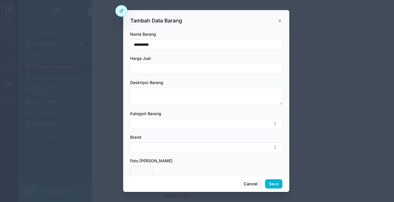
click at [167, 45] on input "*********" at bounding box center [206, 45] width 152 height 8
click at [273, 186] on button "Save" at bounding box center [273, 183] width 17 height 9
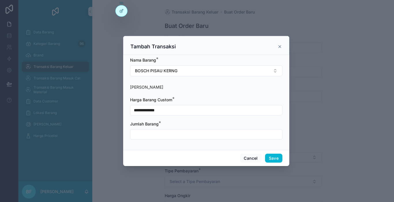
click at [165, 133] on input "scrollable content" at bounding box center [206, 134] width 152 height 8
click at [270, 158] on button "Save" at bounding box center [273, 158] width 17 height 9
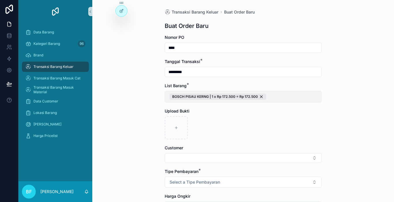
click at [294, 96] on button "BOSCH PISAU KERNG | 1 x Rp 172.500 = Rp 172.500" at bounding box center [242, 97] width 157 height 12
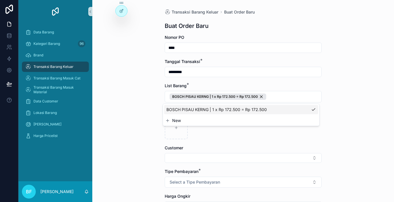
click at [237, 122] on button "New" at bounding box center [241, 121] width 152 height 6
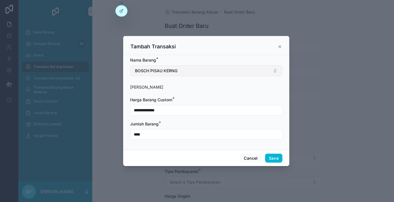
click at [213, 73] on button "BOSCH PISAU KERNG" at bounding box center [206, 70] width 152 height 11
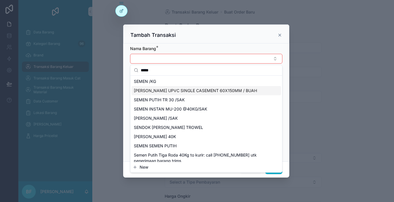
scroll to position [58, 0]
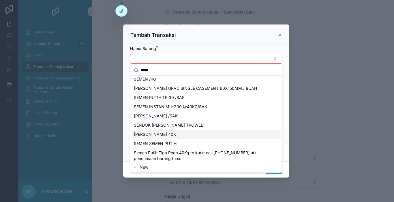
click at [169, 134] on span "[PERSON_NAME] 40K" at bounding box center [155, 135] width 42 height 6
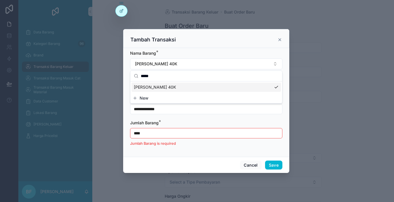
scroll to position [0, 0]
click at [160, 108] on input "**********" at bounding box center [206, 109] width 152 height 8
type input "**********"
click at [156, 133] on input "****" at bounding box center [206, 133] width 152 height 8
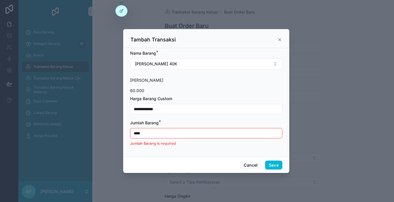
click at [156, 133] on input "****" at bounding box center [206, 133] width 152 height 8
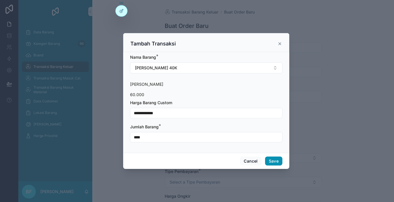
type input "****"
click at [274, 164] on button "Save" at bounding box center [273, 161] width 17 height 9
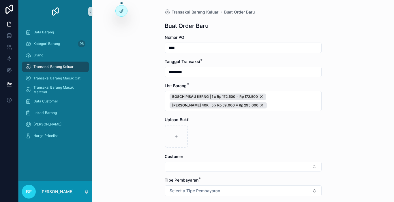
click at [247, 48] on input "****" at bounding box center [243, 48] width 156 height 8
type input "**********"
click at [218, 164] on button "Select Button" at bounding box center [242, 167] width 157 height 10
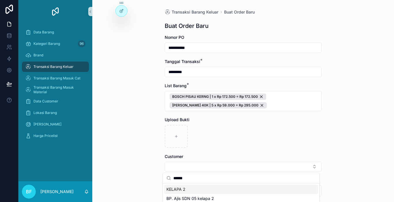
type input "******"
click at [174, 187] on span "KELAPA 2" at bounding box center [175, 190] width 19 height 6
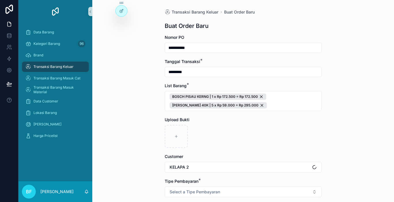
click at [174, 187] on button "Select a Tipe Pembayaran" at bounding box center [242, 192] width 157 height 11
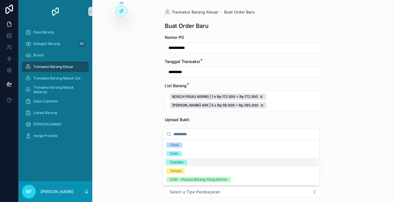
click at [177, 162] on div "Transfer" at bounding box center [177, 162] width 14 height 5
click at [125, 156] on div "**********" at bounding box center [242, 101] width 301 height 202
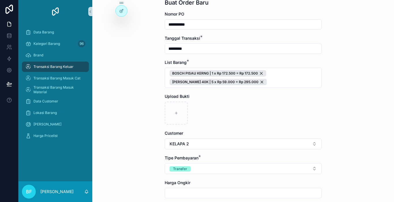
scroll to position [58, 0]
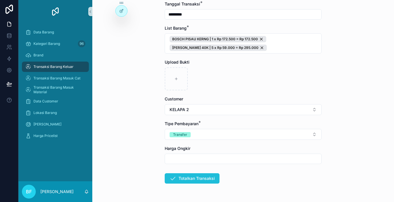
click at [178, 177] on button "Totalkan Transaksi" at bounding box center [191, 178] width 55 height 10
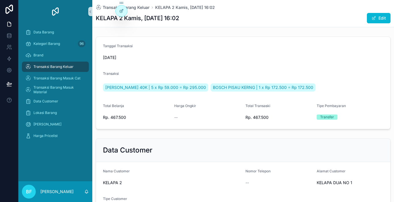
click at [71, 63] on div "Transaksi Barang Keluar" at bounding box center [55, 66] width 60 height 9
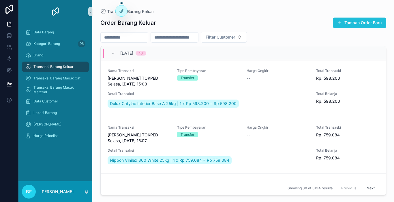
click at [343, 21] on button "Tambah Order Baru" at bounding box center [358, 23] width 53 height 10
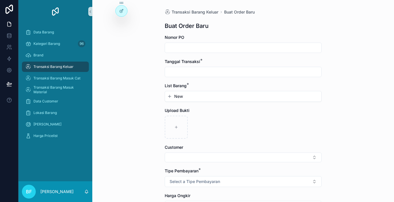
click at [213, 45] on input "scrollable content" at bounding box center [243, 48] width 156 height 8
type input "**********"
click at [209, 73] on input "scrollable content" at bounding box center [243, 72] width 156 height 8
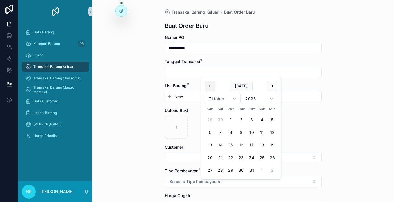
click at [212, 83] on button "scrollable content" at bounding box center [210, 86] width 10 height 10
click at [243, 157] on button "25" at bounding box center [241, 158] width 10 height 10
type input "*********"
click at [193, 72] on input "*********" at bounding box center [243, 72] width 156 height 8
click at [179, 95] on span "New" at bounding box center [178, 97] width 9 height 6
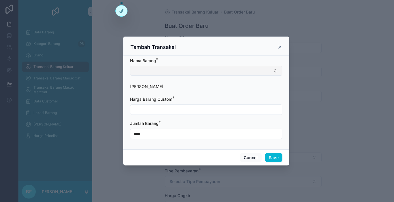
click at [183, 69] on button "Select Button" at bounding box center [206, 71] width 152 height 10
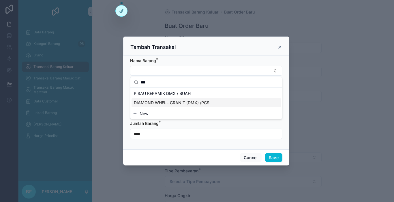
type input "***"
click at [179, 102] on span "DIAMOND WHELL GRANIT (DMX) /PCS" at bounding box center [171, 103] width 75 height 6
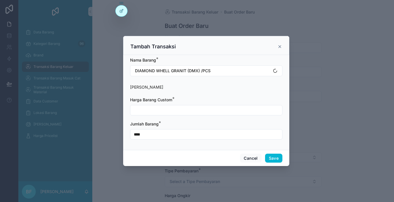
click at [179, 102] on div "Harga Barang Custom *" at bounding box center [206, 100] width 152 height 6
click at [179, 107] on input "scrollable content" at bounding box center [206, 110] width 152 height 8
type input "**********"
click at [175, 136] on input "****" at bounding box center [206, 134] width 152 height 8
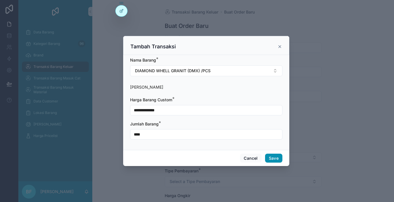
type input "****"
click at [279, 161] on button "Save" at bounding box center [273, 158] width 17 height 9
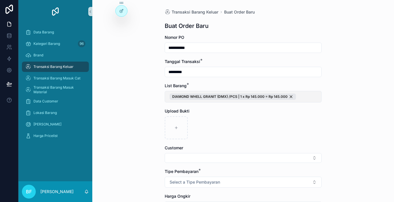
click at [316, 100] on button "DIAMOND WHELL GRANIT (DMX) /PCS | 1 x Rp 145.000 = Rp 145.000" at bounding box center [242, 97] width 157 height 12
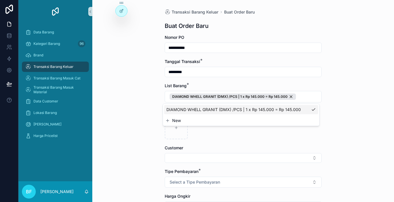
click at [251, 119] on button "New" at bounding box center [241, 121] width 152 height 6
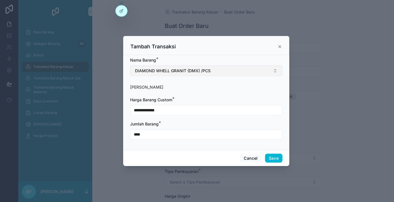
click at [195, 67] on button "DIAMOND WHELL GRANIT (DMX) /PCS" at bounding box center [206, 70] width 152 height 11
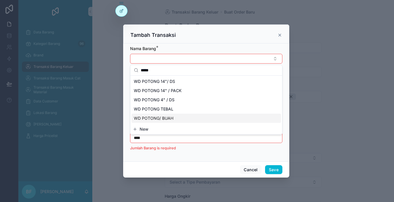
type input "*****"
click at [168, 117] on span "WD POTONG/ BUAH" at bounding box center [153, 119] width 39 height 6
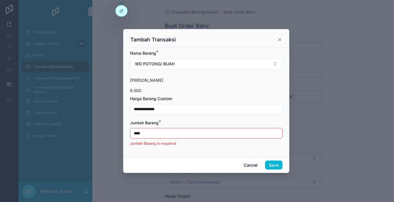
click at [166, 130] on input "****" at bounding box center [206, 133] width 152 height 8
click at [165, 130] on input "****" at bounding box center [206, 133] width 152 height 8
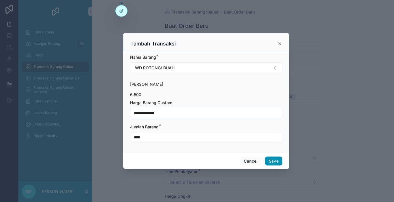
type input "****"
click at [274, 159] on button "Save" at bounding box center [273, 161] width 17 height 9
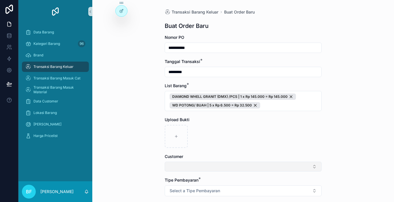
click at [222, 159] on div "Customer" at bounding box center [242, 157] width 157 height 6
click at [222, 162] on button "Select Button" at bounding box center [242, 167] width 157 height 10
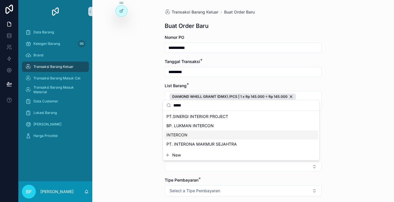
type input "*****"
click at [198, 136] on div "INTERCON" at bounding box center [241, 134] width 154 height 9
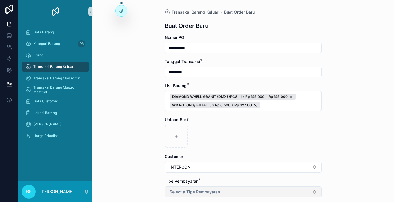
click at [184, 191] on span "Select a Tipe Pembayaran" at bounding box center [194, 192] width 50 height 6
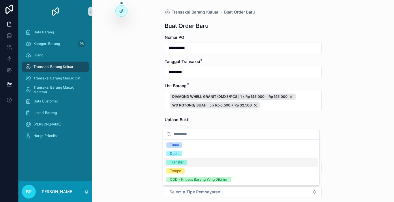
click at [178, 164] on div "Transfer" at bounding box center [177, 162] width 14 height 5
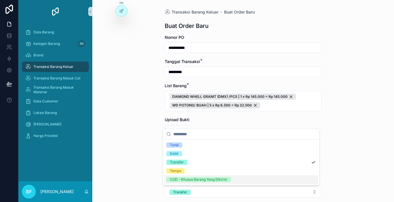
click at [141, 170] on div "**********" at bounding box center [242, 101] width 301 height 202
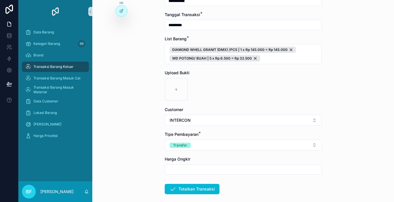
scroll to position [76, 0]
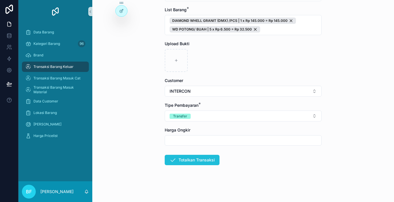
click at [174, 164] on button "Totalkan Transaksi" at bounding box center [191, 160] width 55 height 10
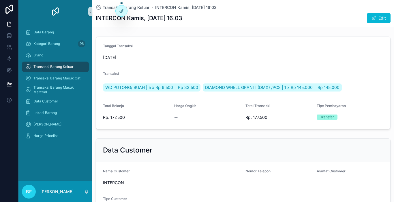
click at [58, 64] on div "Transaksi Barang Keluar" at bounding box center [55, 66] width 60 height 9
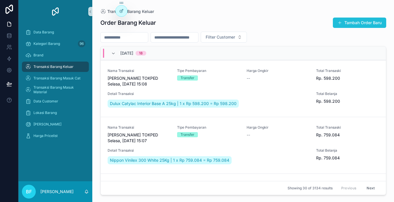
click at [337, 22] on span "scrollable content" at bounding box center [339, 22] width 5 height 5
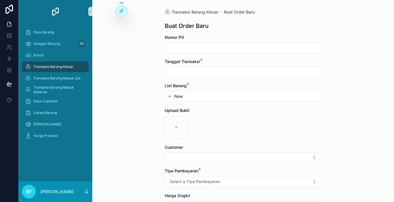
click at [238, 44] on input "scrollable content" at bounding box center [243, 48] width 156 height 8
type input "****"
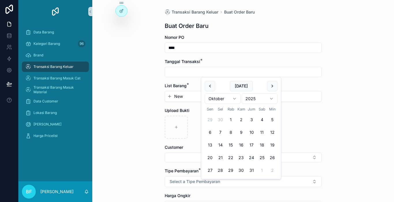
click at [234, 75] on input "scrollable content" at bounding box center [243, 72] width 156 height 8
click at [207, 86] on button "scrollable content" at bounding box center [210, 86] width 10 height 10
click at [245, 157] on button "25" at bounding box center [241, 158] width 10 height 10
type input "*********"
click at [190, 96] on button "New" at bounding box center [243, 97] width 152 height 6
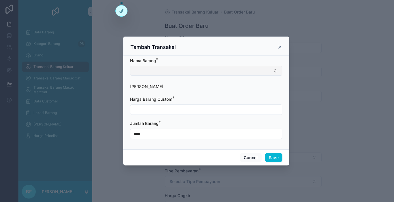
click at [189, 71] on button "Select Button" at bounding box center [206, 71] width 152 height 10
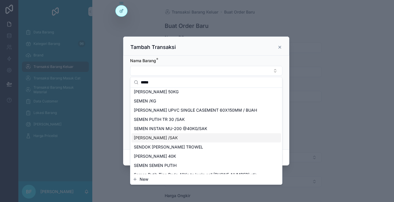
scroll to position [58, 0]
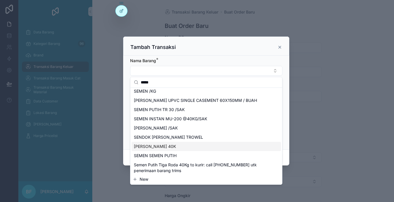
type input "*****"
click at [165, 148] on span "[PERSON_NAME] 40K" at bounding box center [155, 147] width 42 height 6
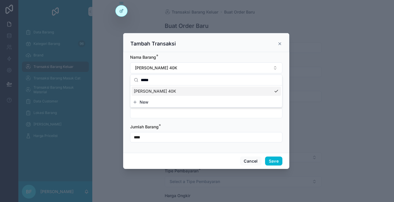
scroll to position [0, 0]
click at [154, 110] on input "scrollable content" at bounding box center [206, 113] width 152 height 8
click at [147, 141] on div "****" at bounding box center [206, 137] width 152 height 10
click at [147, 139] on input "****" at bounding box center [206, 137] width 152 height 8
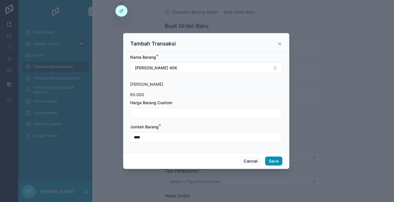
type input "****"
click at [267, 159] on button "Save" at bounding box center [273, 161] width 17 height 9
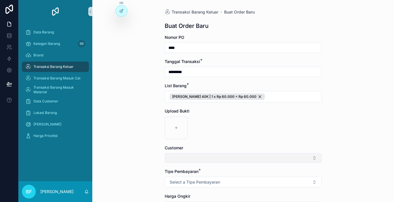
click at [276, 154] on button "Select Button" at bounding box center [242, 158] width 157 height 10
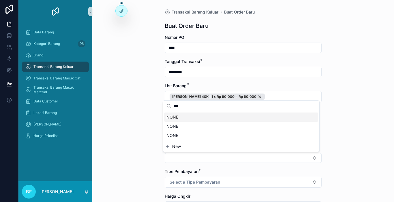
type input "***"
click at [216, 121] on div "NONE" at bounding box center [241, 117] width 154 height 9
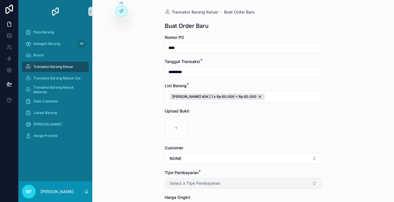
click at [206, 185] on span "Select a Tipe Pembayaran" at bounding box center [194, 184] width 50 height 6
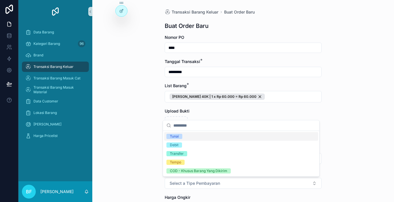
click at [176, 139] on div "Tunai" at bounding box center [174, 136] width 9 height 5
click at [148, 136] on div "Transaksi Barang Keluar Buat Order Baru Buat Order Baru Nomor PO **** Tanggal T…" at bounding box center [242, 101] width 301 height 202
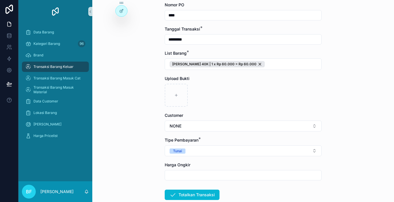
scroll to position [58, 0]
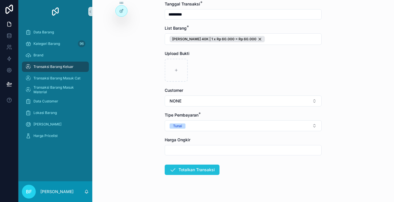
click at [174, 170] on button "Totalkan Transaksi" at bounding box center [191, 170] width 55 height 10
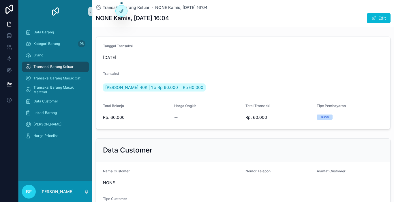
click at [79, 67] on div "Transaksi Barang Keluar" at bounding box center [55, 66] width 60 height 9
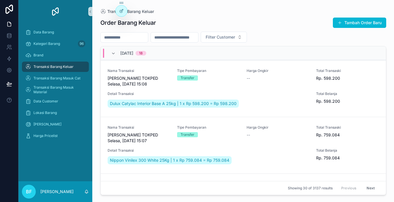
click at [373, 17] on div "Order Barang Keluar Tambah Order Baru Filter Customer 30/9/2025 18 Nama Transak…" at bounding box center [242, 104] width 285 height 181
